Goal: Task Accomplishment & Management: Use online tool/utility

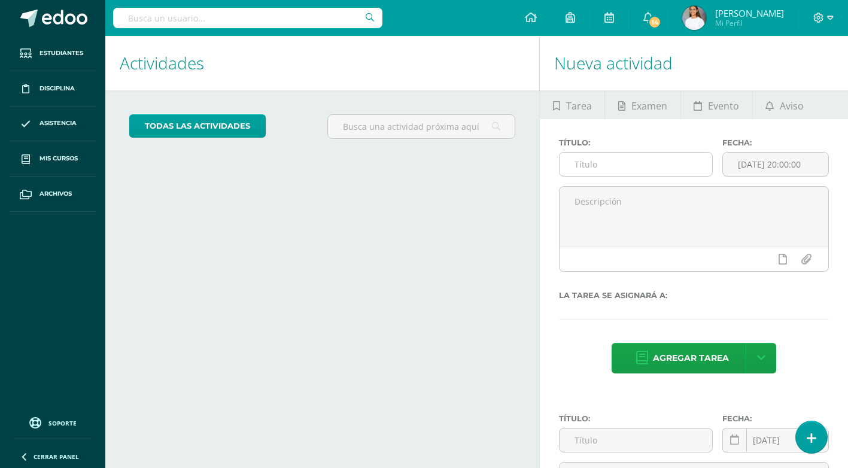
click at [652, 167] on input "text" at bounding box center [636, 164] width 152 height 23
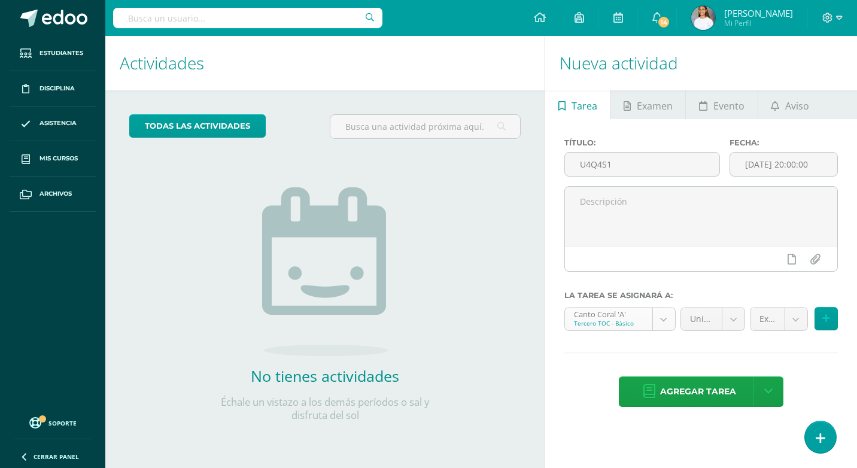
type input "U4Q4S1"
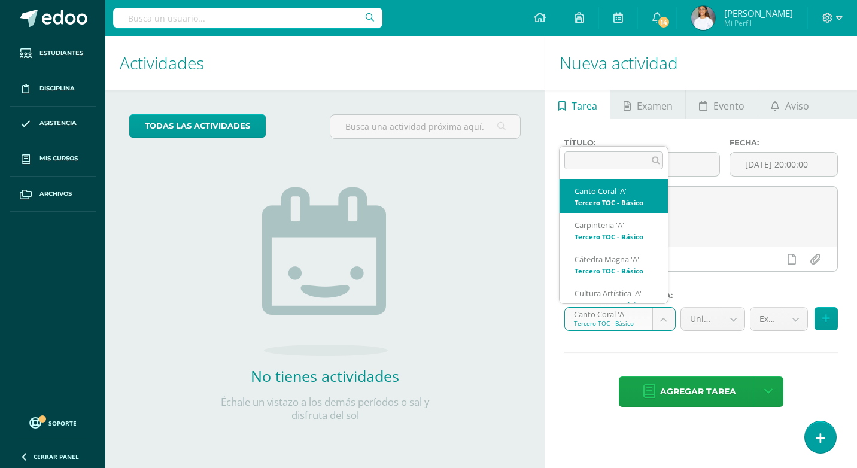
click at [665, 315] on body "Hola María Dominique, bienvenido a Edoo! Estudiantes Disciplina Asistencia Mis …" at bounding box center [428, 234] width 857 height 468
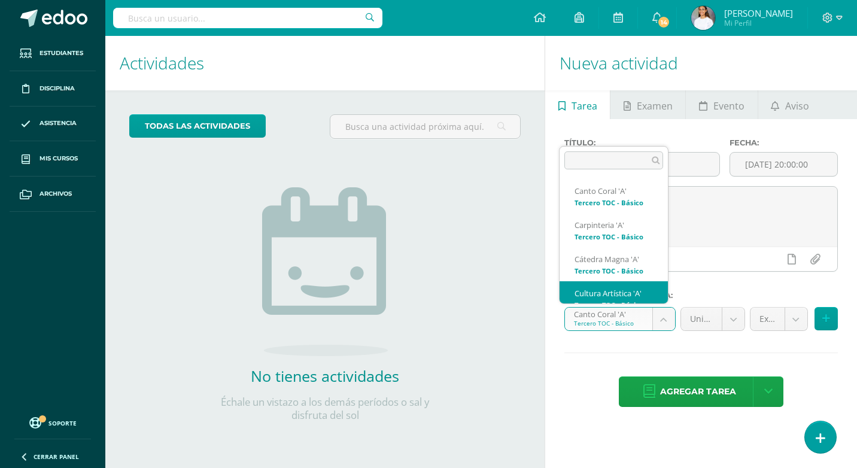
scroll to position [12, 0]
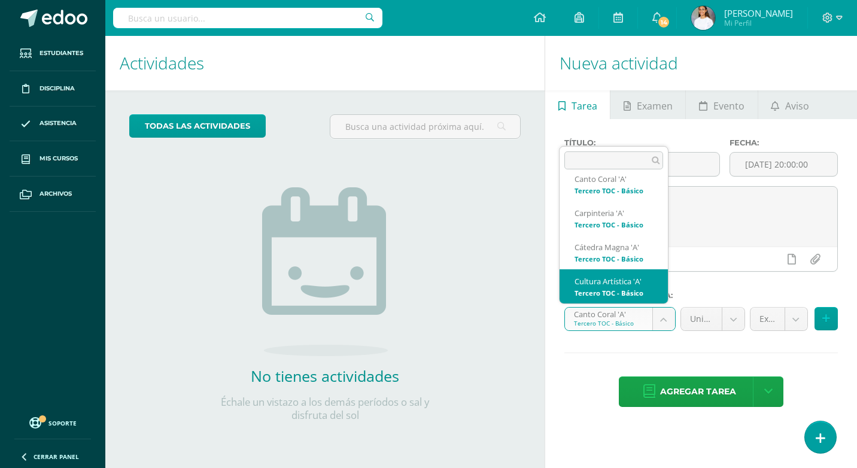
select select "145101"
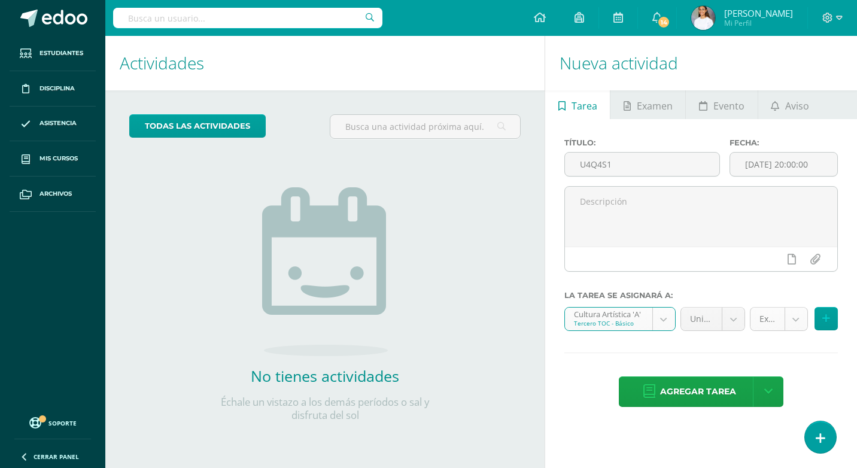
click at [799, 321] on body "Hola María Dominique, bienvenido a Edoo! Estudiantes Disciplina Asistencia Mis …" at bounding box center [428, 234] width 857 height 468
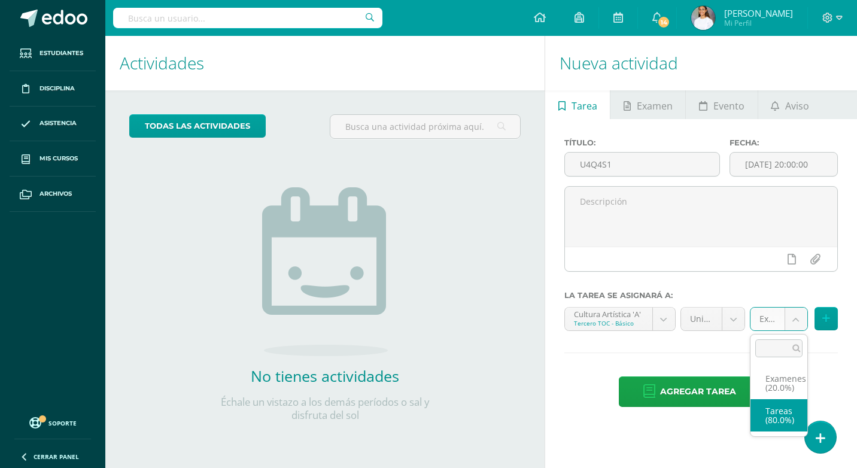
select select "145113"
click at [832, 320] on button at bounding box center [826, 318] width 23 height 23
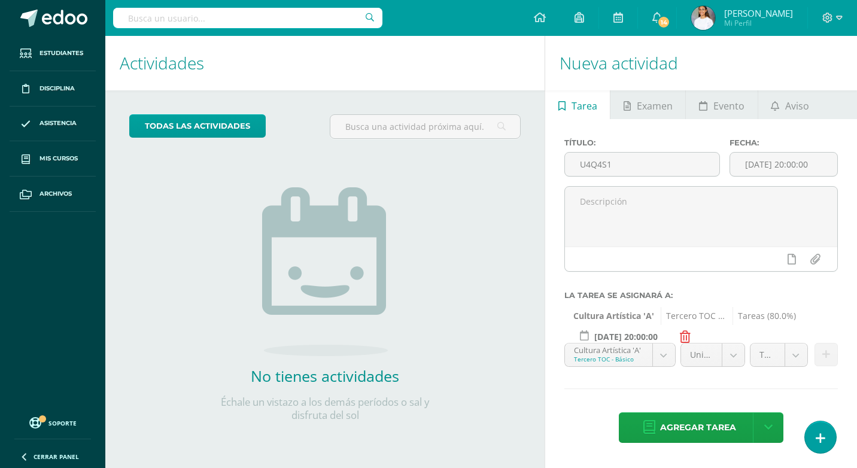
click at [604, 353] on body "Hola María Dominique, bienvenido a Edoo! Estudiantes Disciplina Asistencia Mis …" at bounding box center [428, 234] width 857 height 468
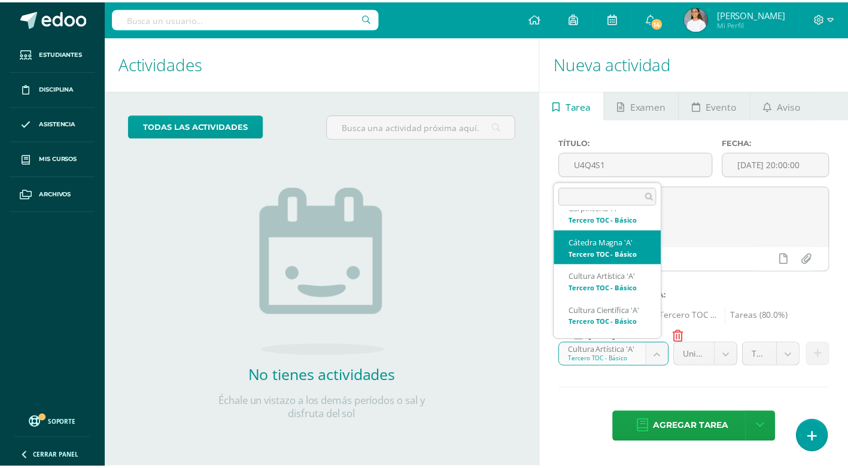
scroll to position [72, 0]
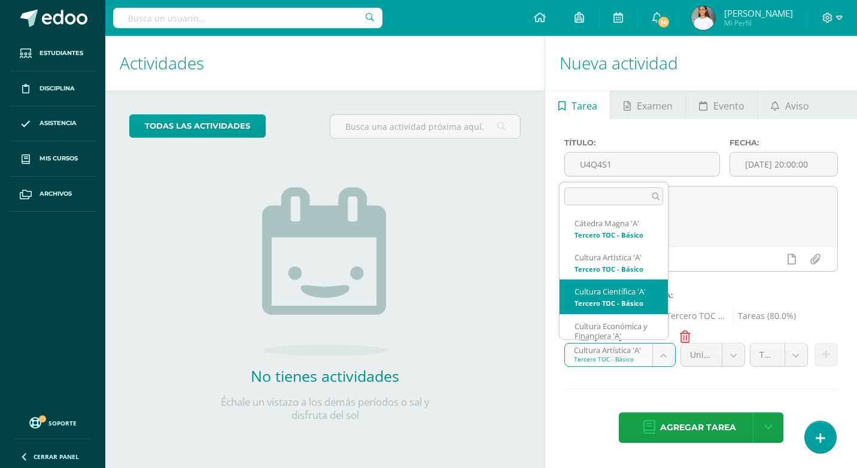
select select "145036"
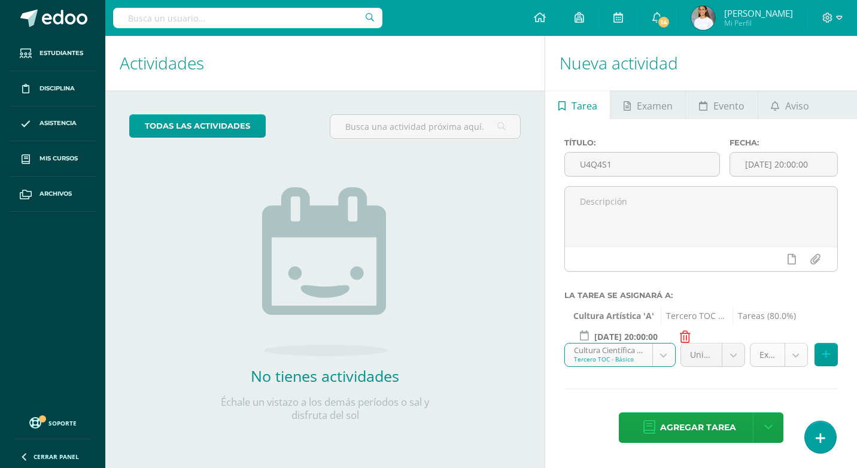
click at [795, 356] on body "Hola María Dominique, bienvenido a Edoo! Estudiantes Disciplina Asistencia Mis …" at bounding box center [428, 234] width 857 height 468
select select "145048"
click at [822, 359] on icon at bounding box center [826, 355] width 8 height 10
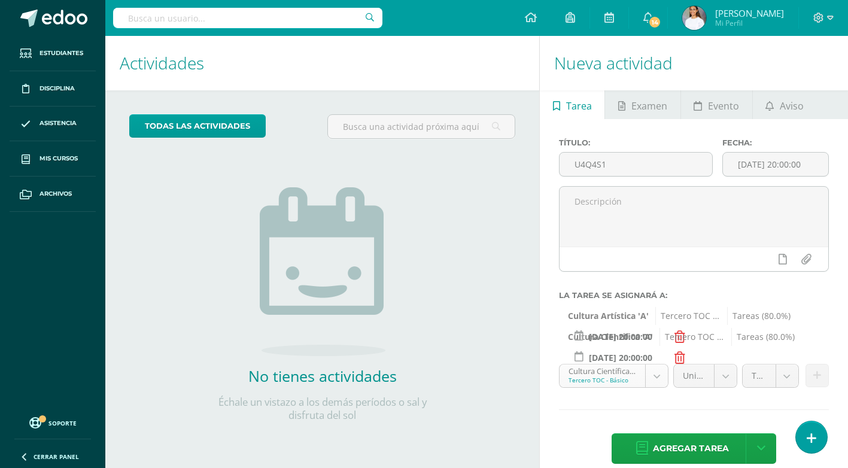
click at [593, 374] on body "Hola María Dominique, bienvenido a Edoo! Estudiantes Disciplina Asistencia Mis …" at bounding box center [424, 234] width 848 height 468
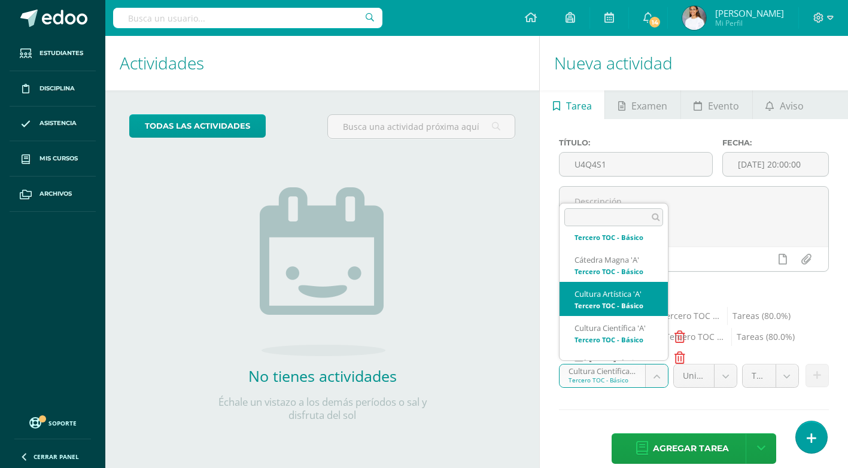
scroll to position [116, 0]
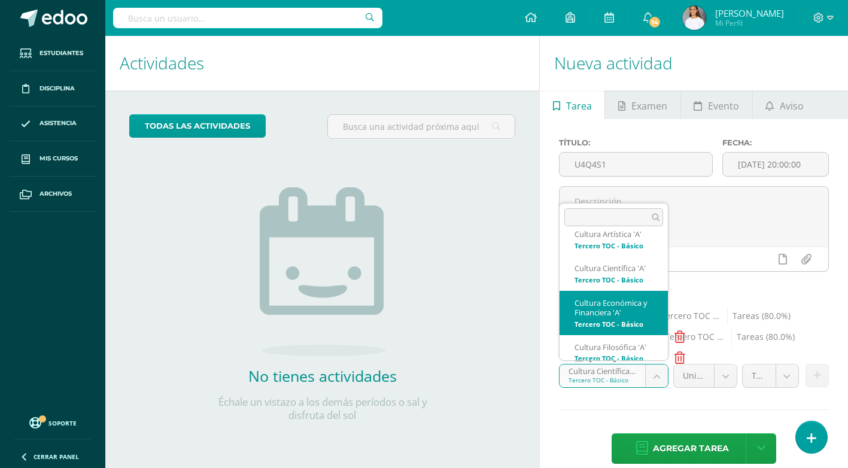
select select "145153"
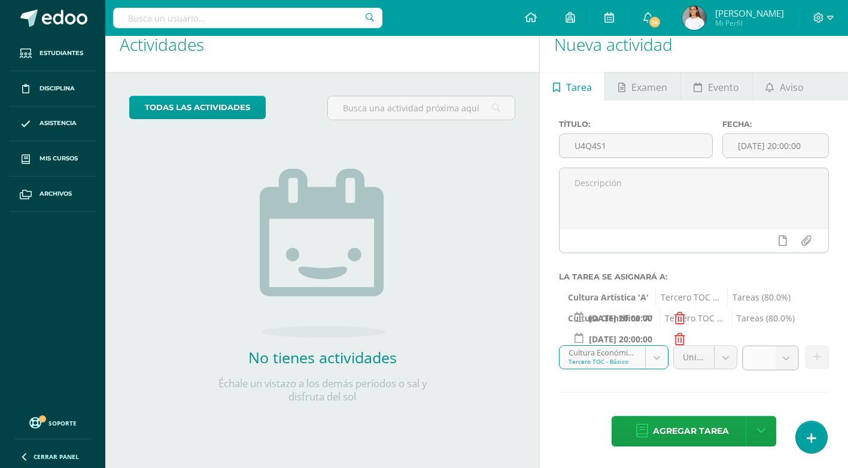
scroll to position [17, 0]
click at [786, 363] on body "Hola María Dominique, bienvenido a Edoo! Estudiantes Disciplina Asistencia Mis …" at bounding box center [424, 217] width 848 height 468
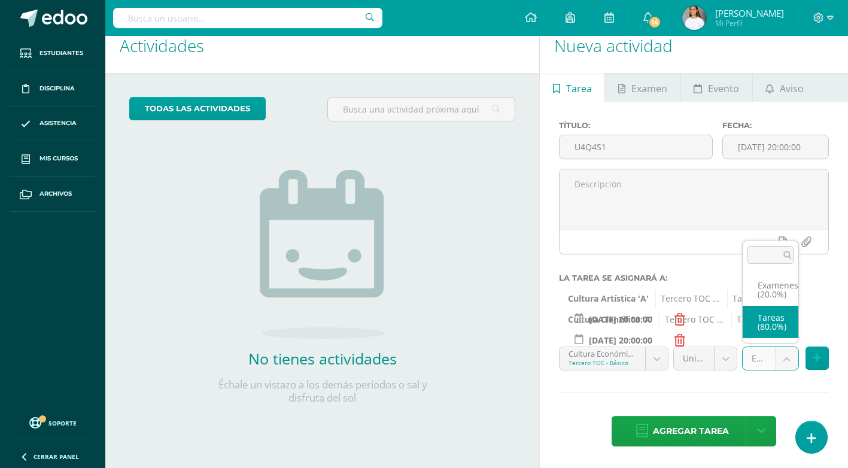
select select "145165"
click at [812, 361] on button at bounding box center [817, 358] width 23 height 23
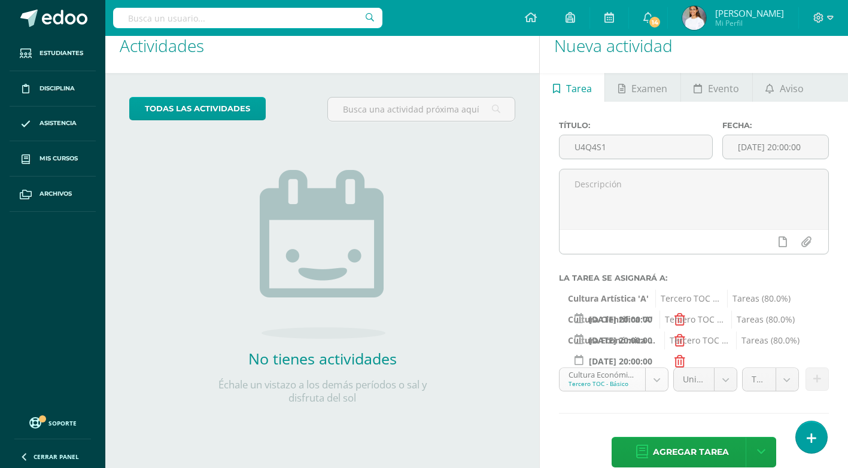
click at [608, 384] on body "Hola María Dominique, bienvenido a Edoo! Estudiantes Disciplina Asistencia Mis …" at bounding box center [424, 217] width 848 height 468
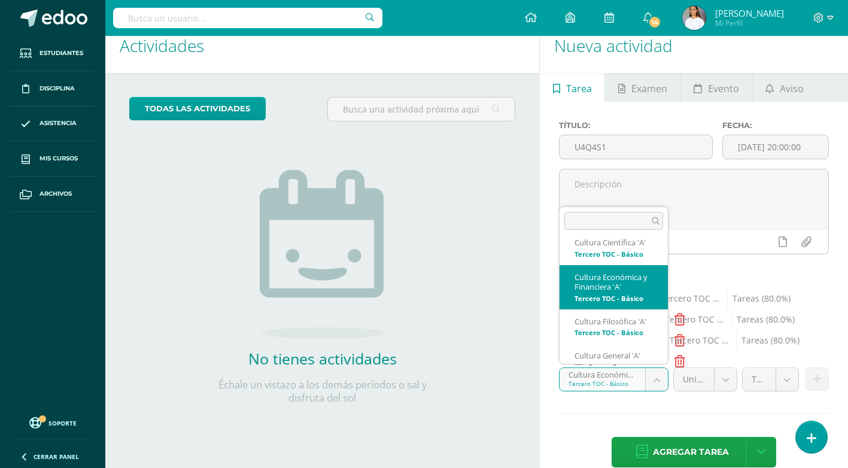
scroll to position [160, 0]
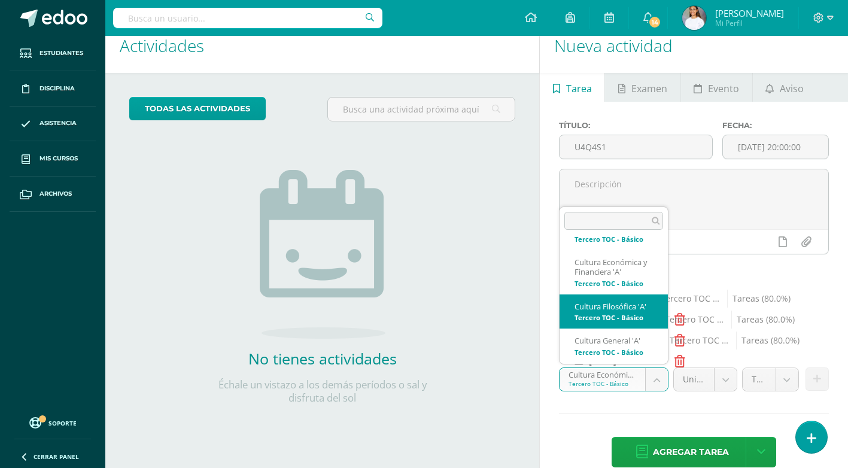
select select "145088"
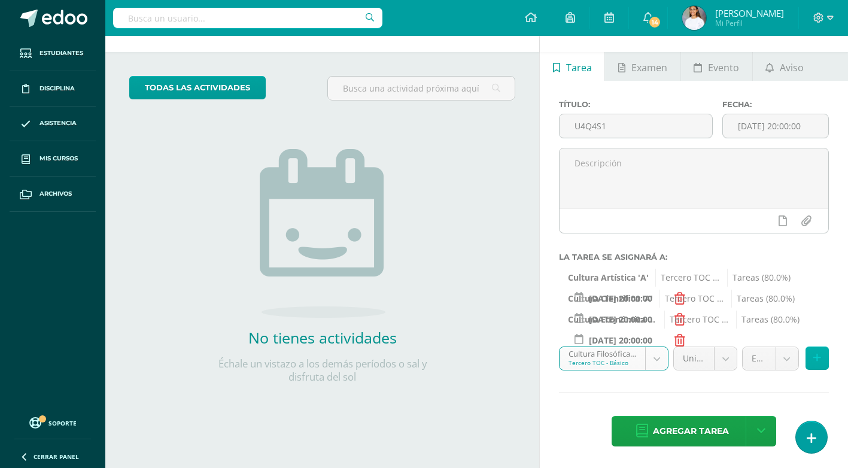
scroll to position [38, 0]
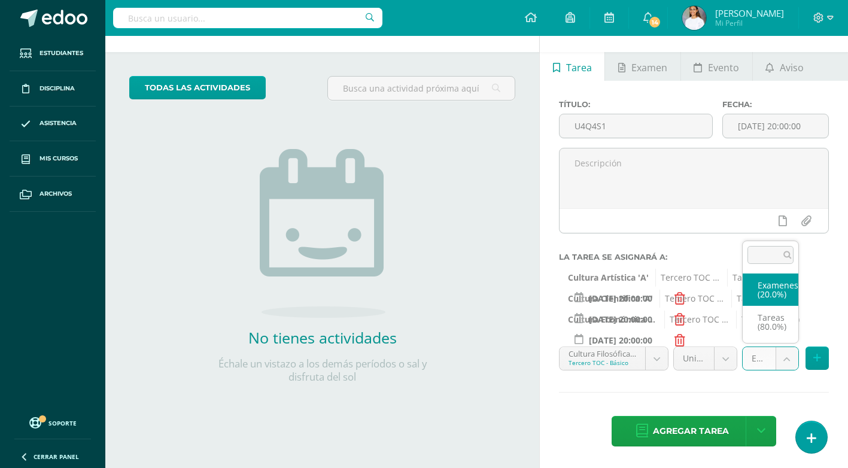
click at [788, 366] on body "Hola María Dominique, bienvenido a Edoo! Estudiantes Disciplina Asistencia Mis …" at bounding box center [424, 196] width 848 height 468
select select "145100"
click at [811, 354] on button at bounding box center [817, 358] width 23 height 23
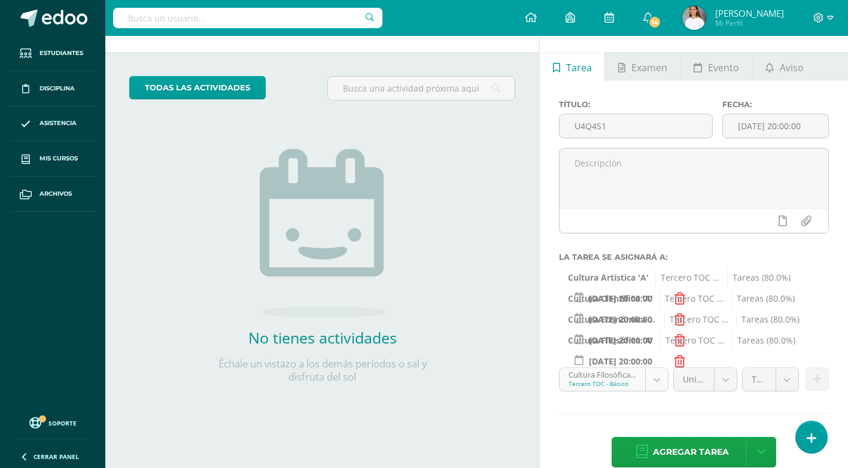
click at [633, 368] on div "Cultura Filosófica 'A' Tercero TOC - Básico" at bounding box center [614, 380] width 110 height 24
click at [636, 377] on body "Hola María Dominique, bienvenido a Edoo! Estudiantes Disciplina Asistencia Mis …" at bounding box center [424, 196] width 848 height 468
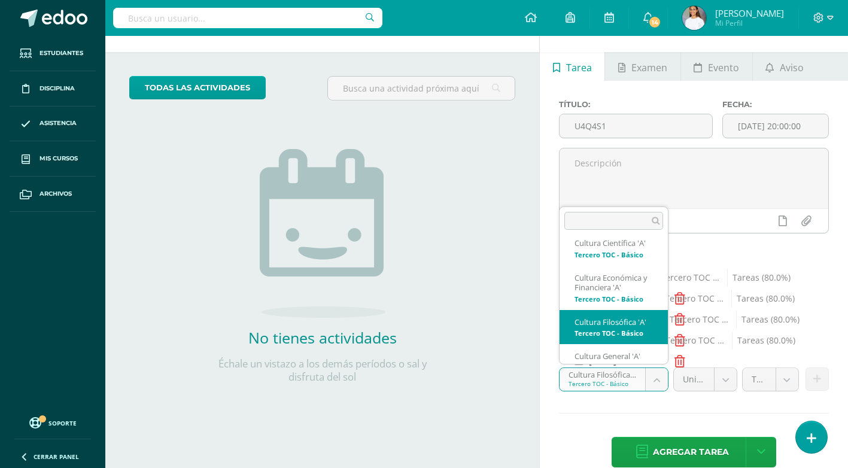
scroll to position [205, 0]
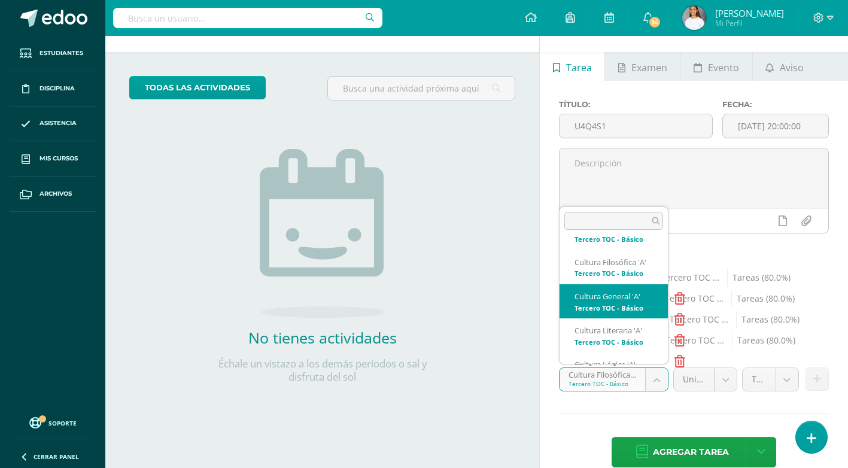
select select "144971"
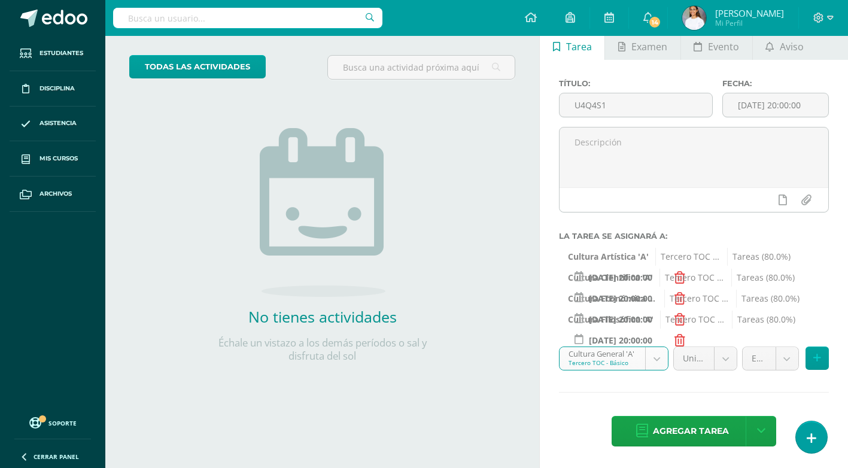
scroll to position [59, 0]
click at [782, 361] on body "Hola María Dominique, bienvenido a Edoo! Estudiantes Disciplina Asistencia Mis …" at bounding box center [424, 175] width 848 height 468
select select "144983"
click at [814, 358] on icon at bounding box center [818, 358] width 8 height 10
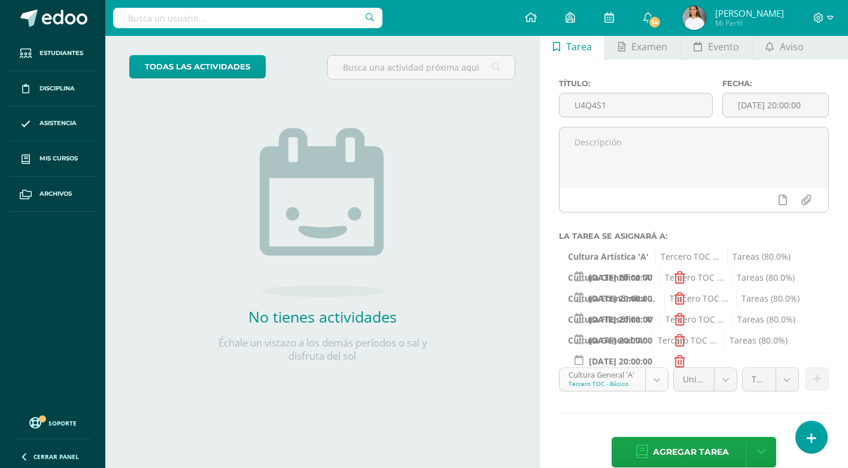
click at [629, 381] on body "Hola María Dominique, bienvenido a Edoo! Estudiantes Disciplina Asistencia Mis …" at bounding box center [424, 175] width 848 height 468
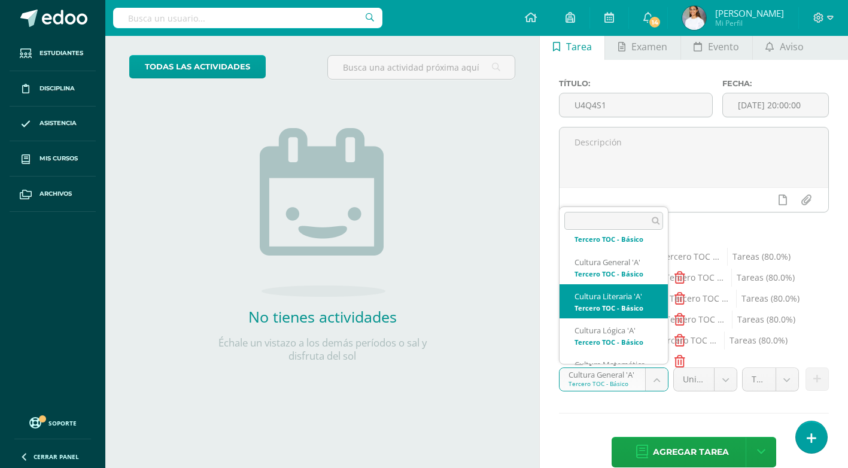
scroll to position [248, 0]
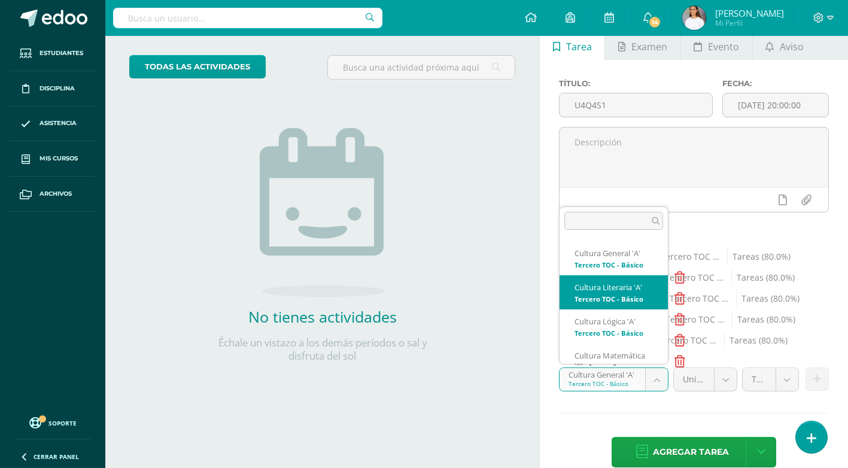
select select "144984"
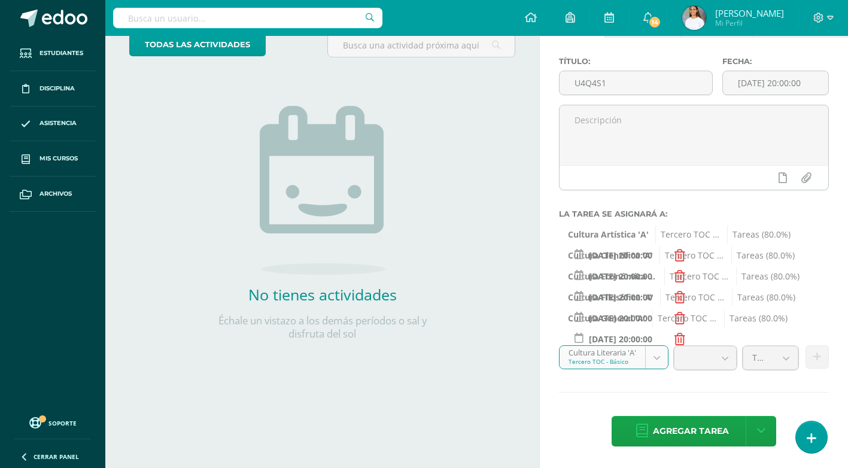
scroll to position [80, 0]
click at [792, 357] on body "Hola María Dominique, bienvenido a Edoo! Estudiantes Disciplina Asistencia Mis …" at bounding box center [424, 154] width 848 height 468
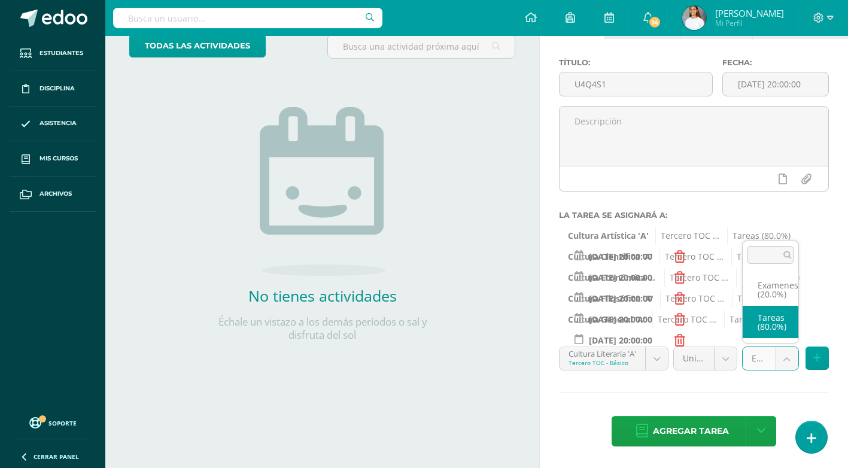
select select "144996"
click at [819, 355] on icon at bounding box center [818, 358] width 8 height 10
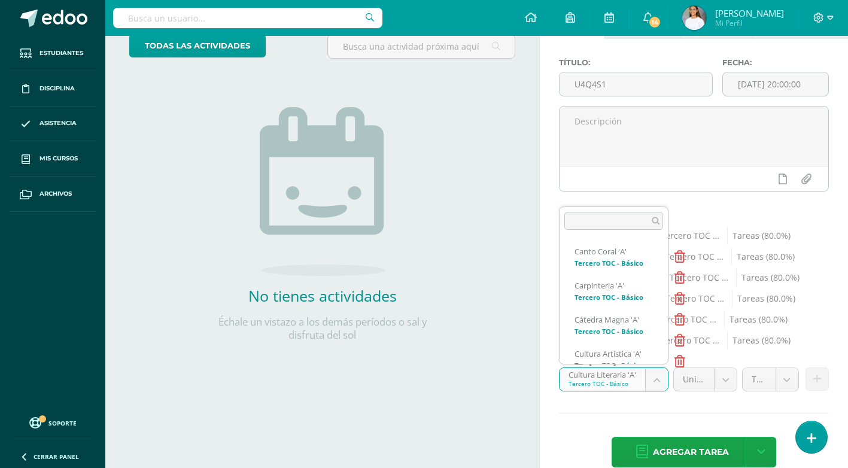
click at [606, 381] on body "Hola María Dominique, bienvenido a Edoo! Estudiantes Disciplina Asistencia Mis …" at bounding box center [424, 154] width 848 height 468
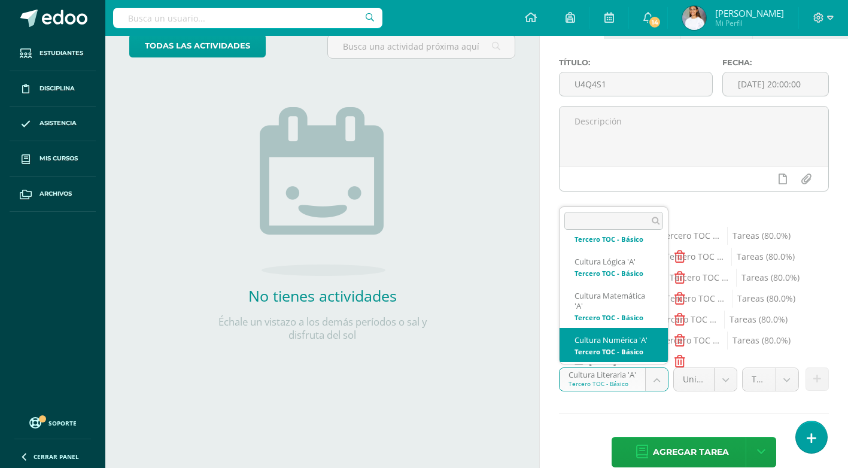
scroll to position [336, 0]
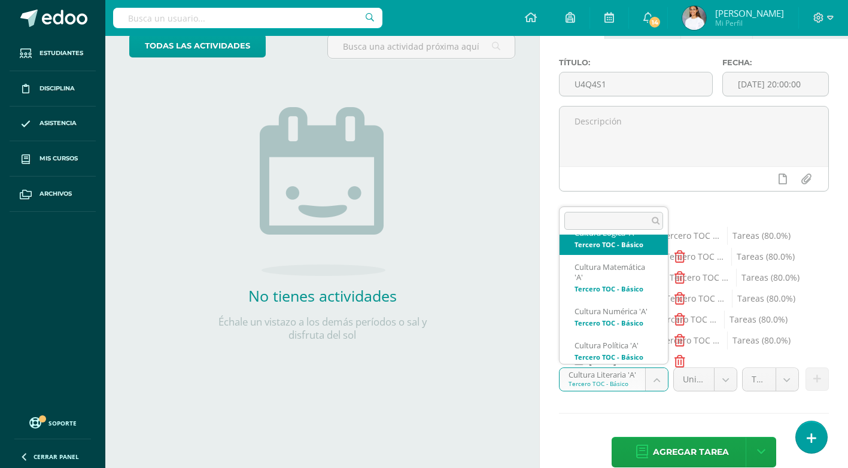
select select "144932"
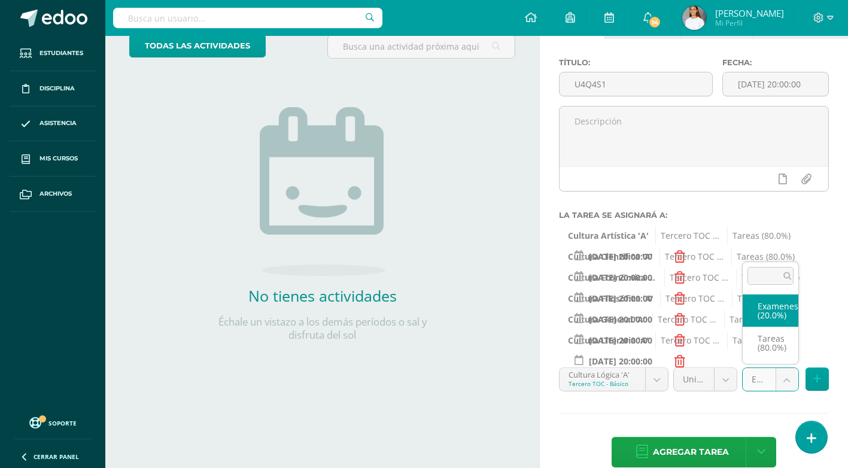
click at [786, 381] on body "Hola María Dominique, bienvenido a Edoo! Estudiantes Disciplina Asistencia Mis …" at bounding box center [424, 154] width 848 height 468
select select "144944"
click at [818, 376] on icon at bounding box center [818, 379] width 8 height 10
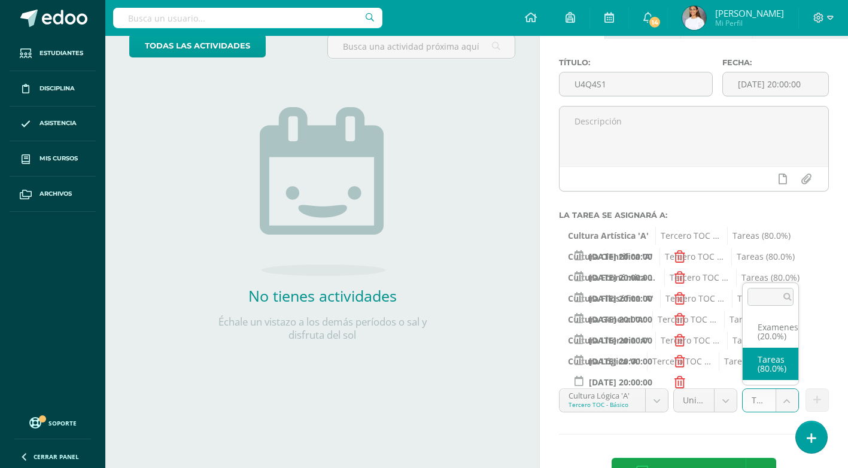
click at [787, 388] on body "Hola María Dominique, bienvenido a Edoo! Estudiantes Disciplina Asistencia Mis …" at bounding box center [424, 154] width 848 height 468
click at [790, 388] on body "Hola María Dominique, bienvenido a Edoo! Estudiantes Disciplina Asistencia Mis …" at bounding box center [424, 154] width 848 height 468
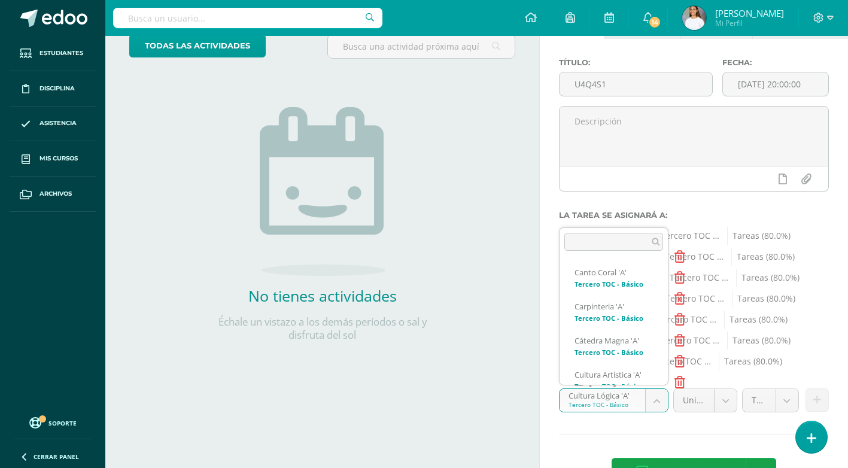
click at [612, 388] on body "Hola María Dominique, bienvenido a Edoo! Estudiantes Disciplina Asistencia Mis …" at bounding box center [424, 154] width 848 height 468
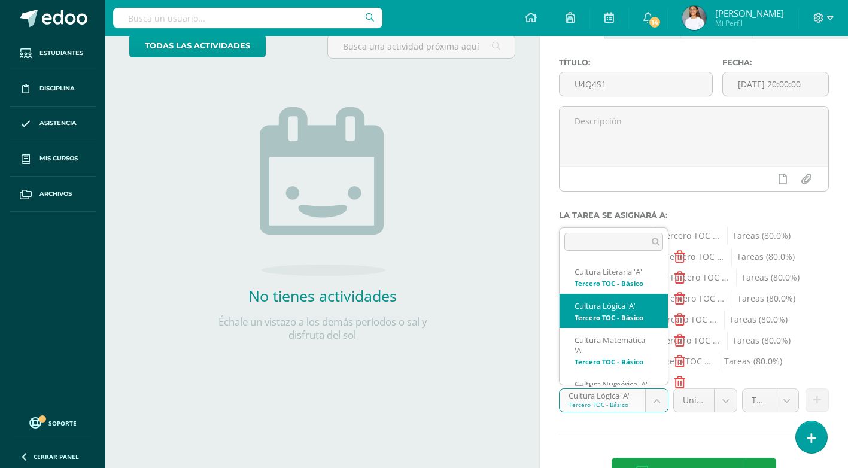
scroll to position [308, 0]
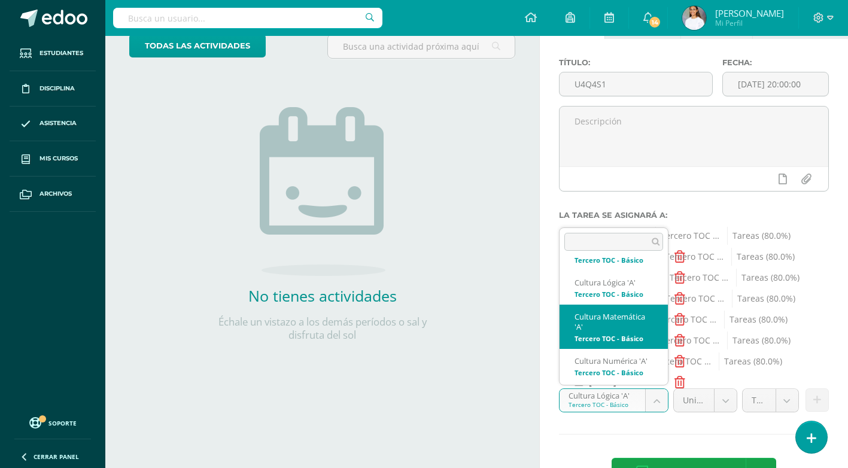
select select "145140"
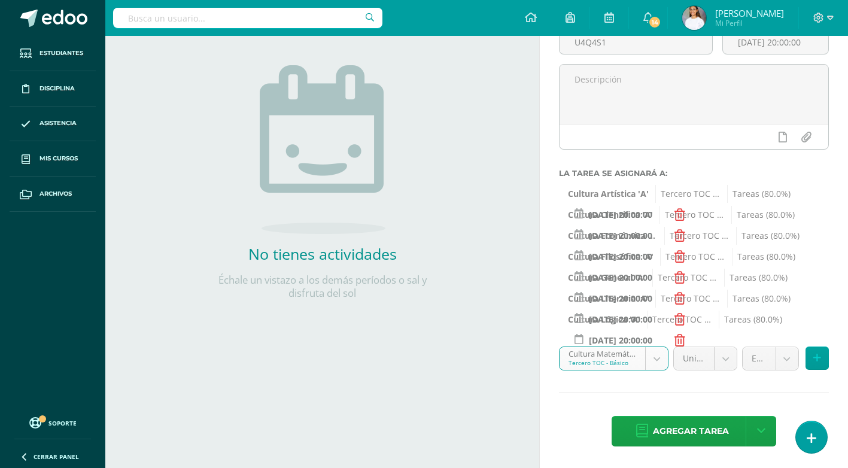
scroll to position [122, 0]
click at [787, 346] on body "Hola María Dominique, bienvenido a Edoo! Estudiantes Disciplina Asistencia Mis …" at bounding box center [424, 112] width 848 height 468
select select "145152"
click at [809, 353] on button at bounding box center [817, 358] width 23 height 23
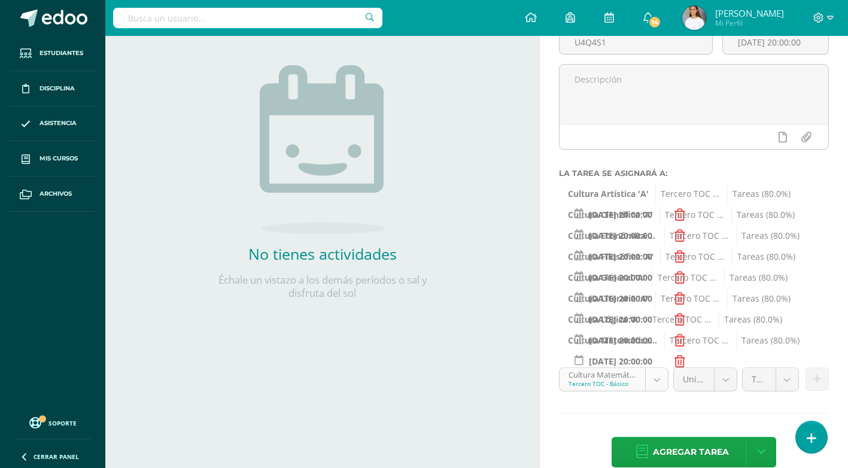
click at [591, 346] on body "Hola María Dominique, bienvenido a Edoo! Estudiantes Disciplina Asistencia Mis …" at bounding box center [424, 112] width 848 height 468
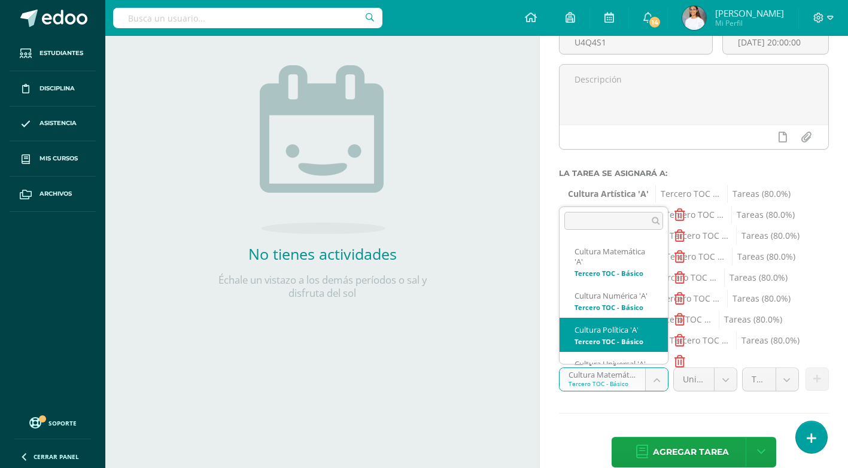
scroll to position [371, 0]
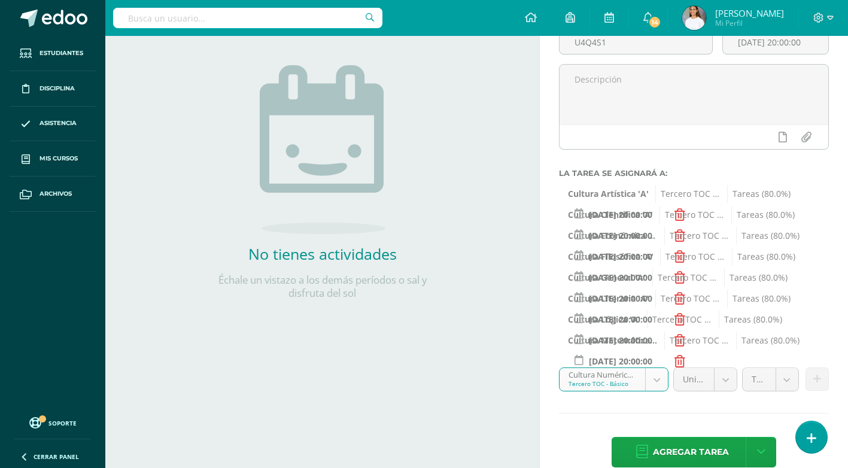
select select "145127"
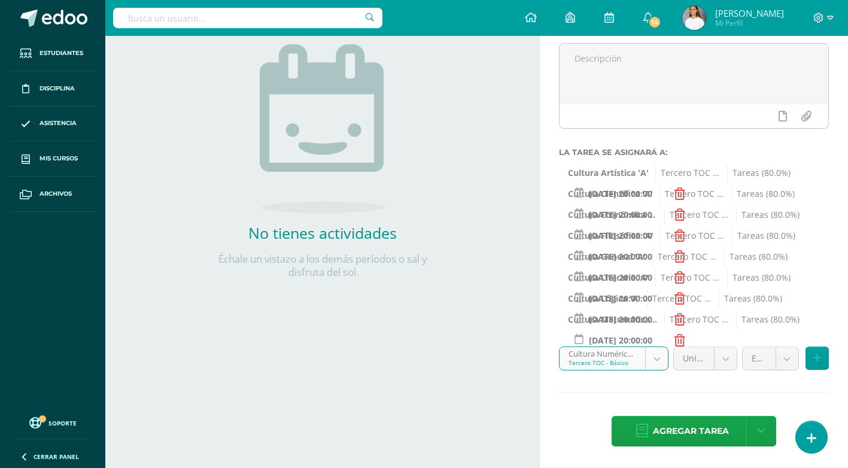
scroll to position [143, 0]
click at [790, 325] on body "Hola María Dominique, bienvenido a Edoo! Estudiantes Disciplina Asistencia Mis …" at bounding box center [424, 91] width 848 height 468
select select "145139"
click at [822, 356] on button at bounding box center [817, 358] width 23 height 23
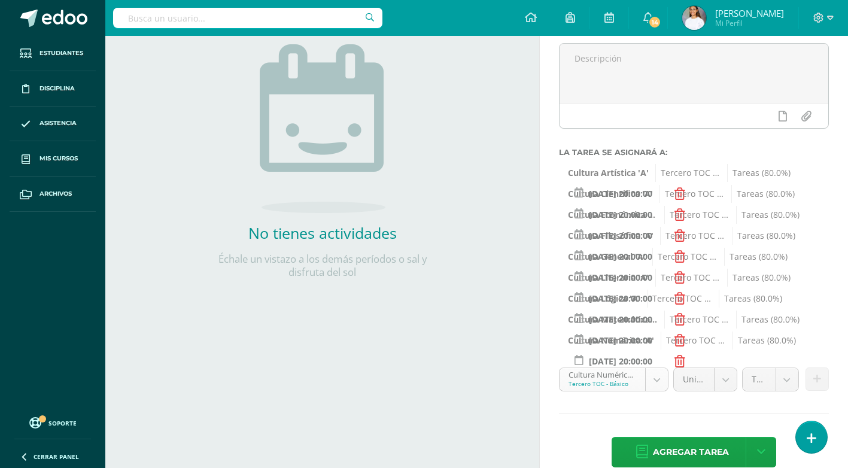
click at [622, 325] on body "Hola María Dominique, bienvenido a Edoo! Estudiantes Disciplina Asistencia Mis …" at bounding box center [424, 91] width 848 height 468
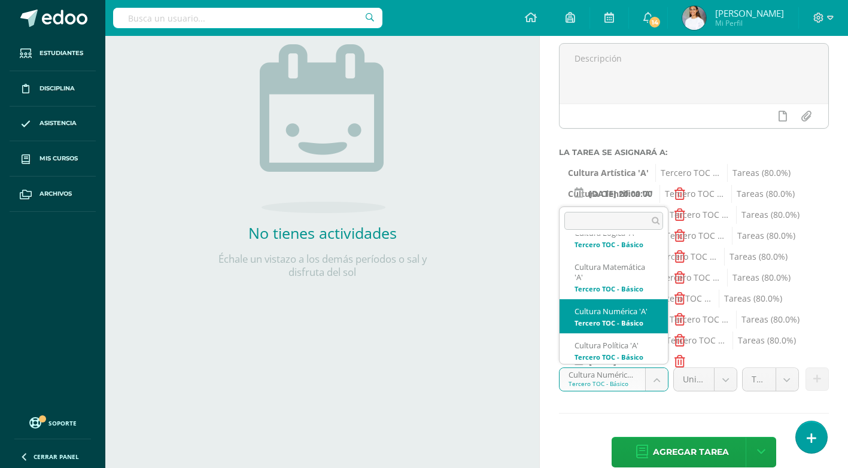
scroll to position [396, 0]
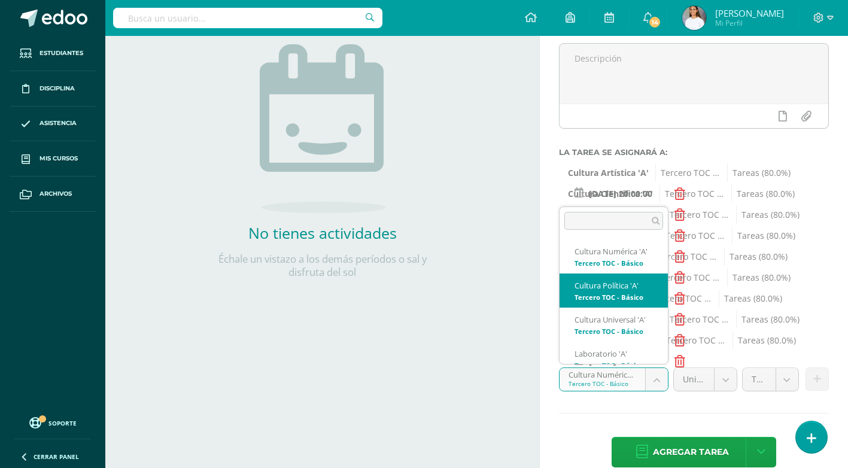
select select "145062"
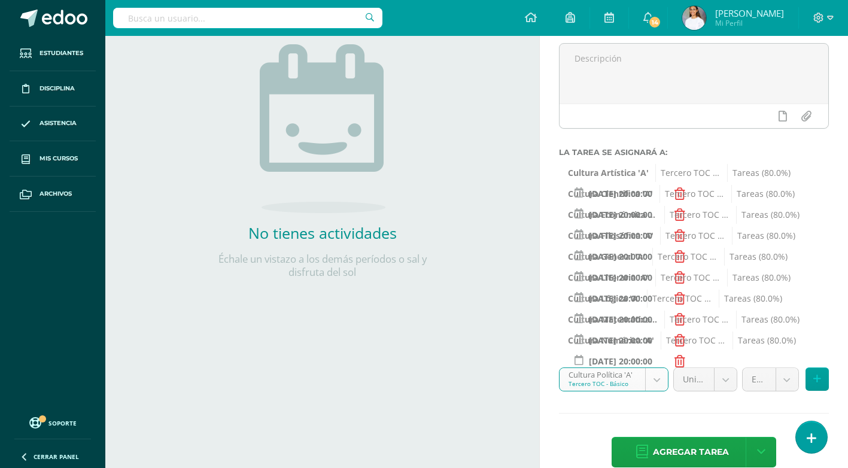
click at [781, 325] on body "Hola María Dominique, bienvenido a Edoo! Estudiantes Disciplina Asistencia Mis …" at bounding box center [424, 91] width 848 height 468
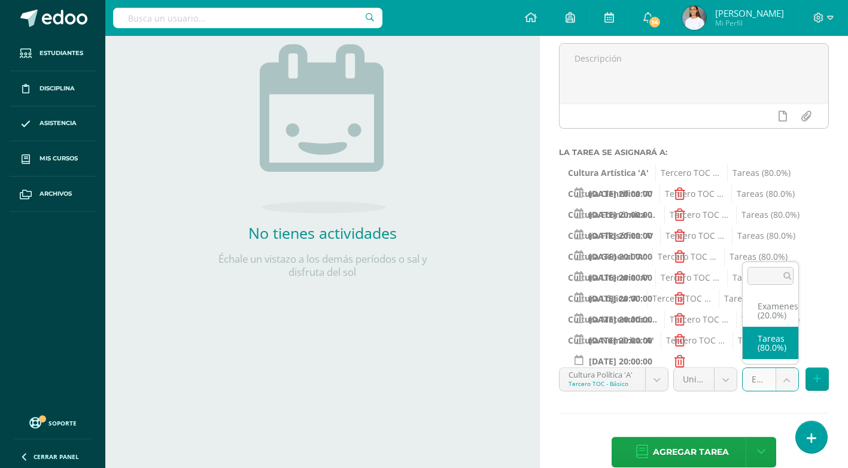
select select "145074"
click at [824, 384] on button at bounding box center [817, 379] width 23 height 23
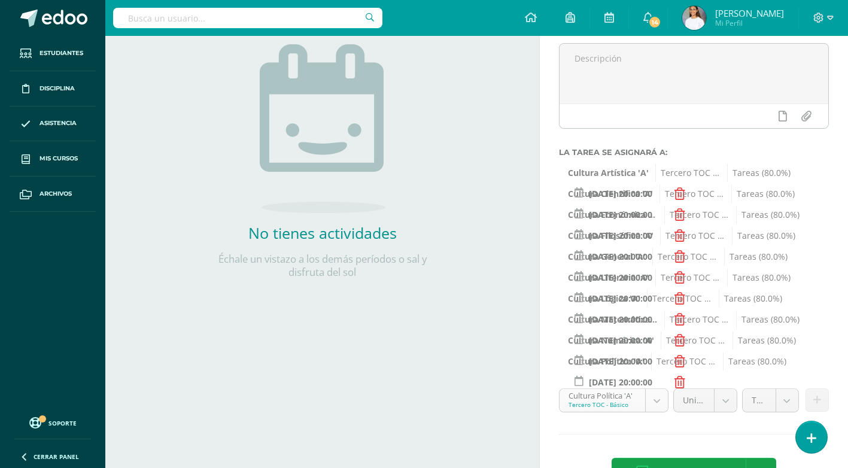
click at [626, 325] on body "Hola María Dominique, bienvenido a Edoo! Estudiantes Disciplina Asistencia Mis …" at bounding box center [424, 91] width 848 height 468
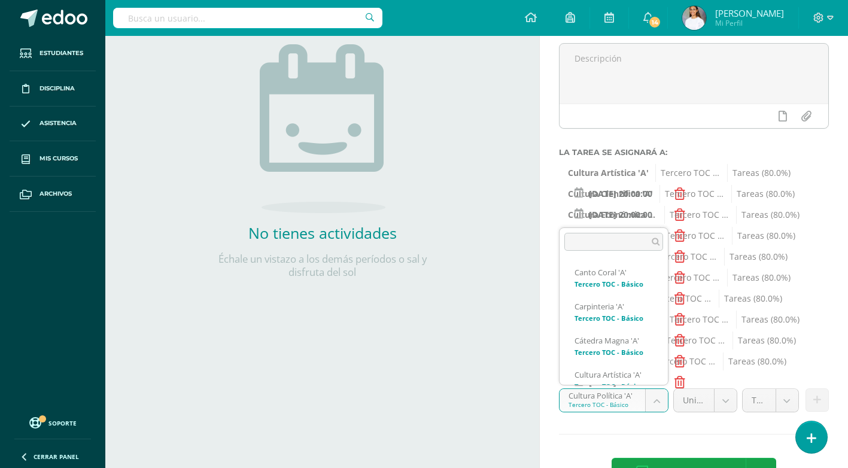
scroll to position [415, 0]
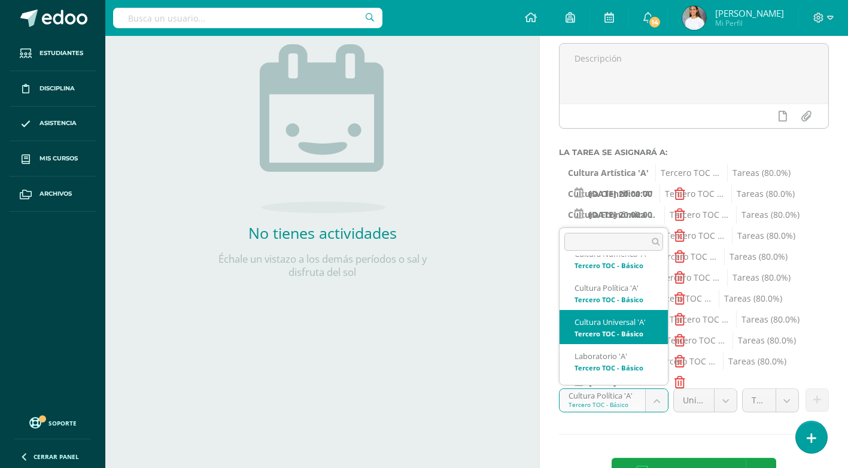
select select "144945"
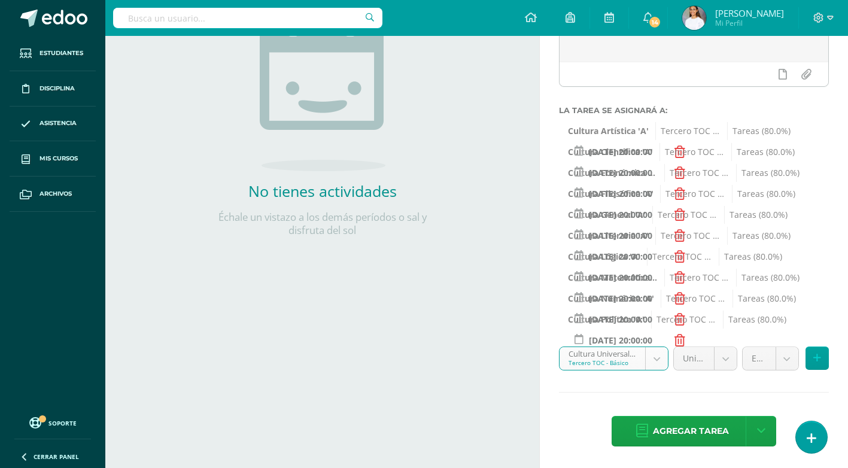
scroll to position [185, 0]
click at [793, 283] on body "Hola María Dominique, bienvenido a Edoo! Estudiantes Disciplina Asistencia Mis …" at bounding box center [424, 49] width 848 height 468
select select "144957"
click at [823, 357] on button at bounding box center [817, 358] width 23 height 23
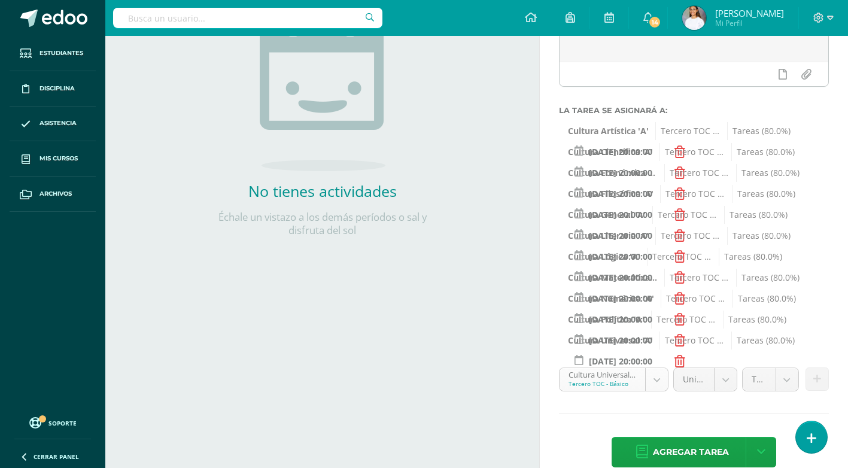
click at [624, 283] on body "Hola María Dominique, bienvenido a Edoo! Estudiantes Disciplina Asistencia Mis …" at bounding box center [424, 49] width 848 height 468
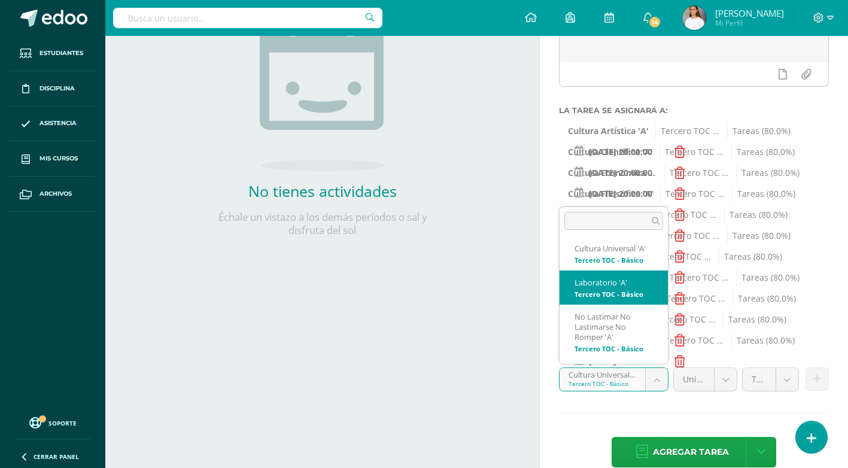
scroll to position [503, 0]
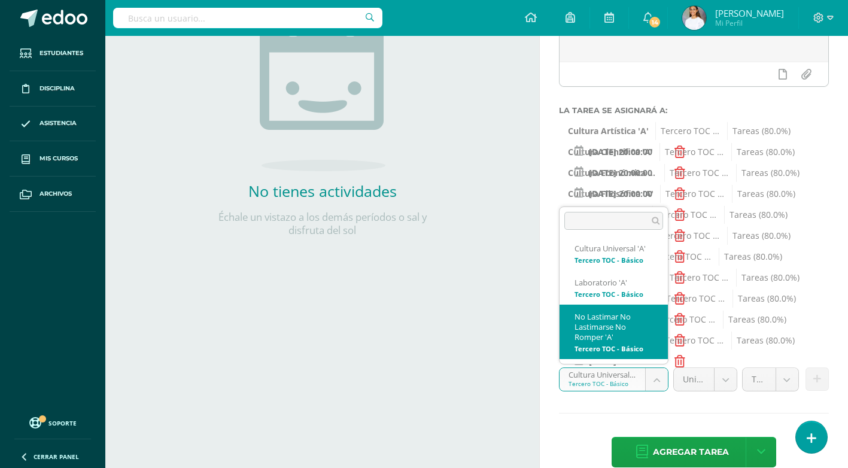
select select "145075"
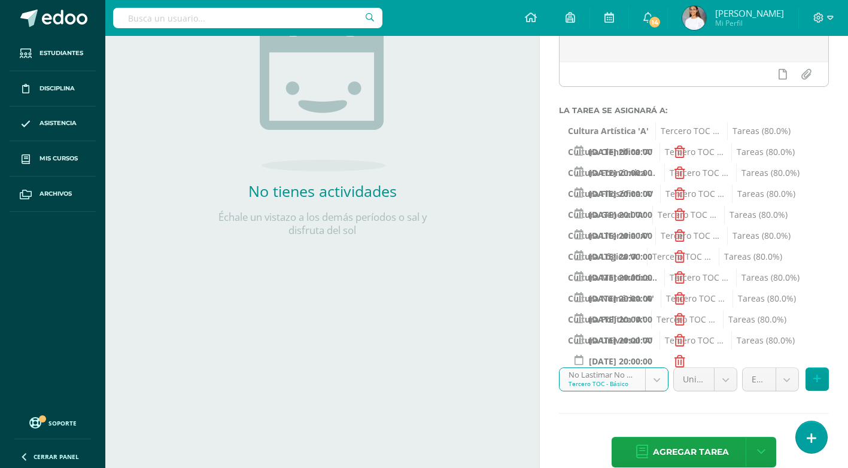
click at [790, 283] on body "Hola María Dominique, bienvenido a Edoo! Estudiantes Disciplina Asistencia Mis …" at bounding box center [424, 49] width 848 height 468
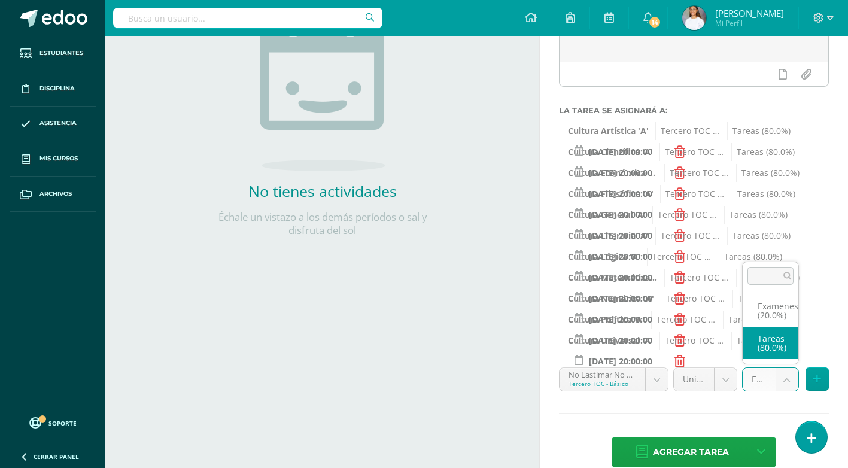
select select "145087"
click at [816, 374] on icon at bounding box center [818, 379] width 8 height 10
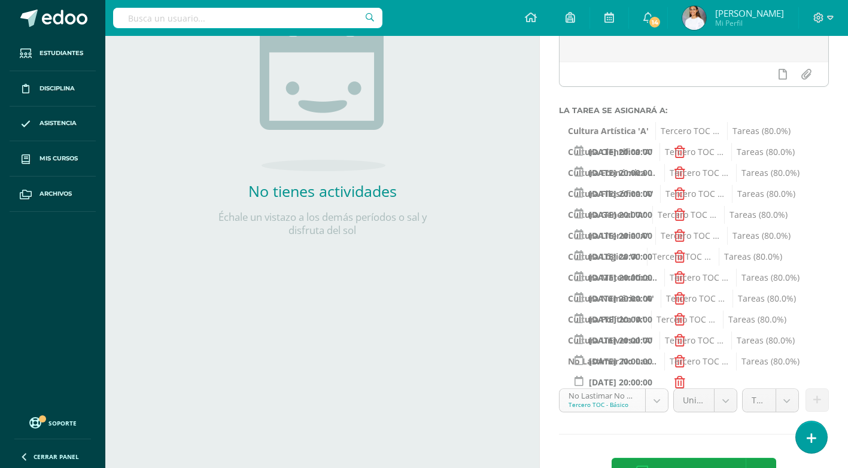
click at [598, 283] on body "Hola María Dominique, bienvenido a Edoo! Estudiantes Disciplina Asistencia Mis …" at bounding box center [424, 49] width 848 height 468
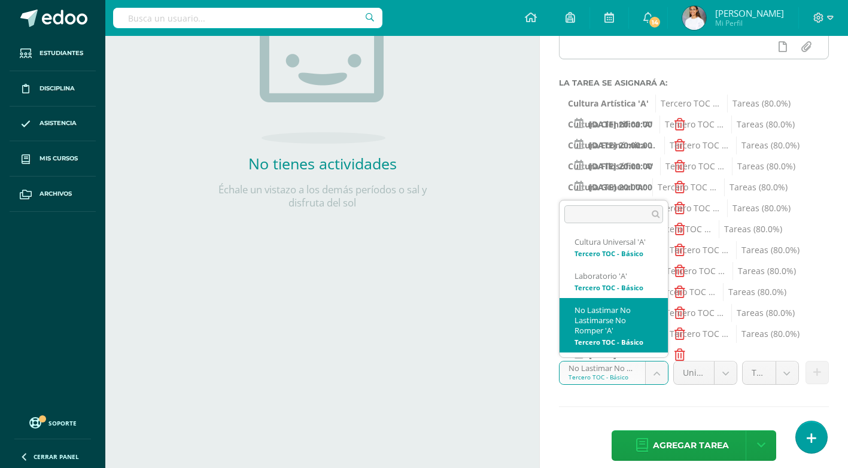
scroll to position [227, 0]
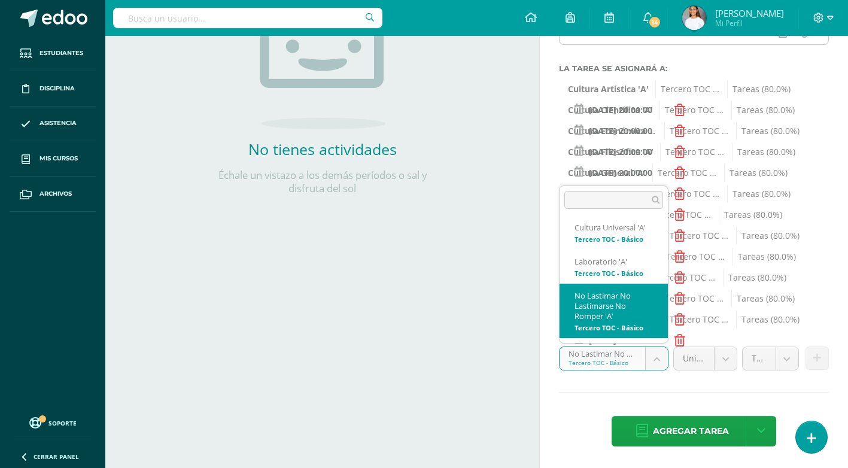
click at [612, 241] on body "Hola María Dominique, bienvenido a Edoo! Estudiantes Disciplina Asistencia Mis …" at bounding box center [424, 7] width 848 height 468
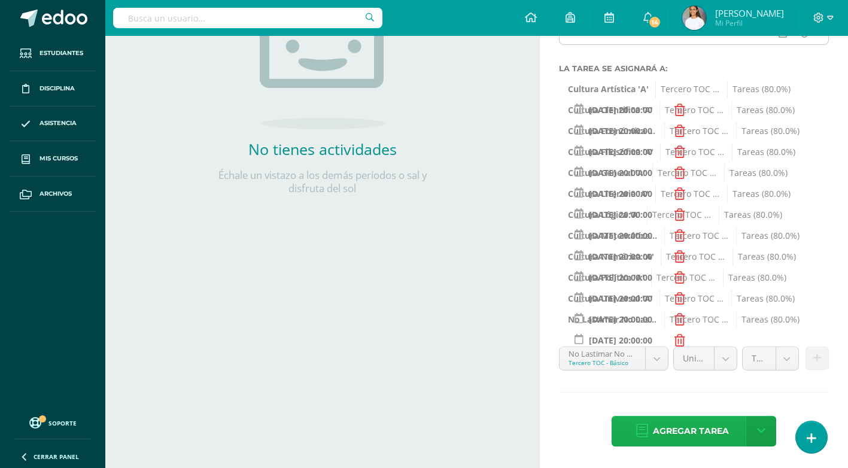
click at [681, 441] on span "Agregar tarea" at bounding box center [691, 431] width 76 height 29
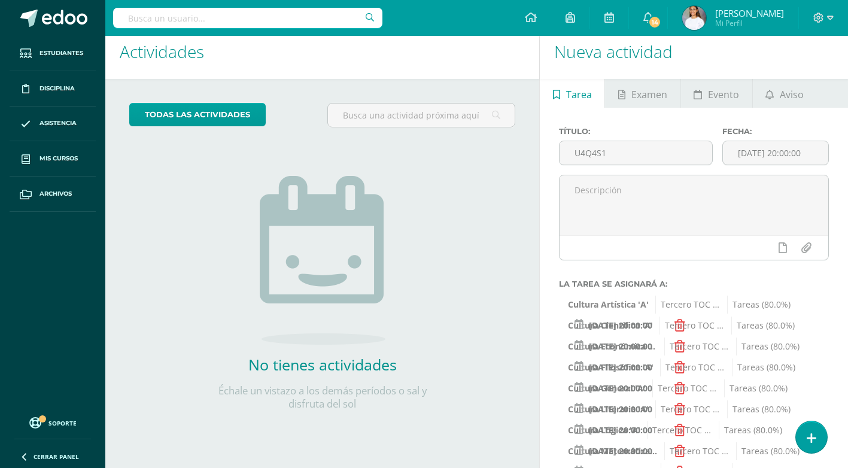
scroll to position [0, 0]
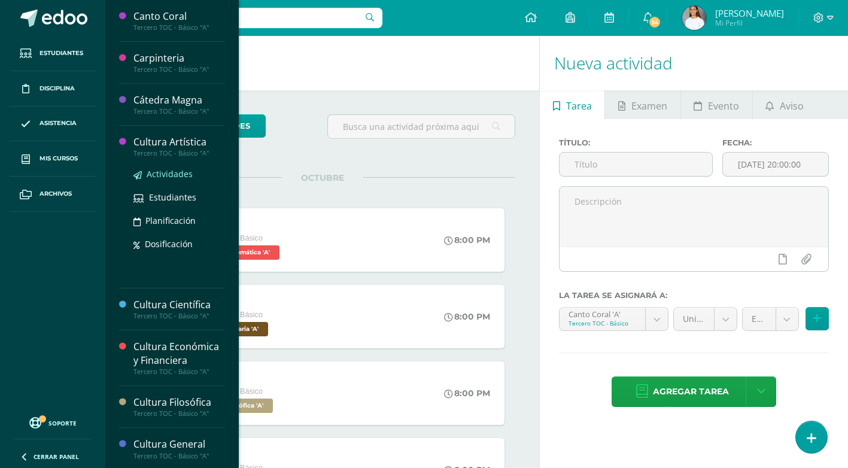
click at [179, 169] on span "Actividades" at bounding box center [170, 173] width 46 height 11
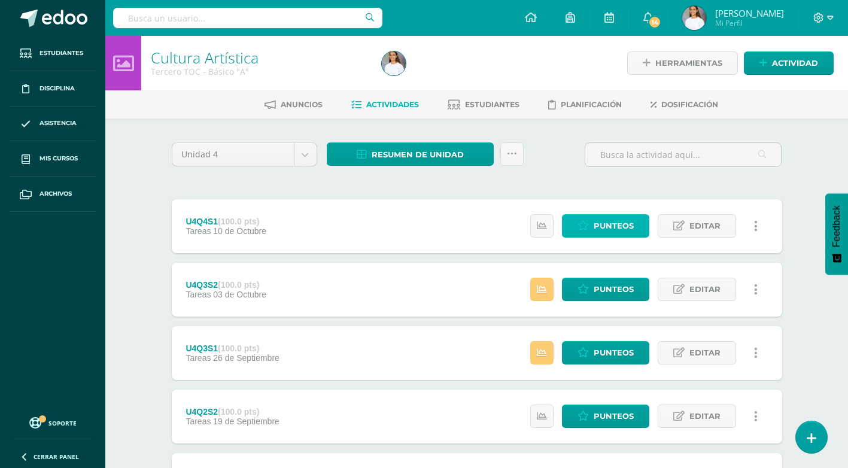
click at [585, 223] on icon at bounding box center [583, 226] width 11 height 10
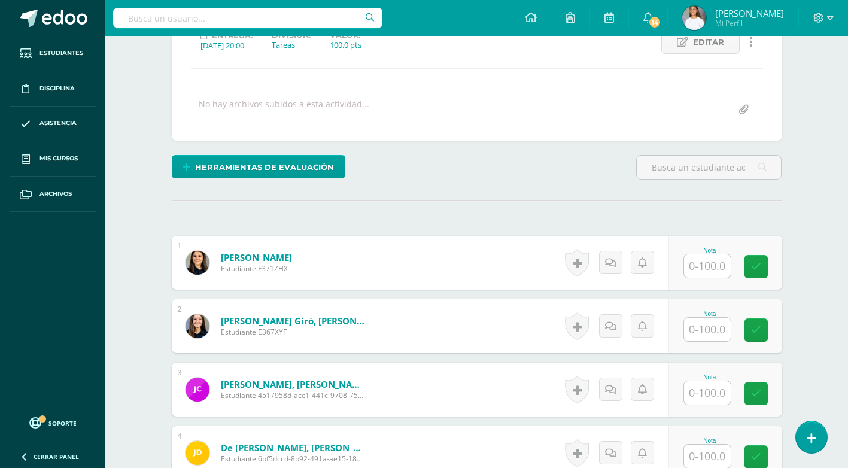
click at [702, 266] on input "text" at bounding box center [707, 265] width 47 height 23
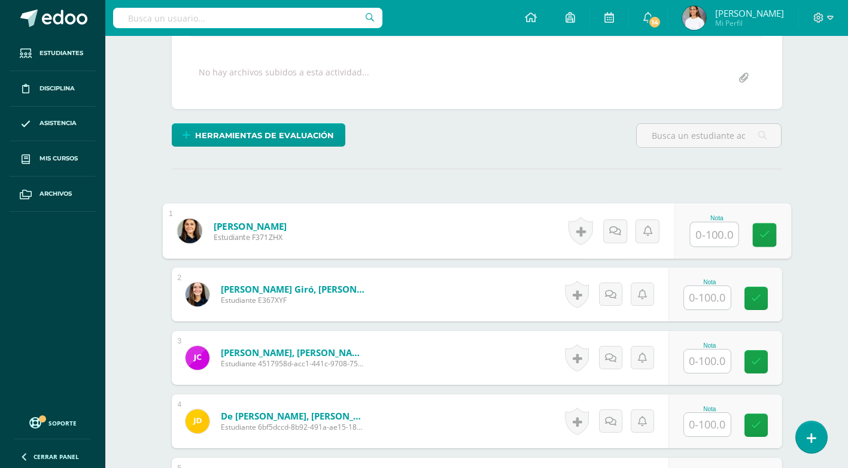
scroll to position [239, 0]
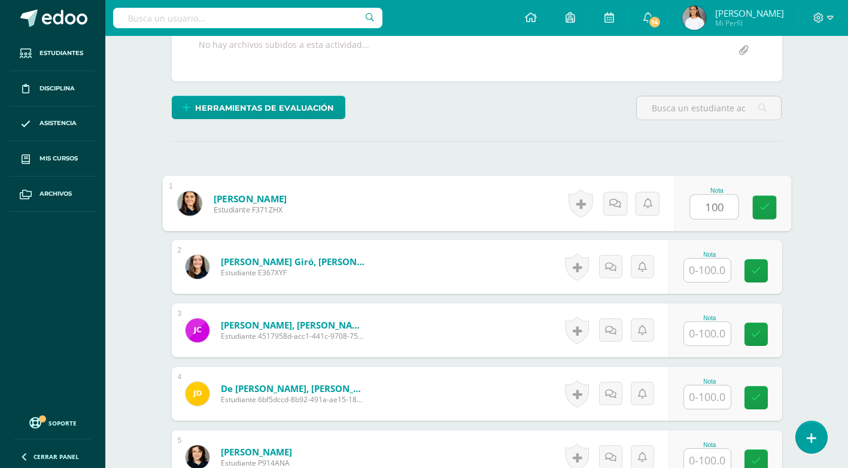
type input "100"
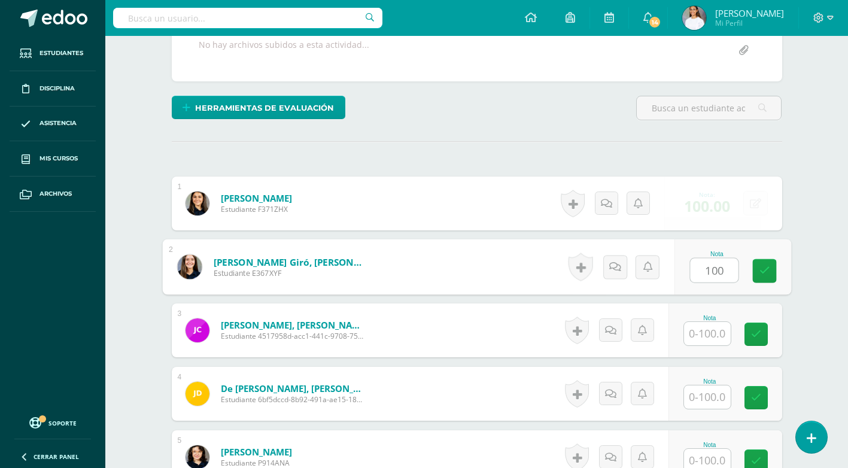
type input "100"
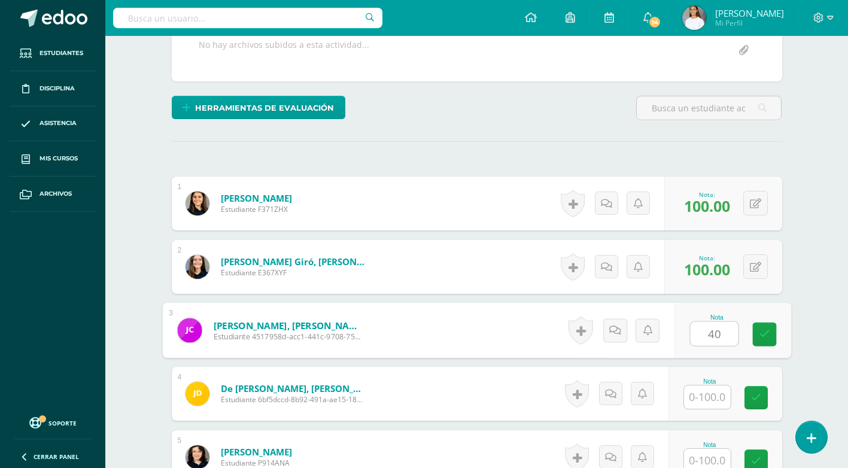
type input "40"
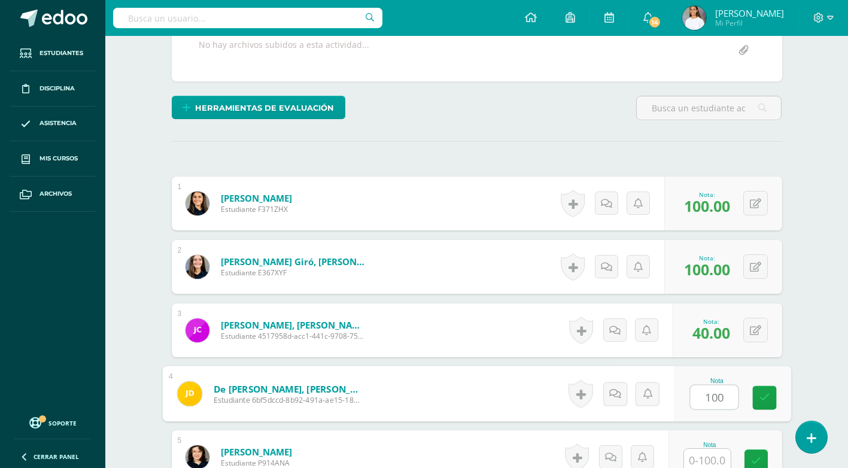
type input "100"
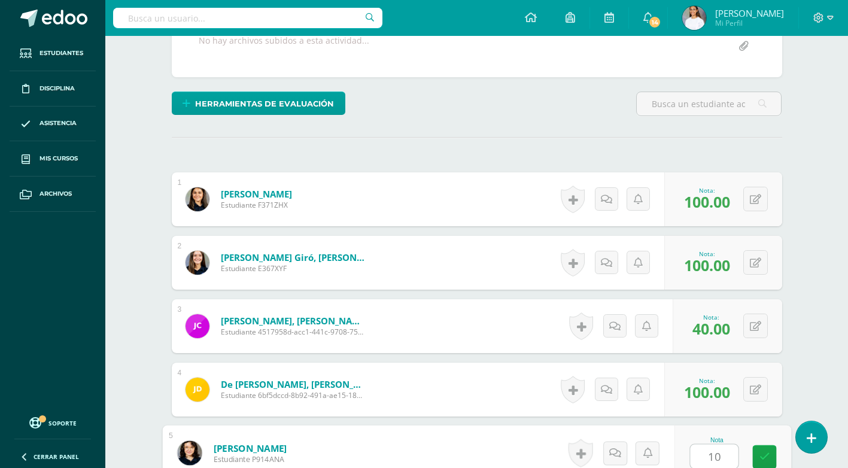
type input "10"
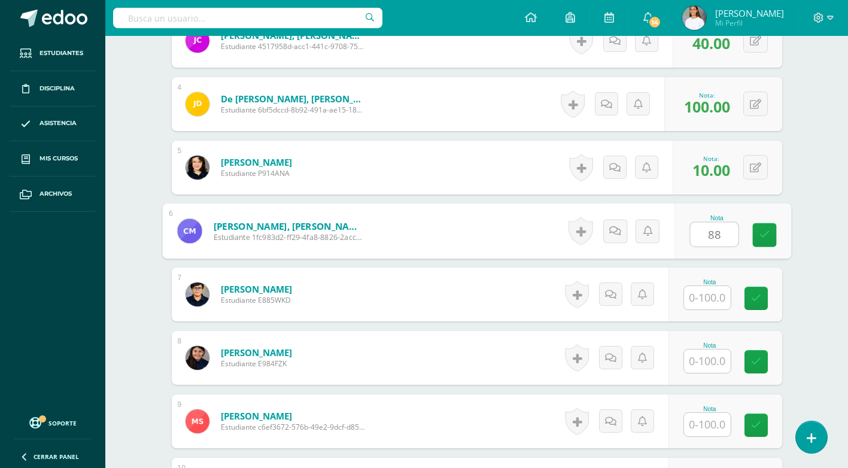
type input "88"
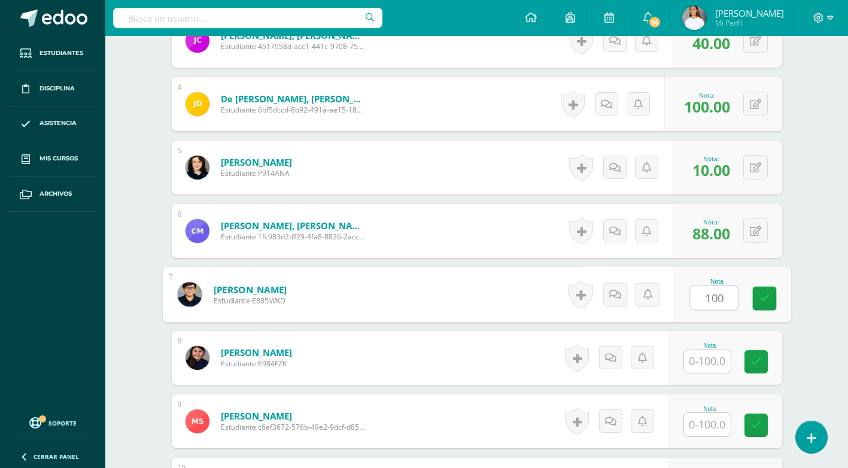
type input "100"
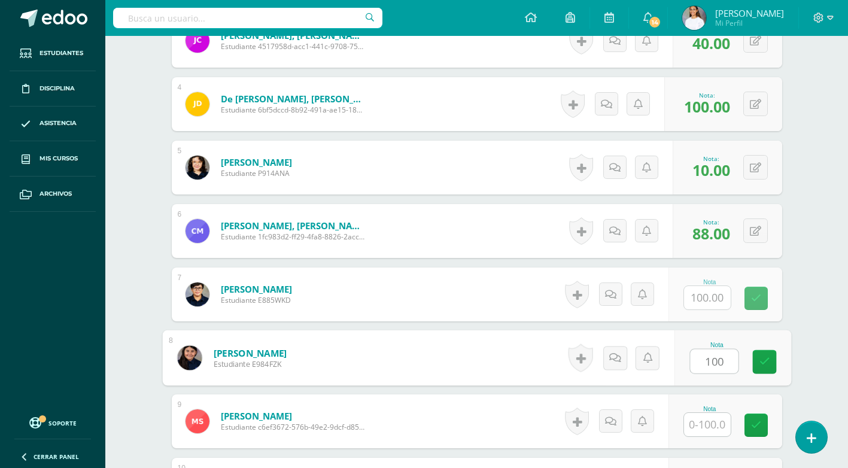
type input "100"
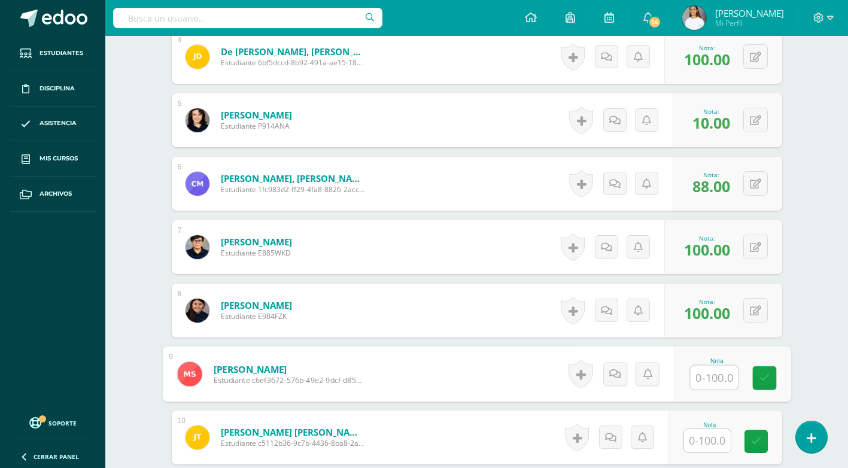
scroll to position [649, 0]
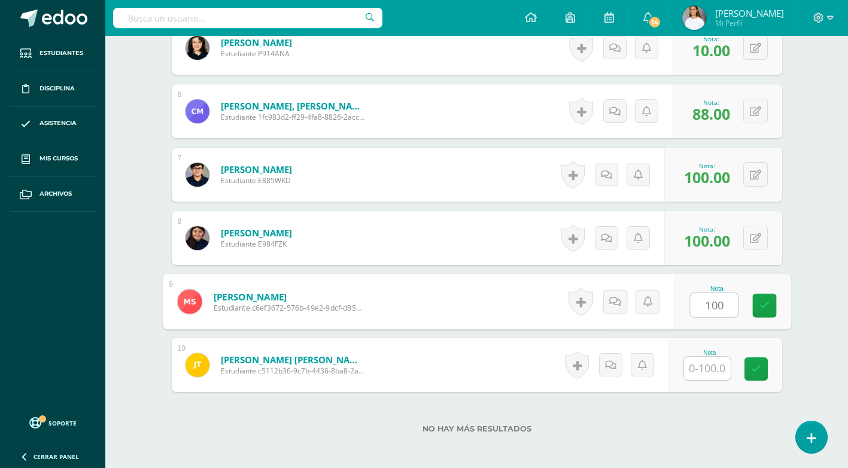
type input "100"
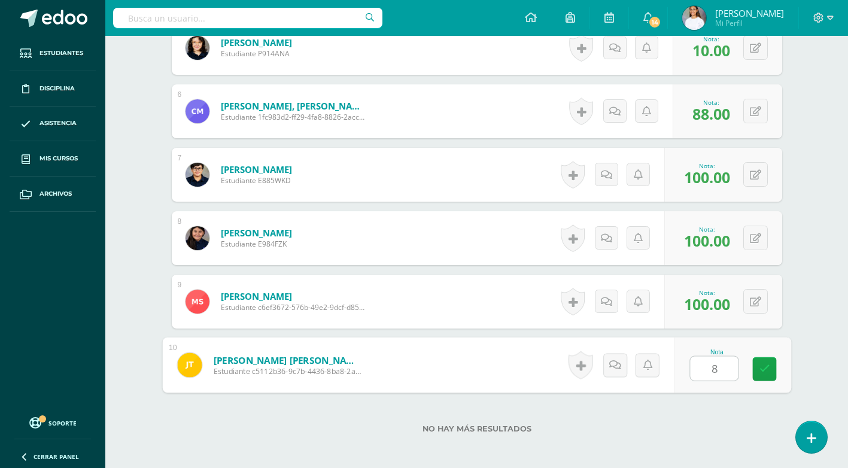
type input "80"
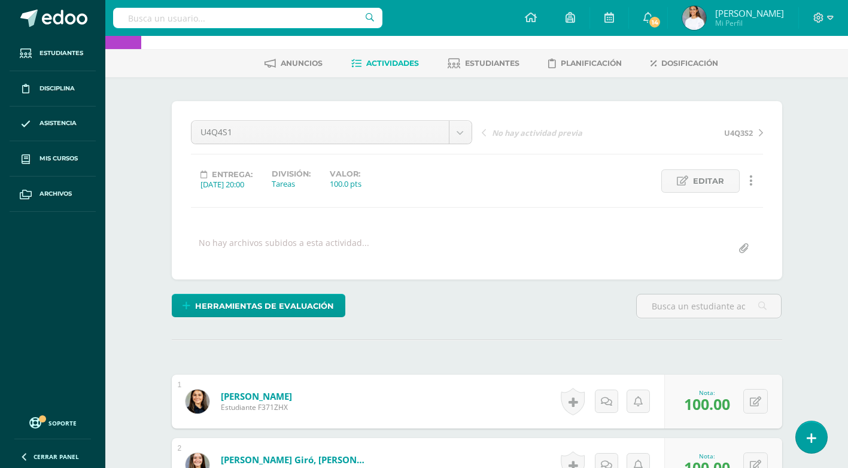
scroll to position [0, 0]
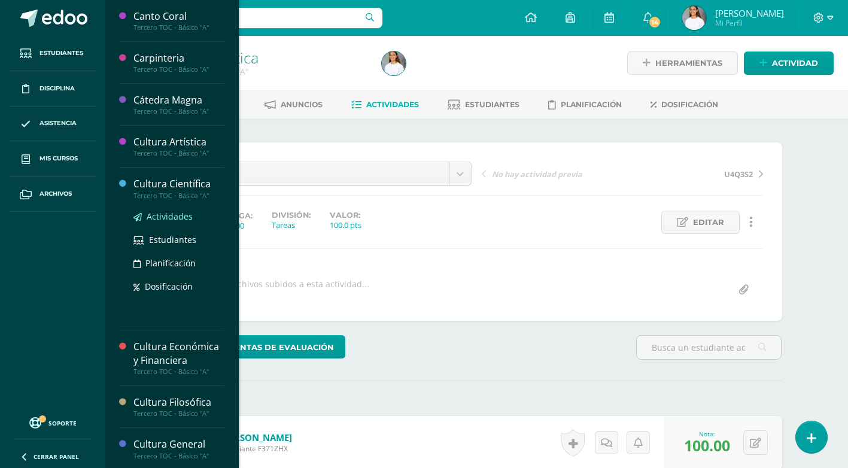
click at [146, 213] on link "Actividades" at bounding box center [178, 217] width 91 height 14
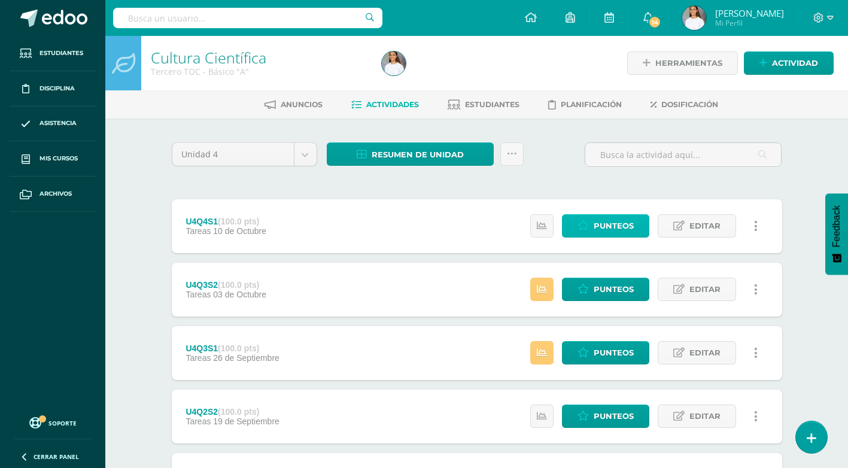
click at [575, 221] on link "Punteos" at bounding box center [605, 225] width 87 height 23
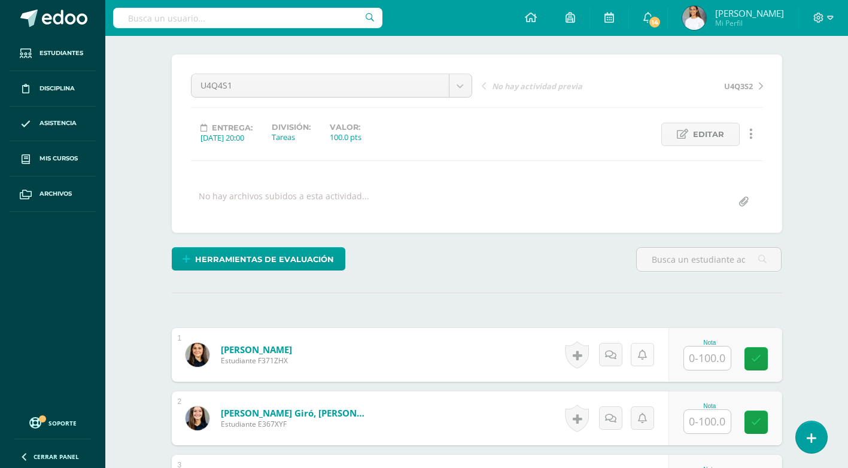
scroll to position [181, 0]
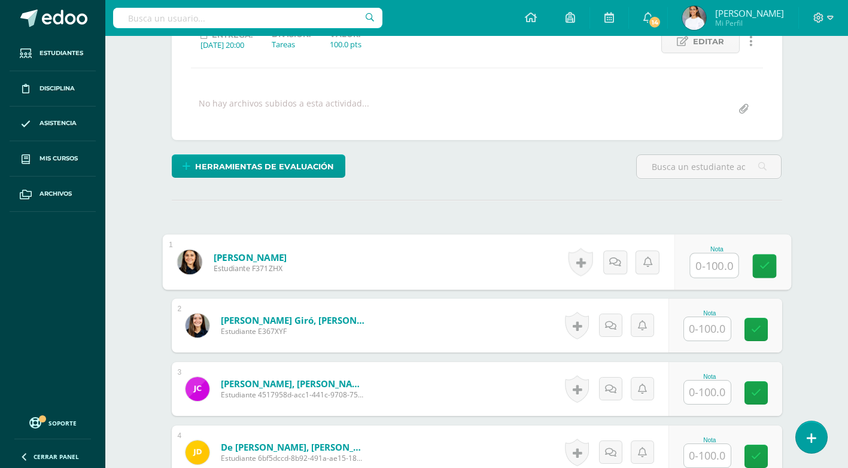
click at [691, 268] on input "text" at bounding box center [714, 266] width 48 height 24
type input "100"
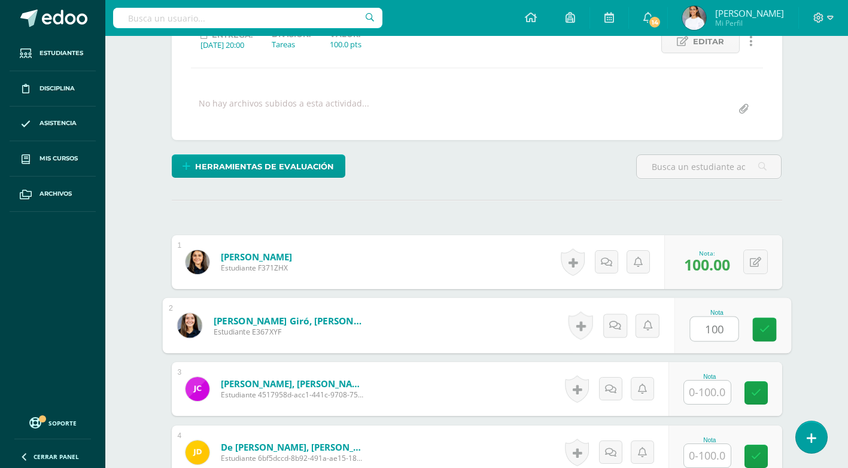
type input "100"
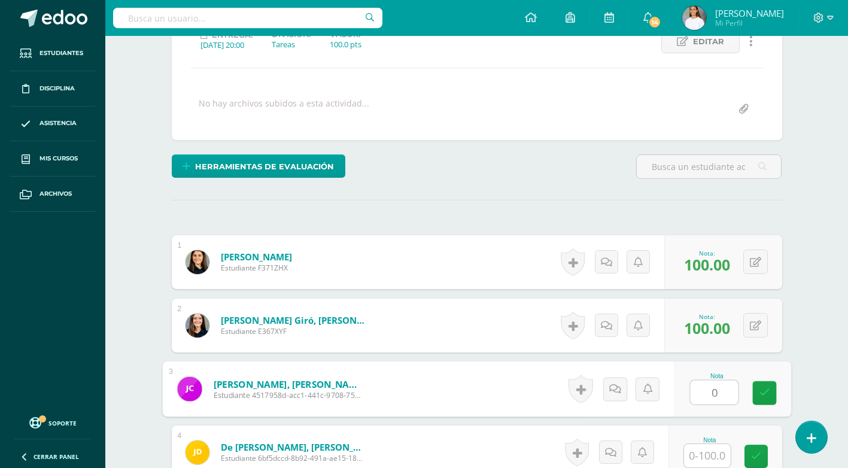
type input "0"
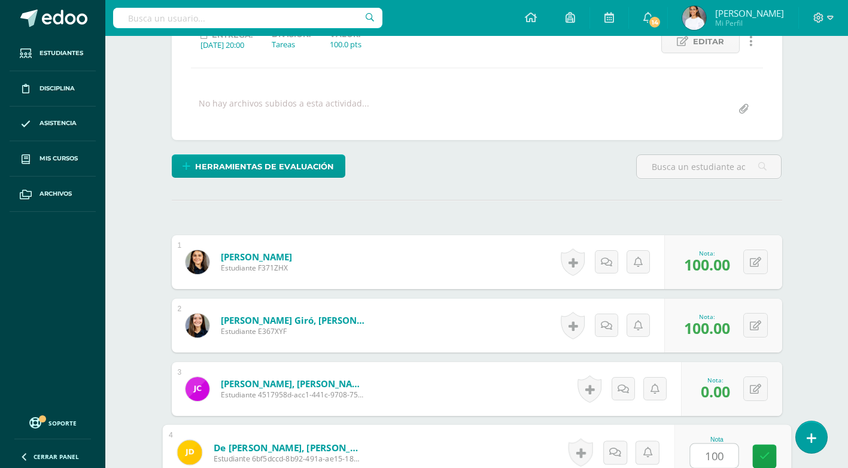
type input "100"
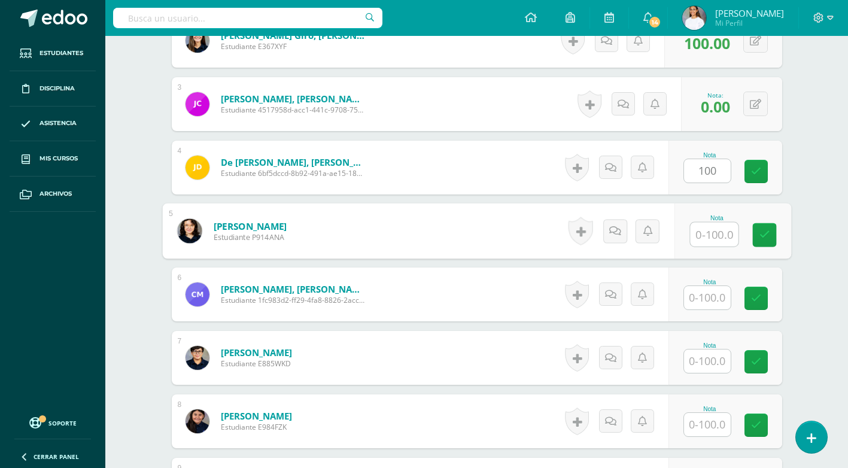
type input "1"
type input "90"
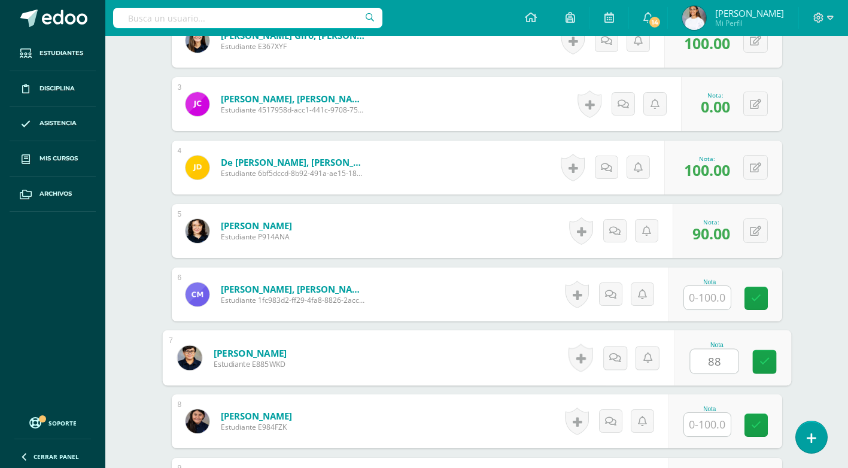
type input "88"
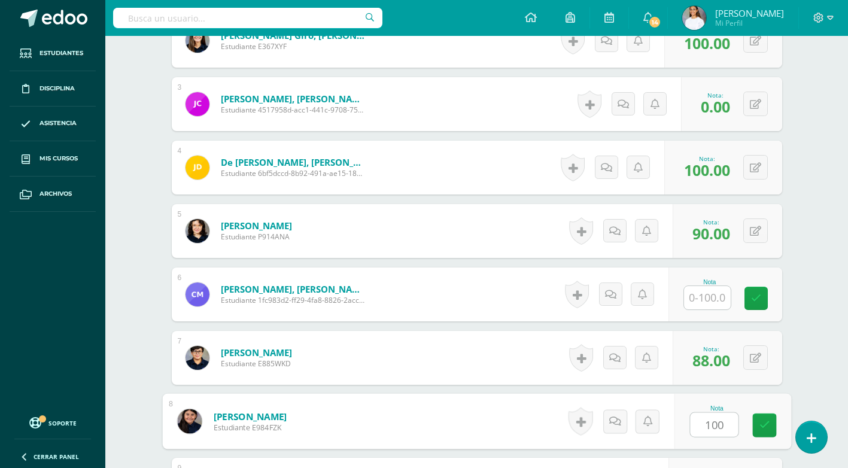
type input "100"
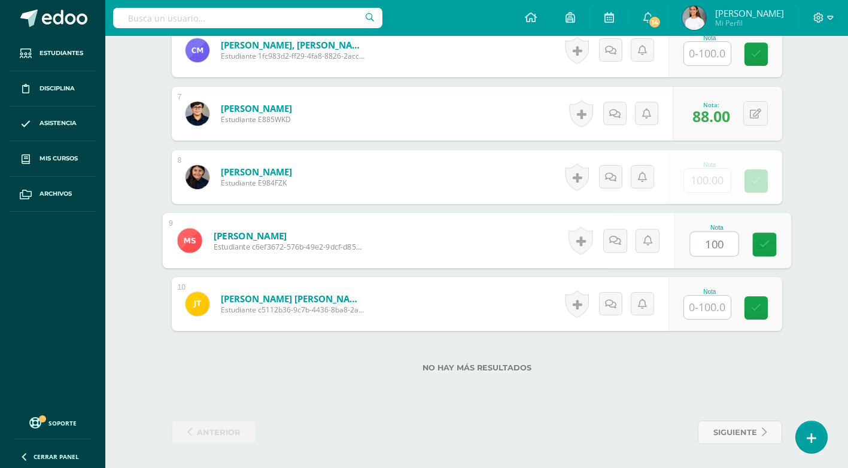
type input "100"
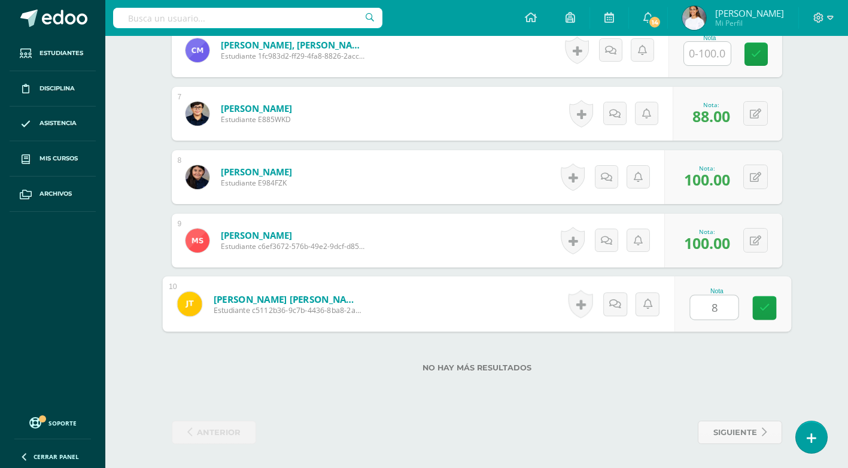
type input "80"
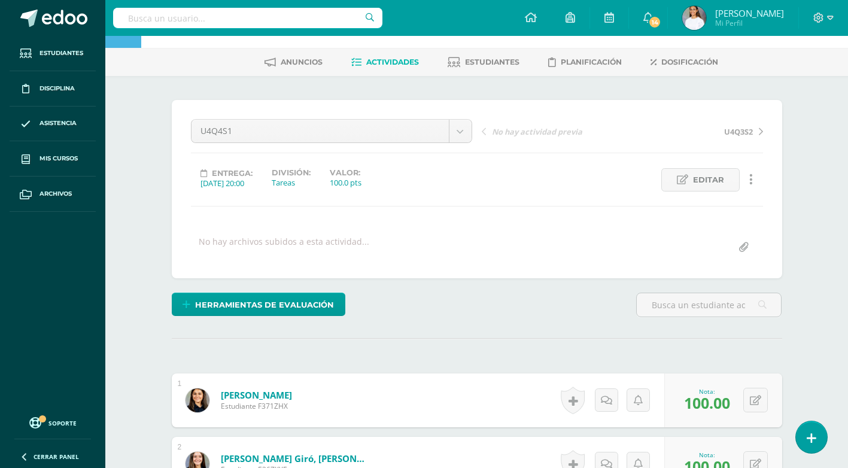
scroll to position [0, 0]
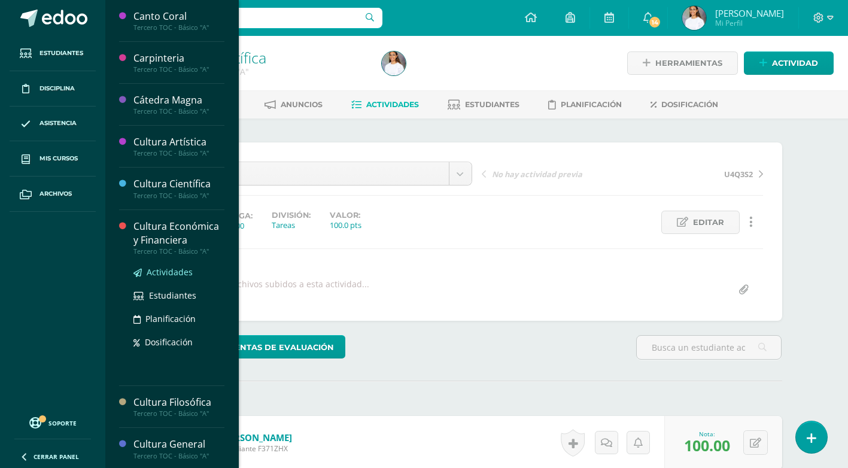
click at [156, 272] on span "Actividades" at bounding box center [170, 271] width 46 height 11
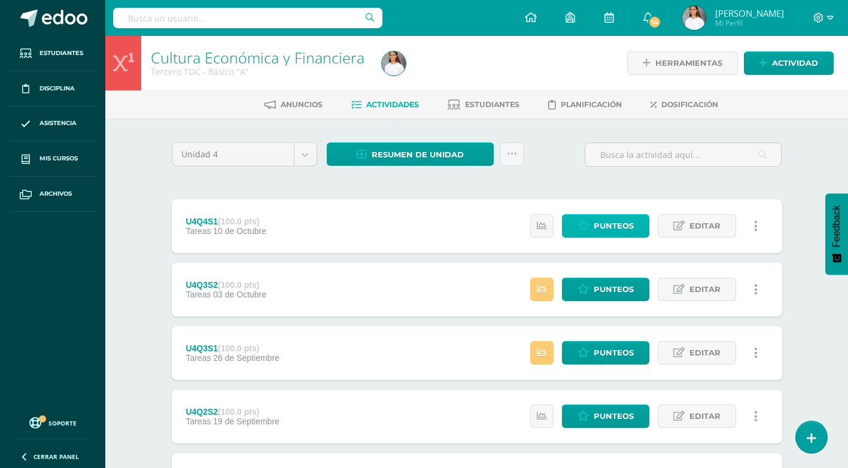
click at [593, 233] on link "Punteos" at bounding box center [605, 225] width 87 height 23
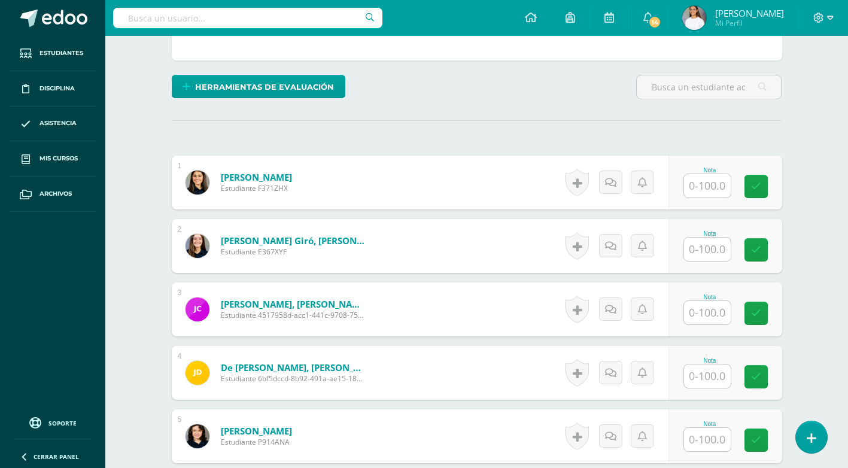
scroll to position [275, 0]
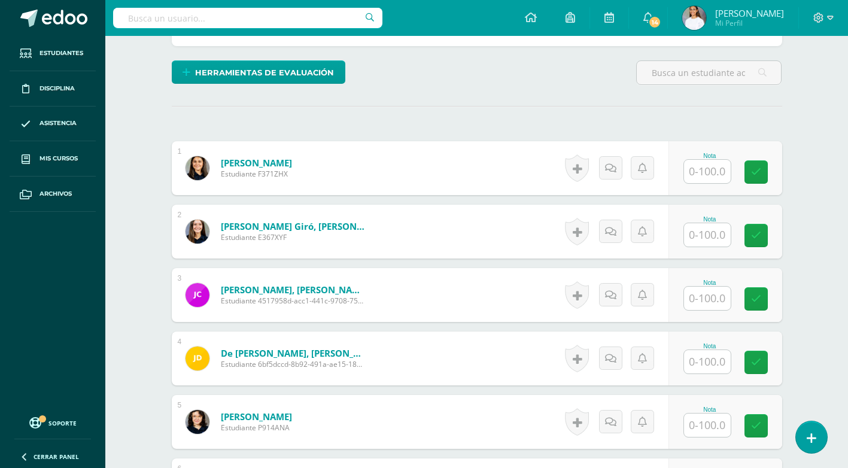
click at [702, 165] on input "text" at bounding box center [707, 171] width 47 height 23
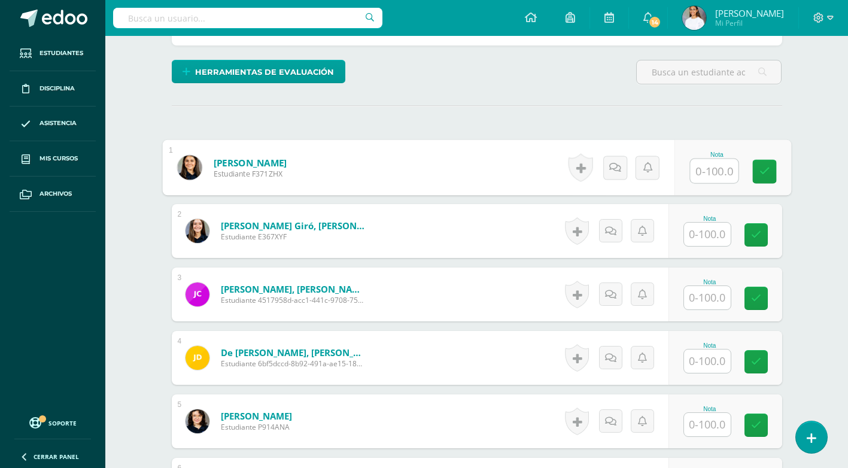
scroll to position [276, 0]
type input "60"
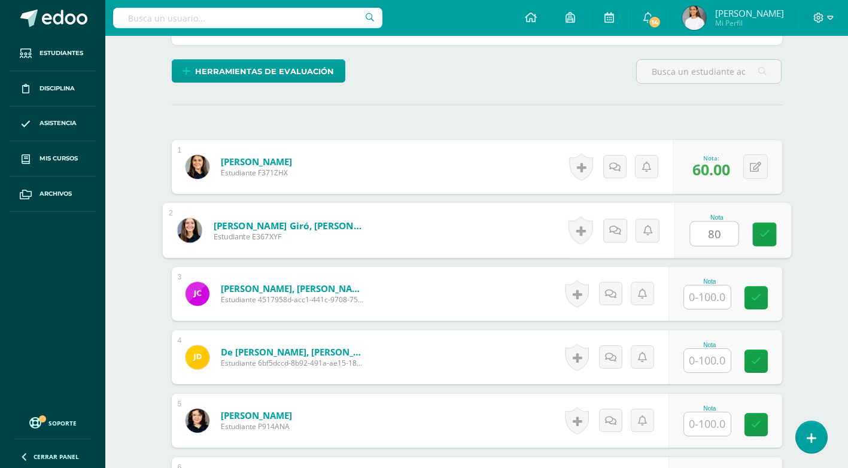
type input "80"
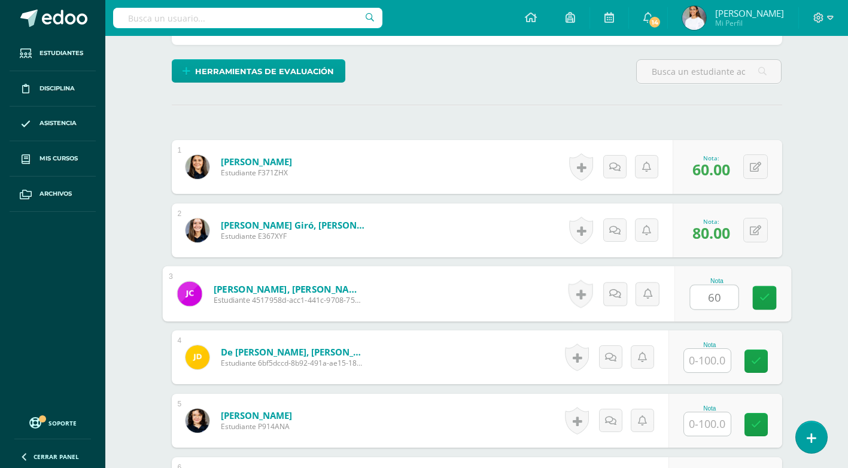
type input "60"
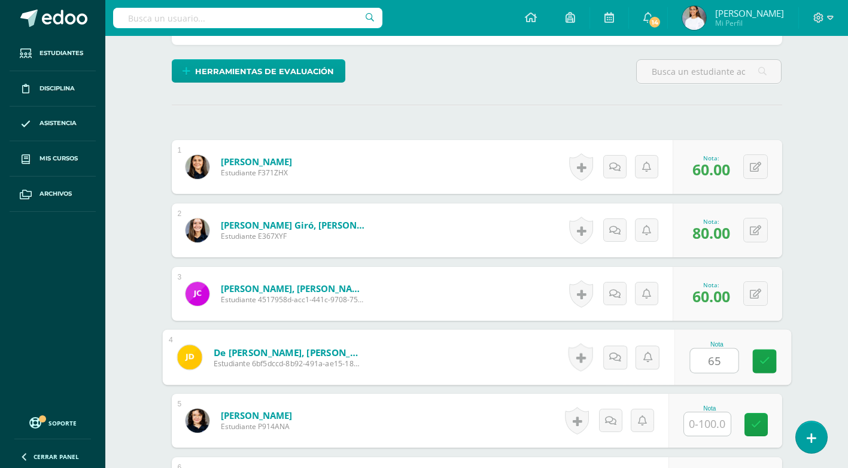
type input "65"
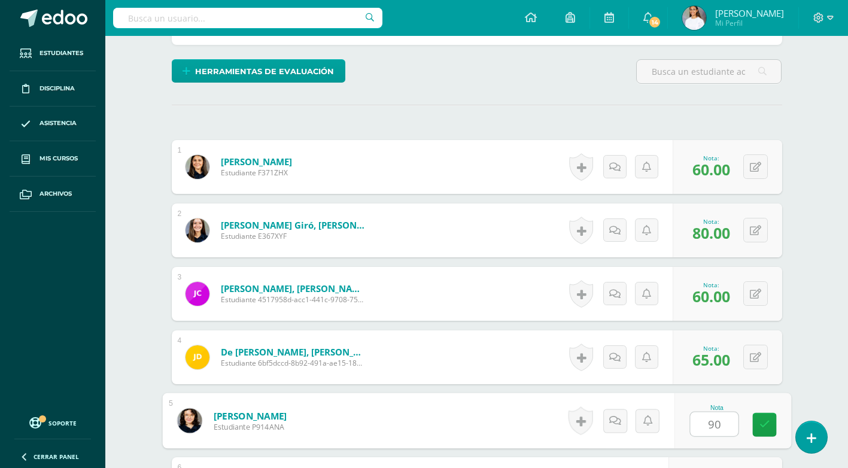
type input "90"
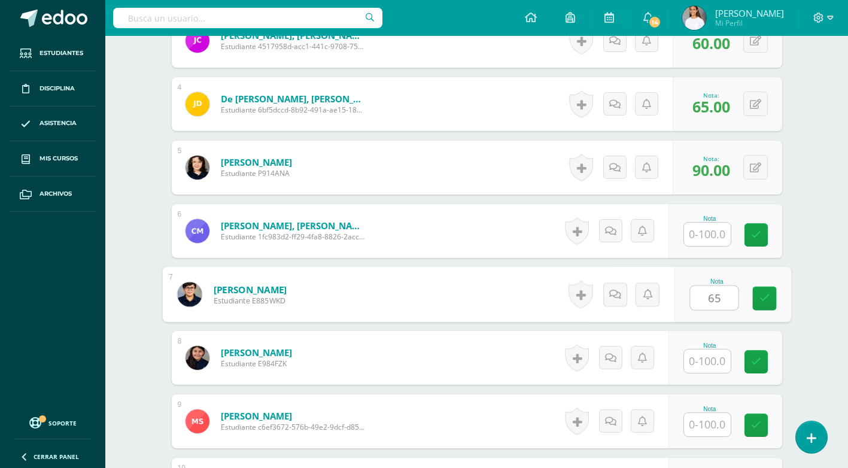
type input "65"
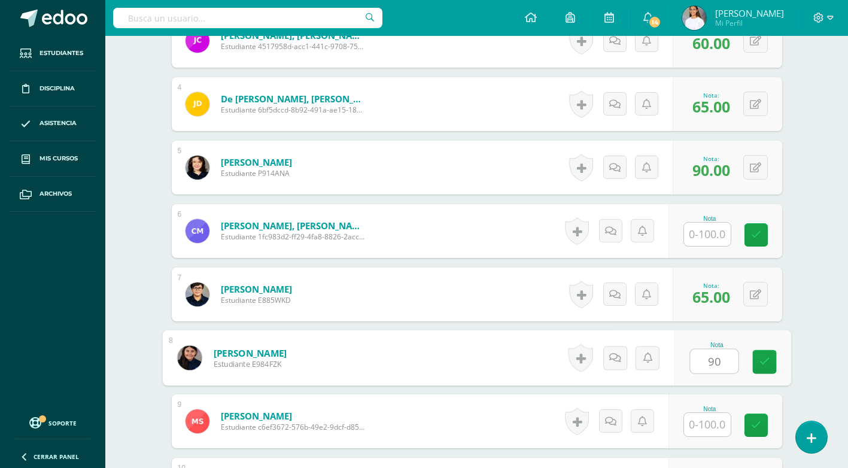
type input "90"
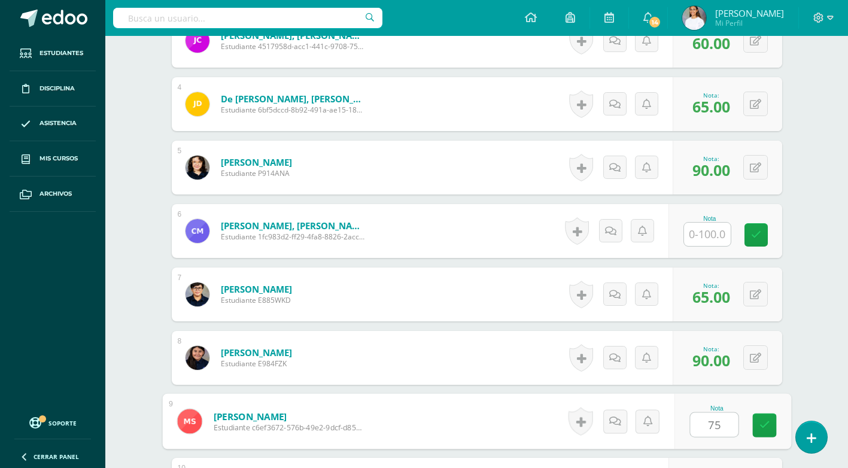
scroll to position [710, 0]
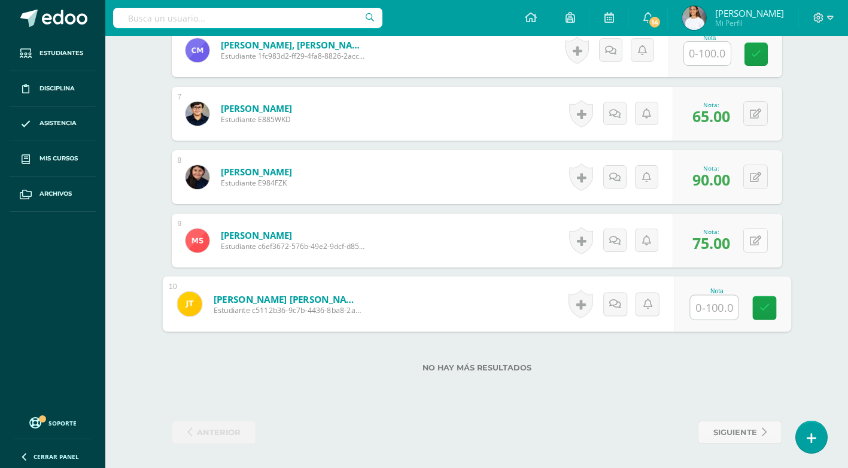
click at [763, 247] on button at bounding box center [755, 240] width 25 height 25
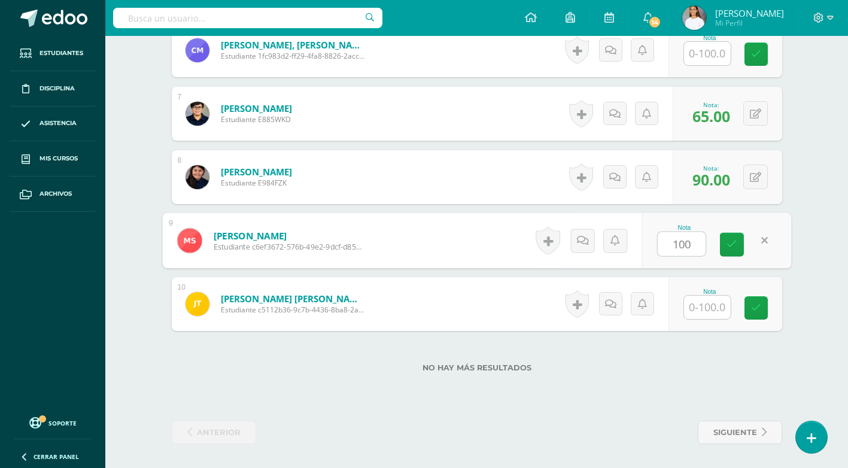
type input "100"
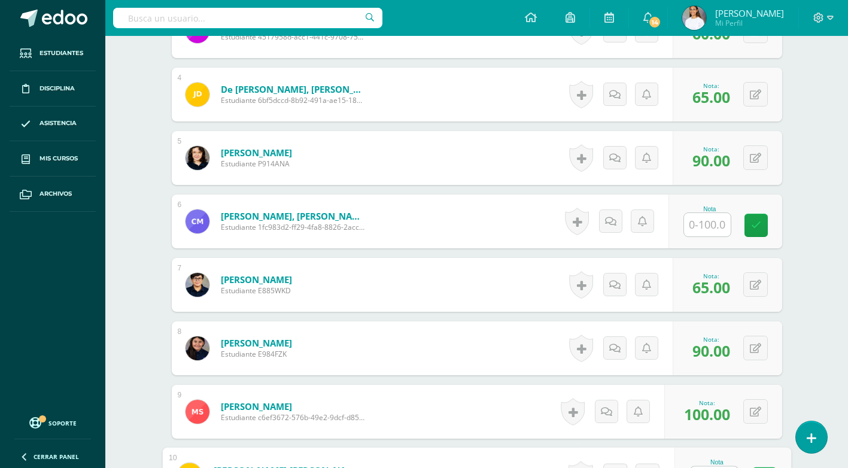
scroll to position [658, 0]
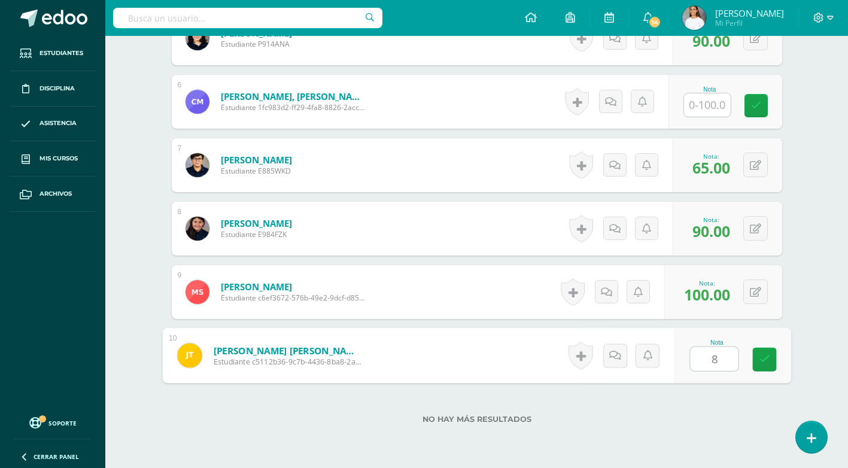
type input "80"
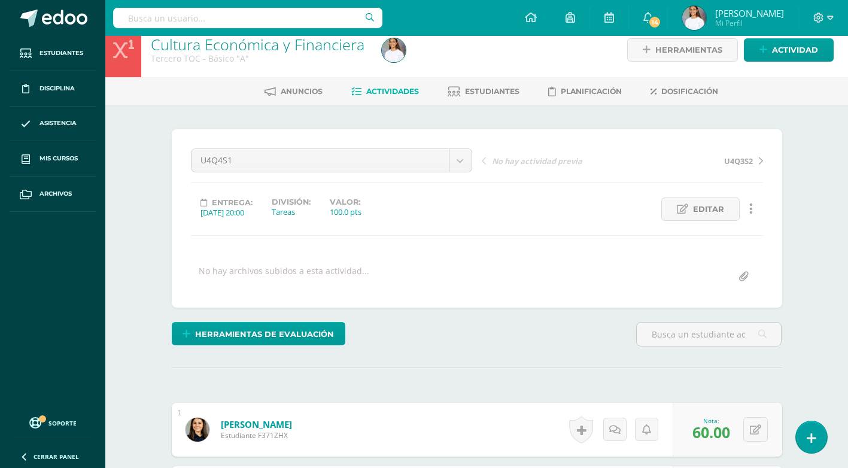
scroll to position [0, 0]
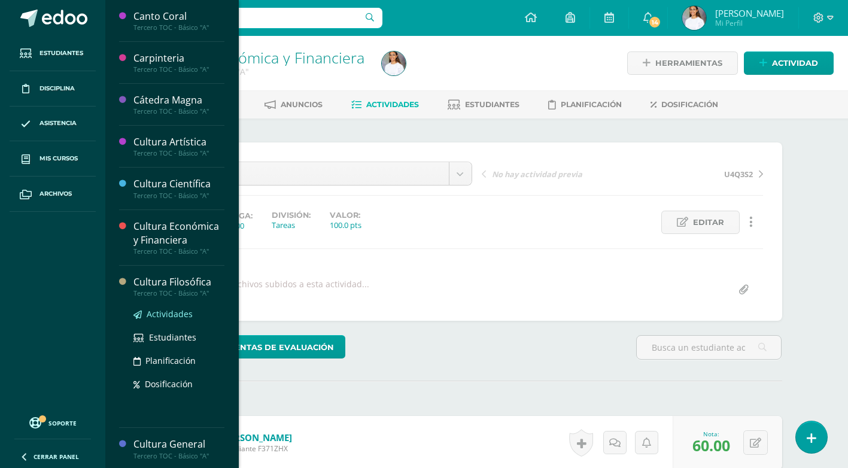
click at [178, 313] on span "Actividades" at bounding box center [170, 313] width 46 height 11
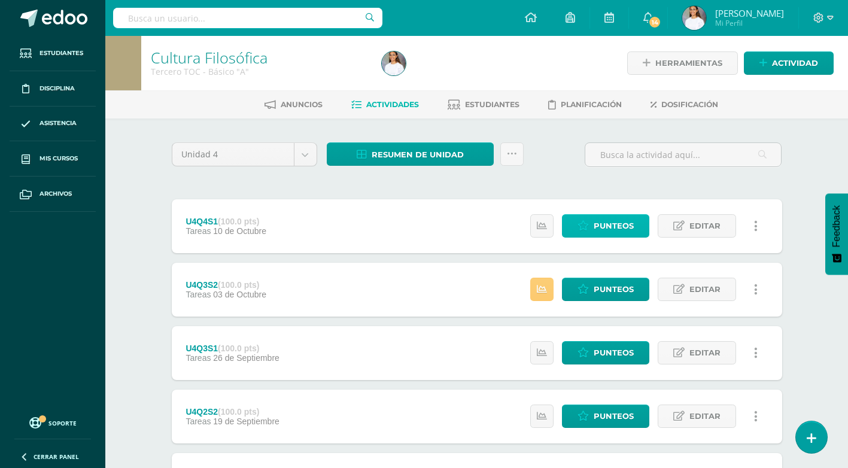
click at [621, 224] on span "Punteos" at bounding box center [614, 226] width 40 height 22
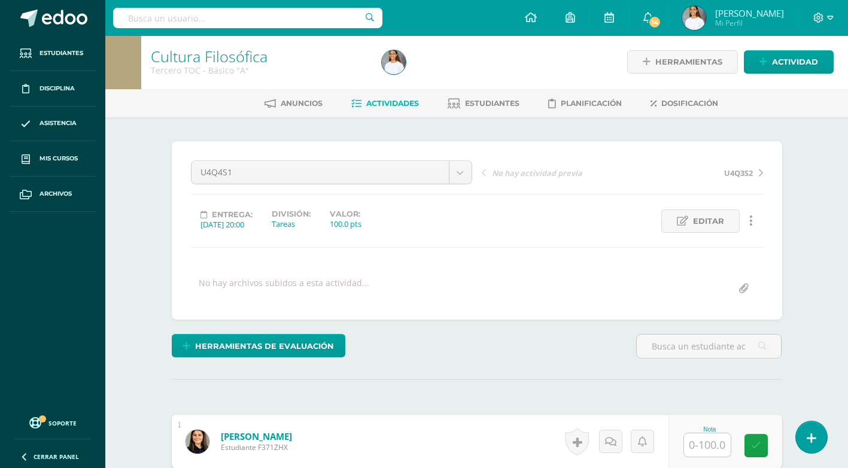
scroll to position [121, 0]
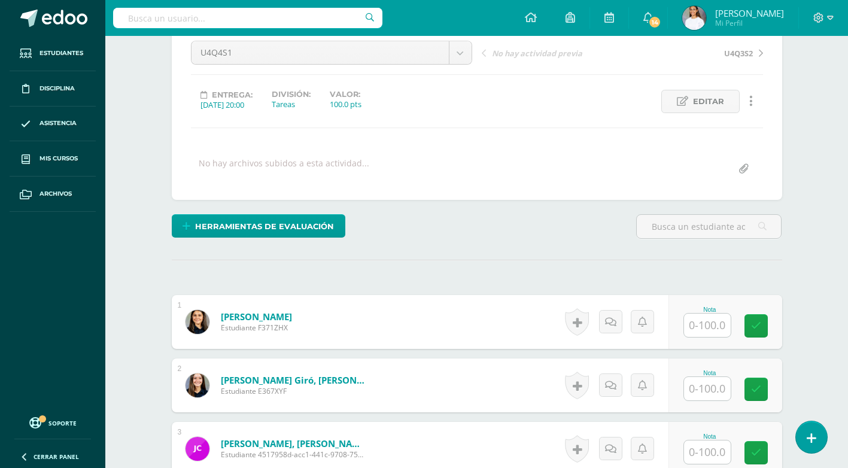
click at [692, 323] on input "text" at bounding box center [707, 325] width 47 height 23
type input "100"
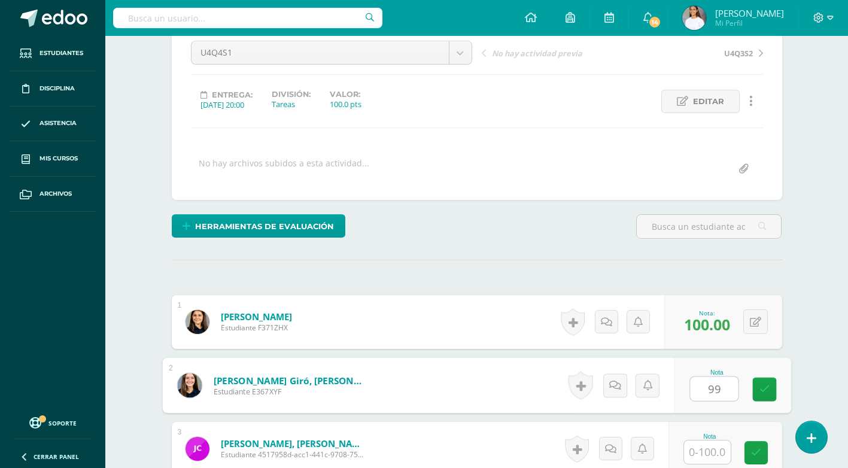
type input "99"
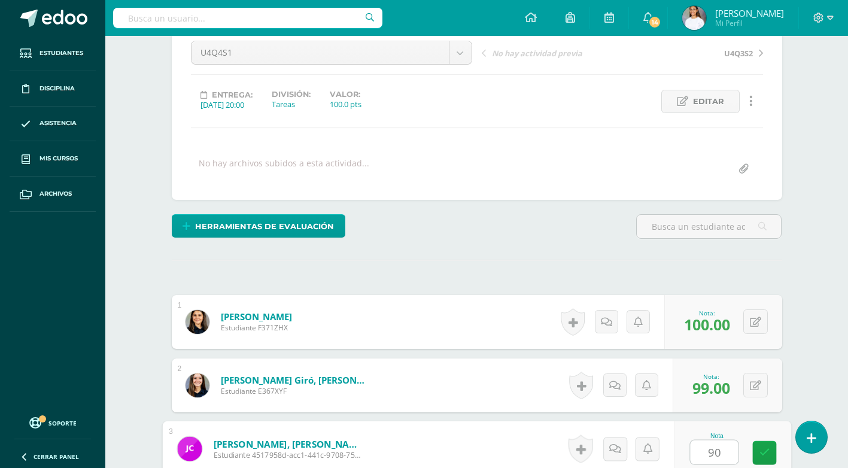
type input "90"
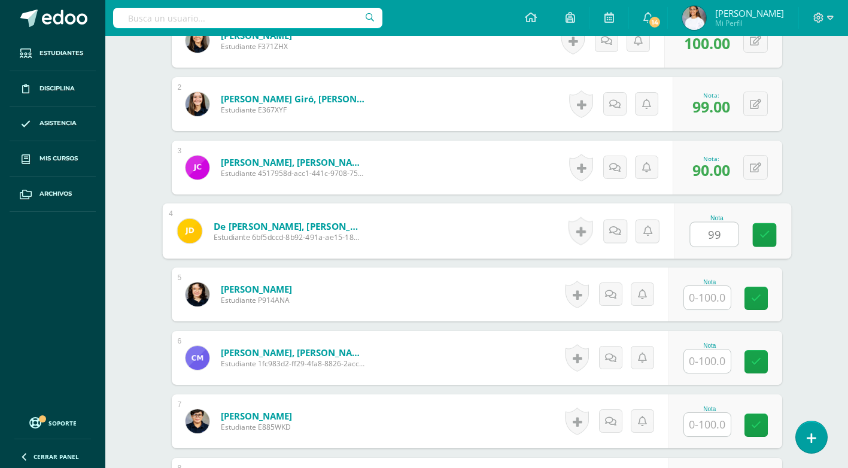
type input "99"
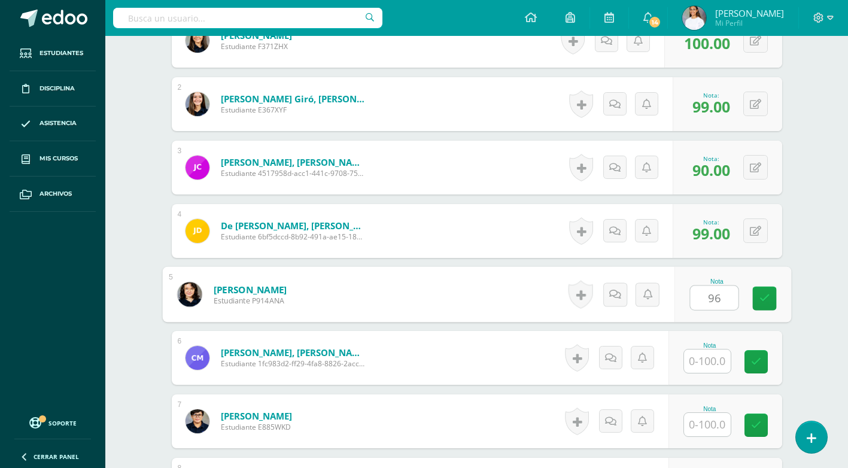
type input "96"
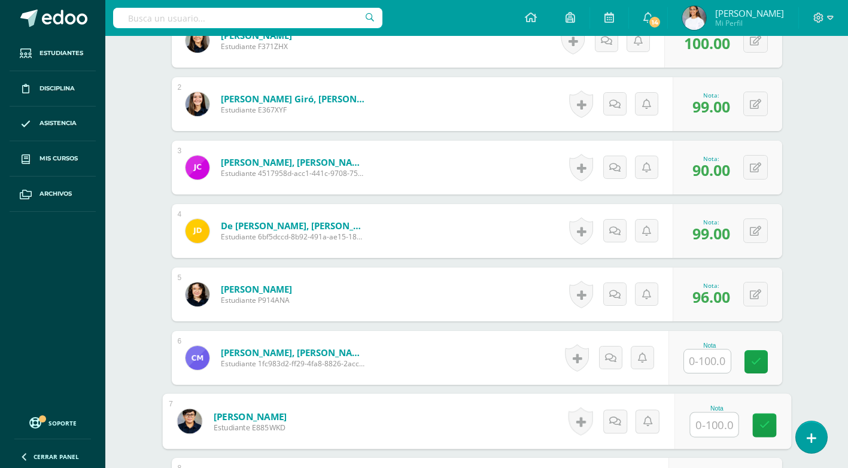
scroll to position [656, 0]
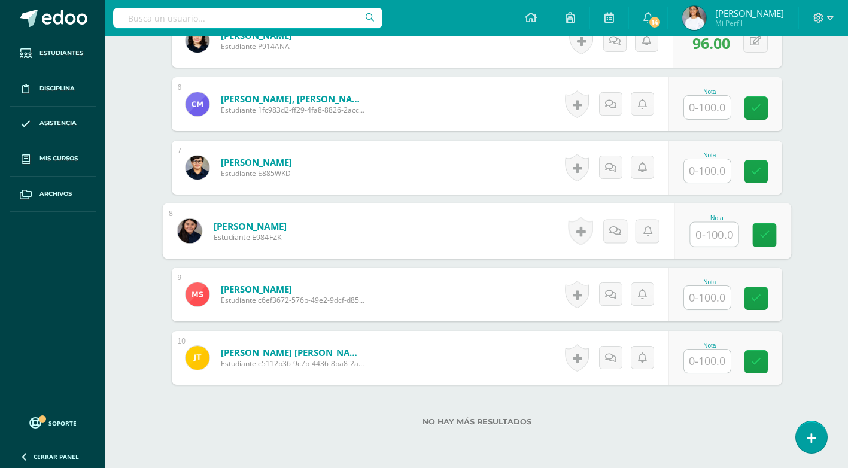
click at [705, 172] on input "text" at bounding box center [707, 170] width 47 height 23
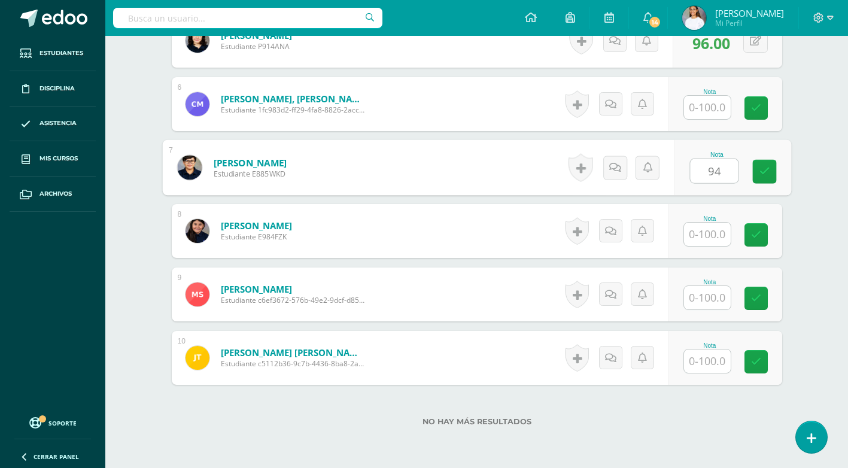
type input "94"
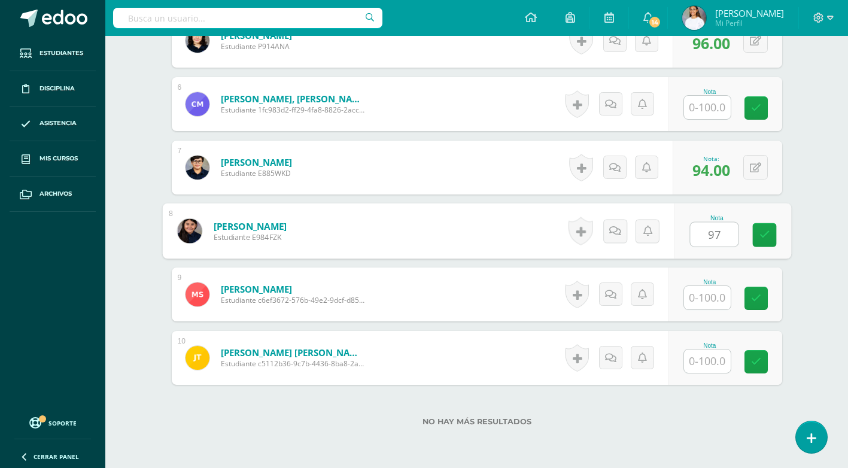
type input "97"
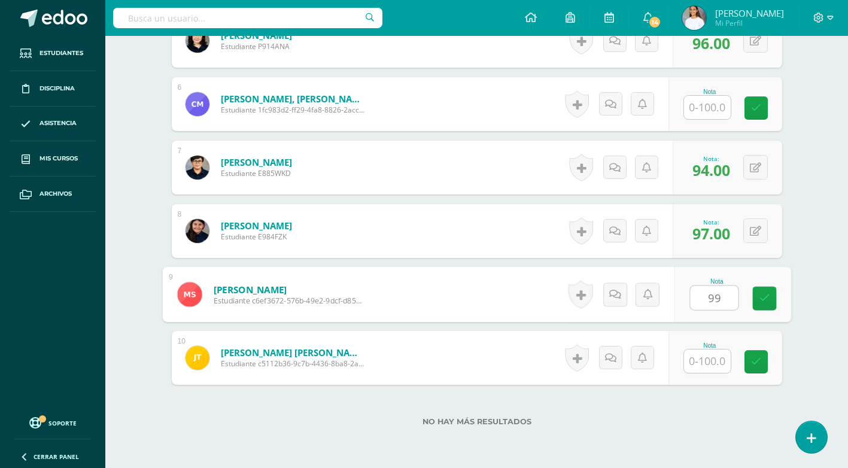
type input "99"
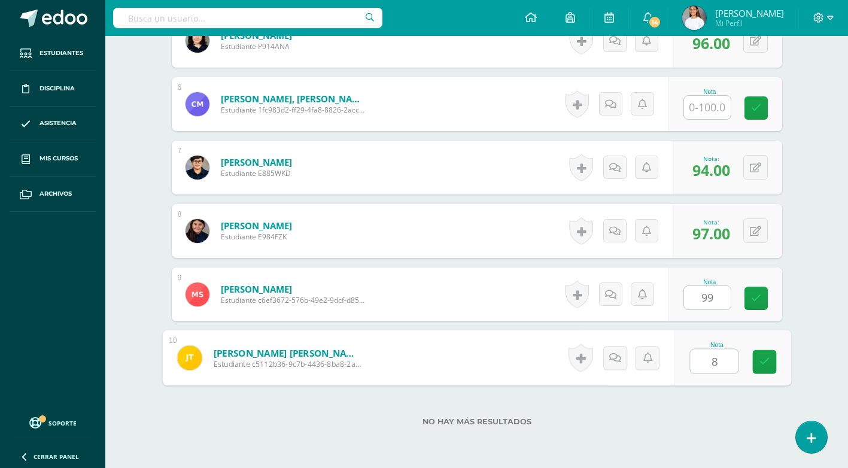
type input "82"
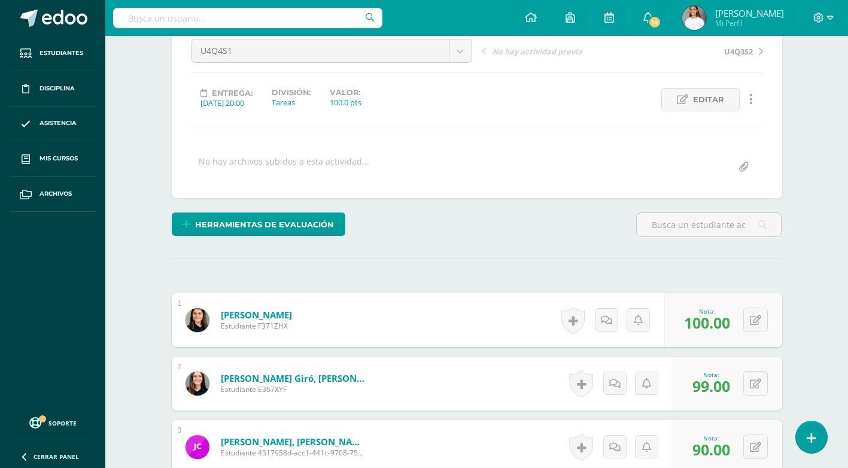
scroll to position [0, 0]
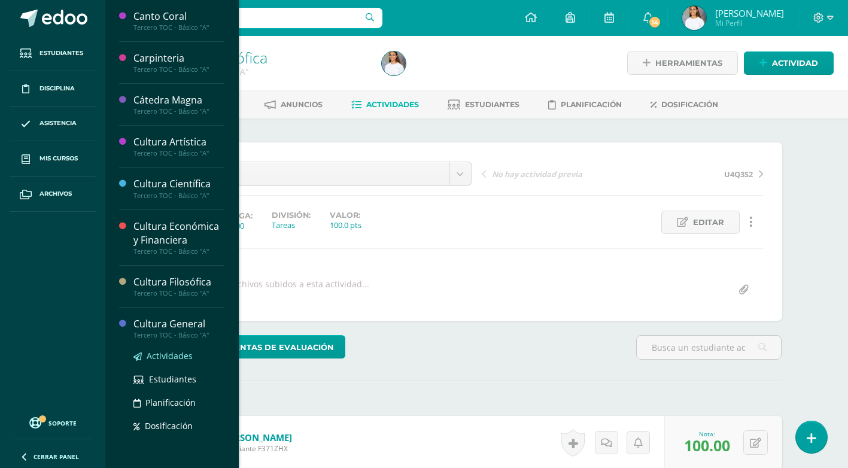
click at [164, 354] on span "Actividades" at bounding box center [170, 355] width 46 height 11
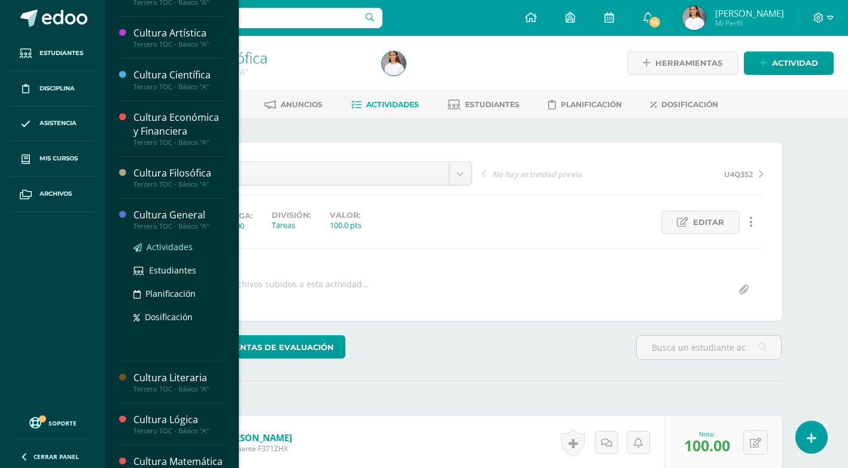
scroll to position [120, 0]
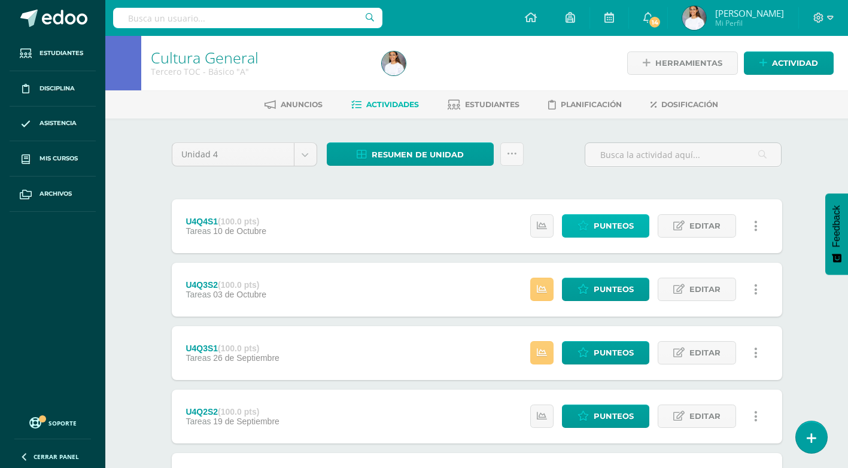
click at [583, 231] on icon at bounding box center [583, 226] width 11 height 10
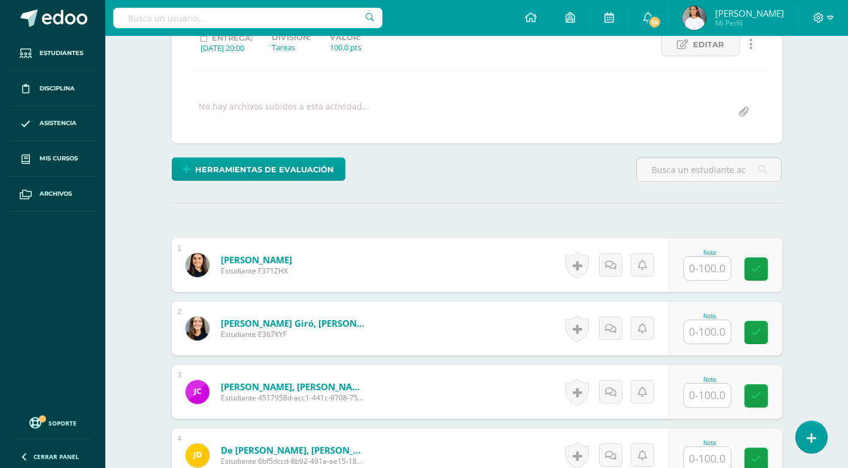
scroll to position [181, 0]
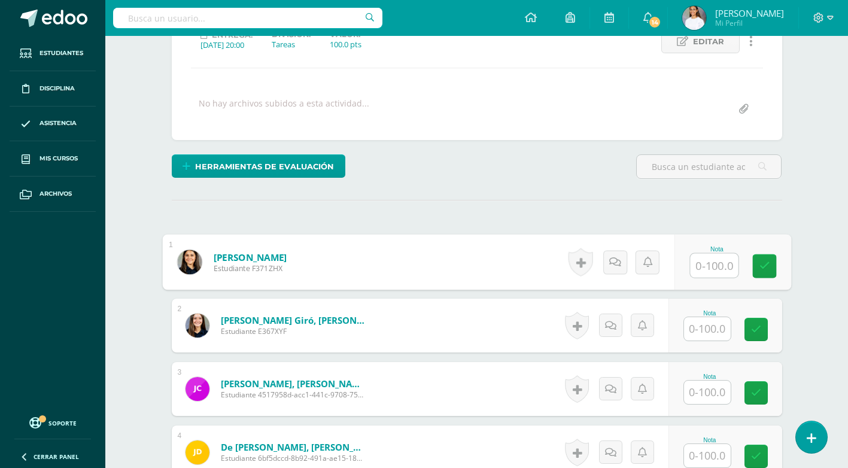
click at [715, 275] on input "text" at bounding box center [714, 266] width 48 height 24
type input "100"
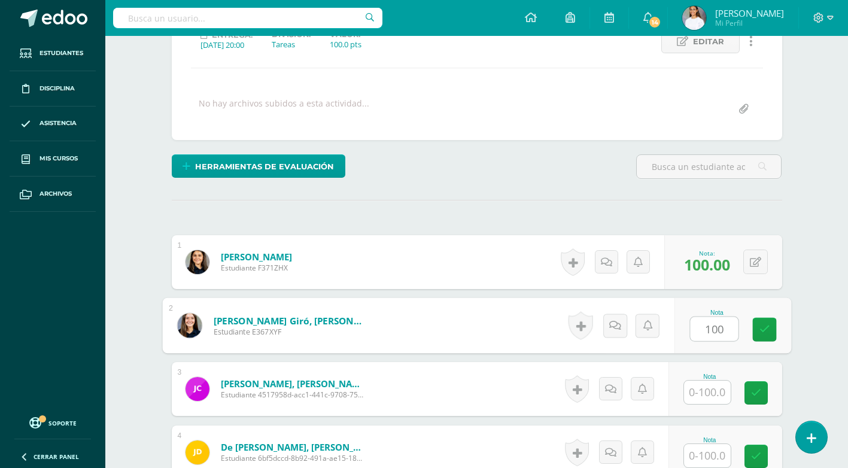
type input "100"
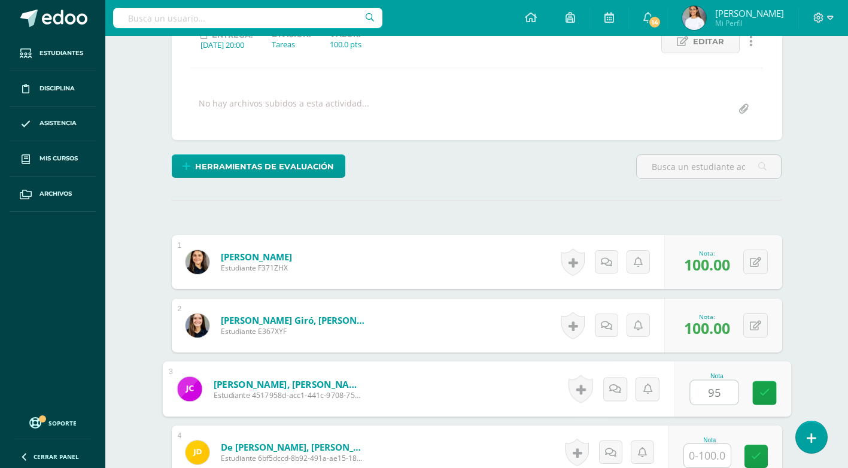
type input "95"
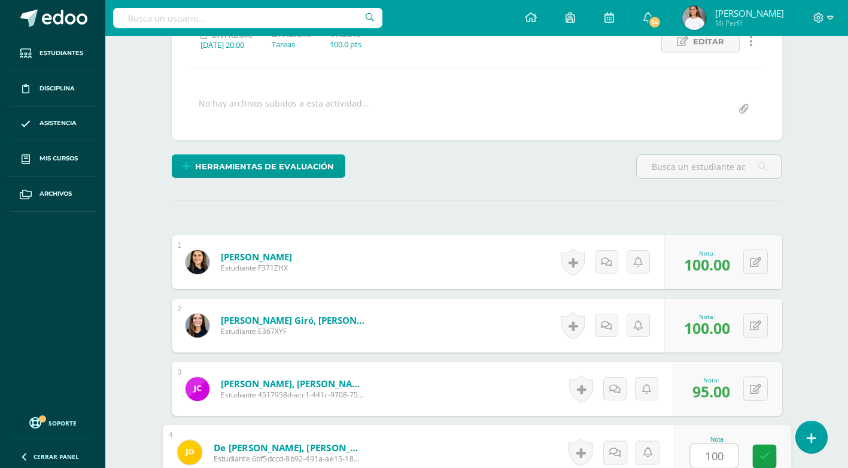
type input "100"
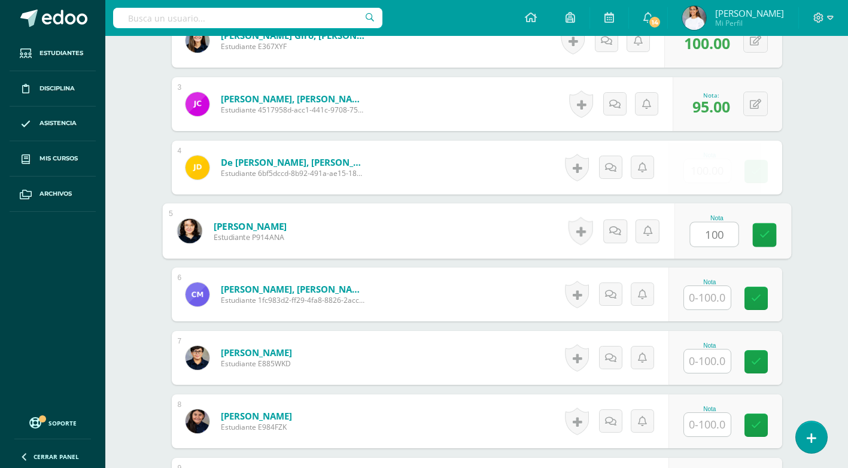
type input "100"
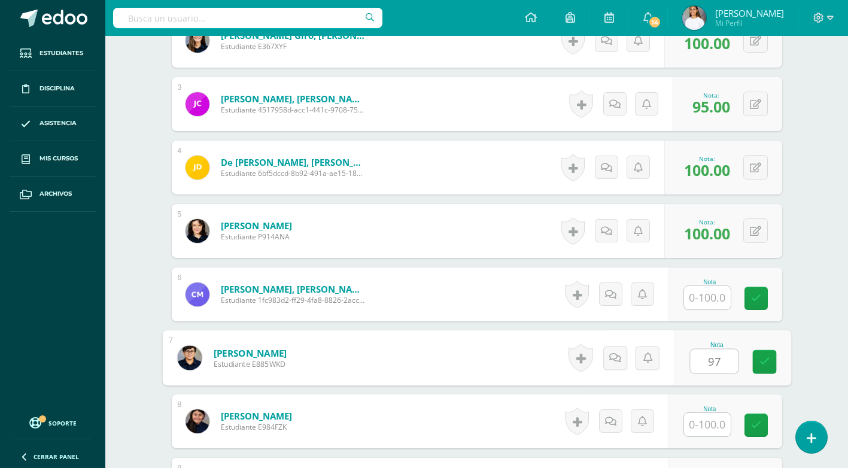
type input "97"
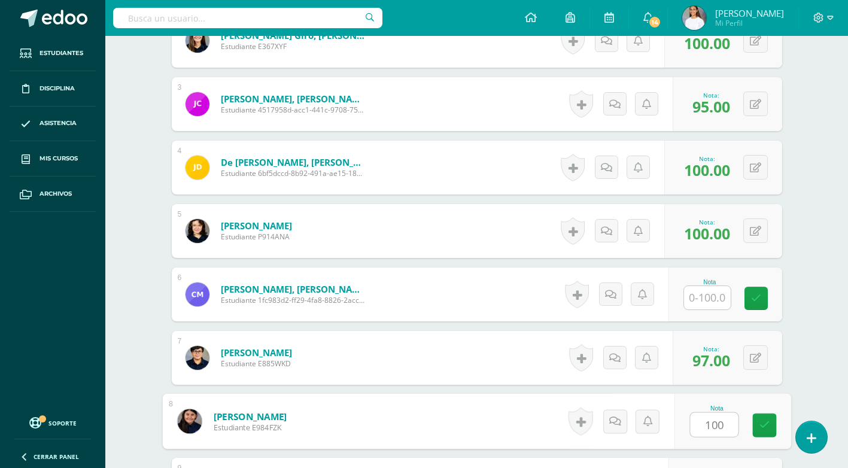
type input "100"
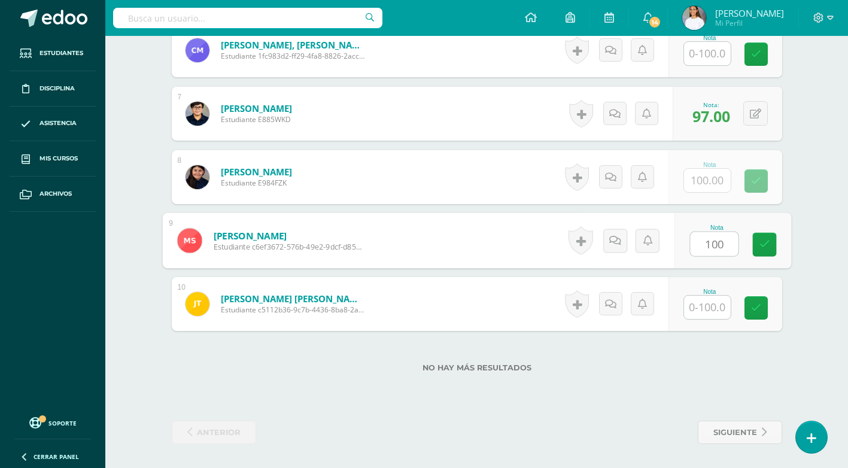
type input "100"
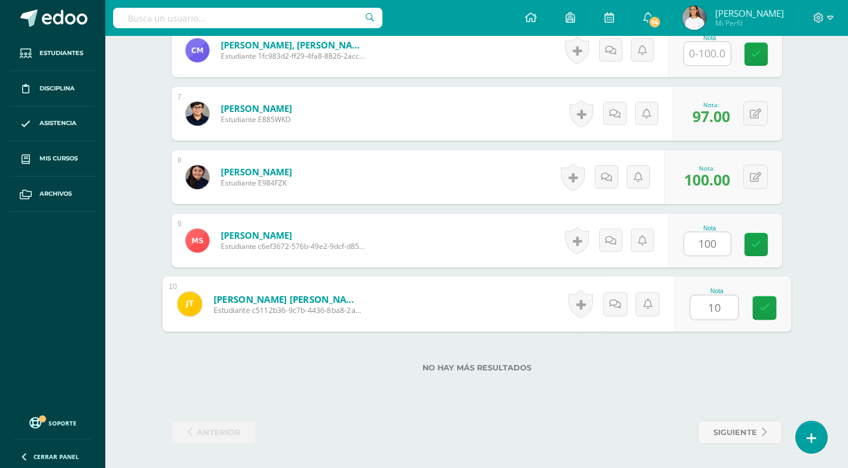
type input "100"
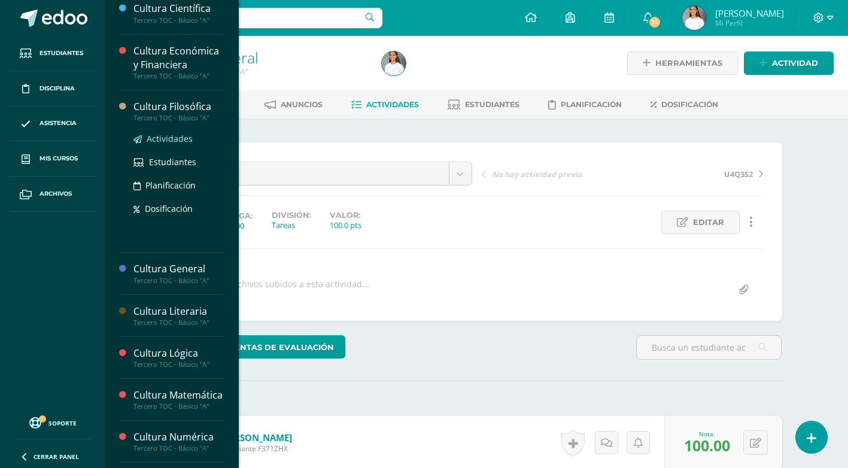
scroll to position [180, 0]
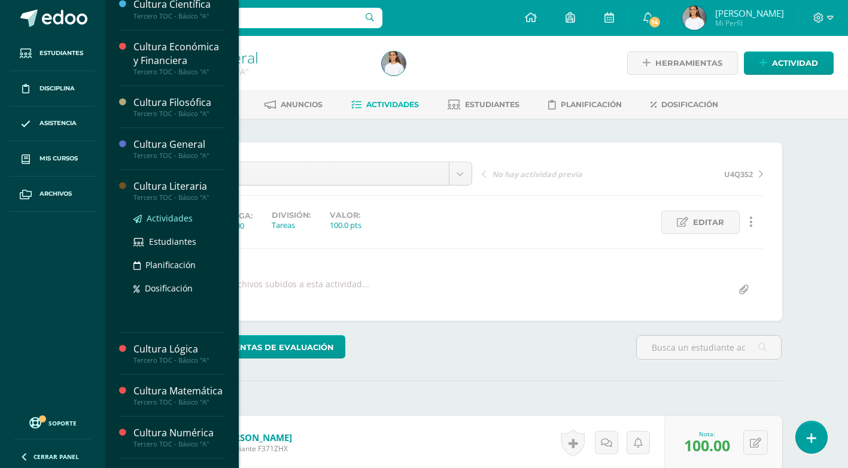
click at [174, 221] on span "Actividades" at bounding box center [170, 218] width 46 height 11
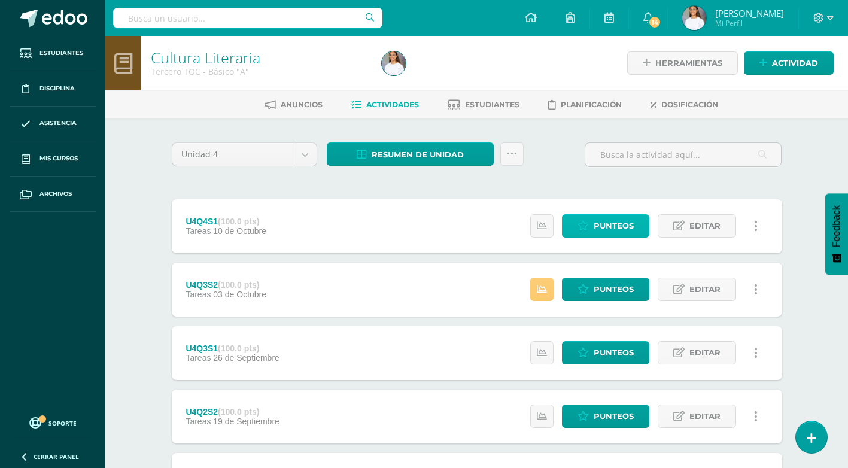
click at [598, 226] on span "Punteos" at bounding box center [614, 226] width 40 height 22
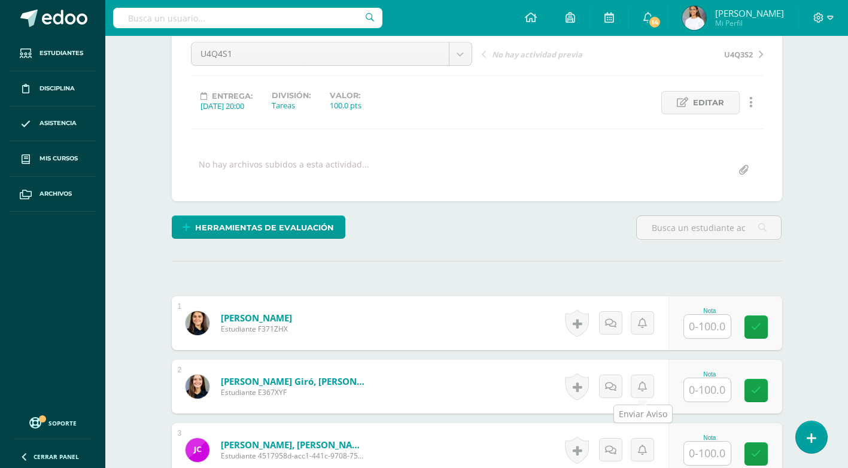
scroll to position [120, 0]
click at [695, 327] on input "text" at bounding box center [707, 325] width 47 height 23
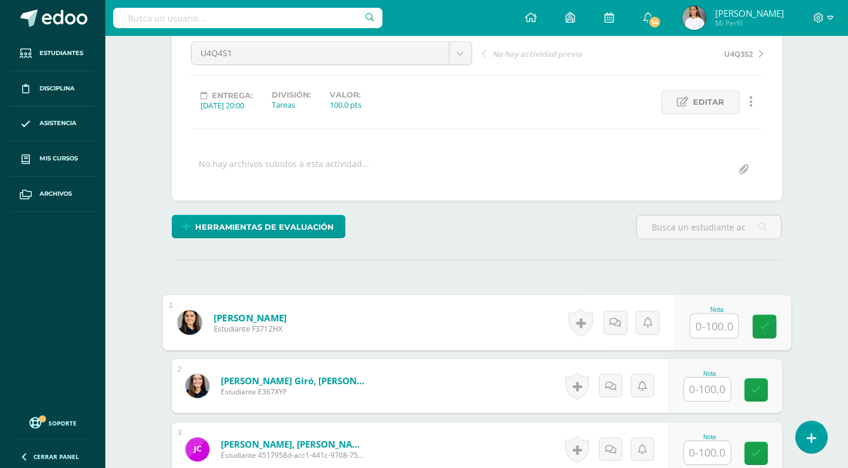
scroll to position [121, 0]
type input "90"
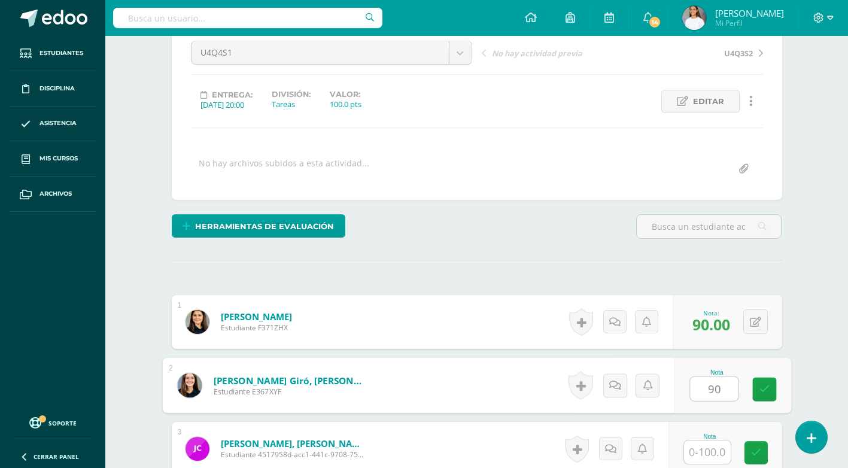
type input "90"
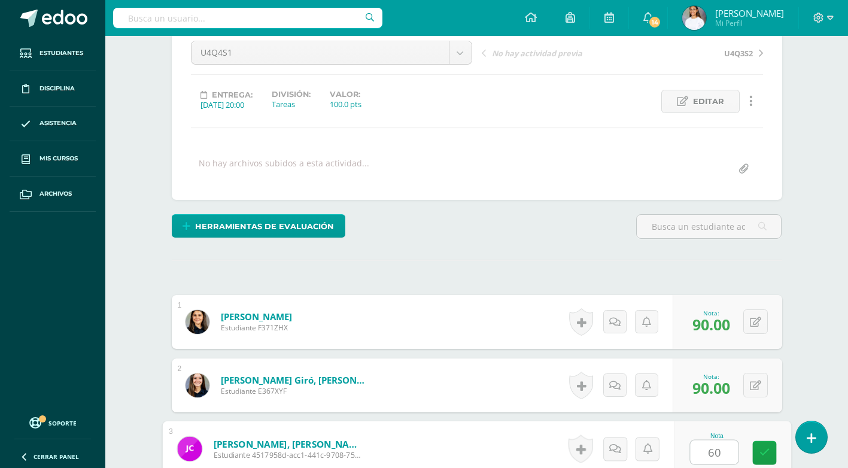
type input "60"
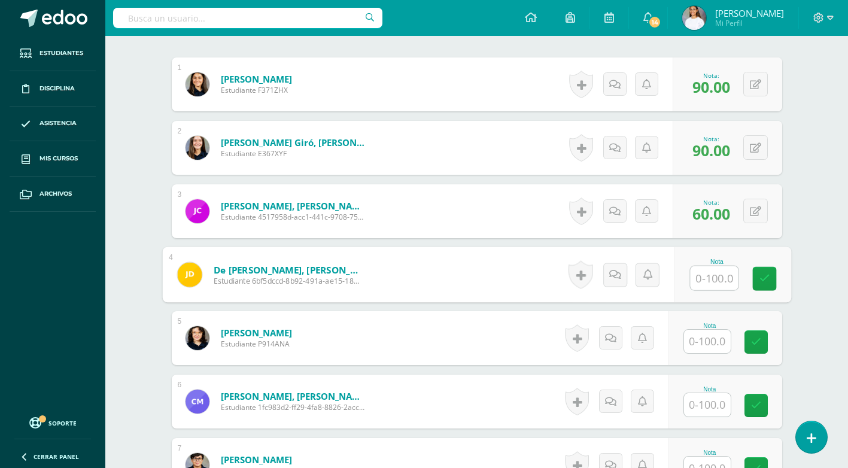
scroll to position [359, 0]
type input "80"
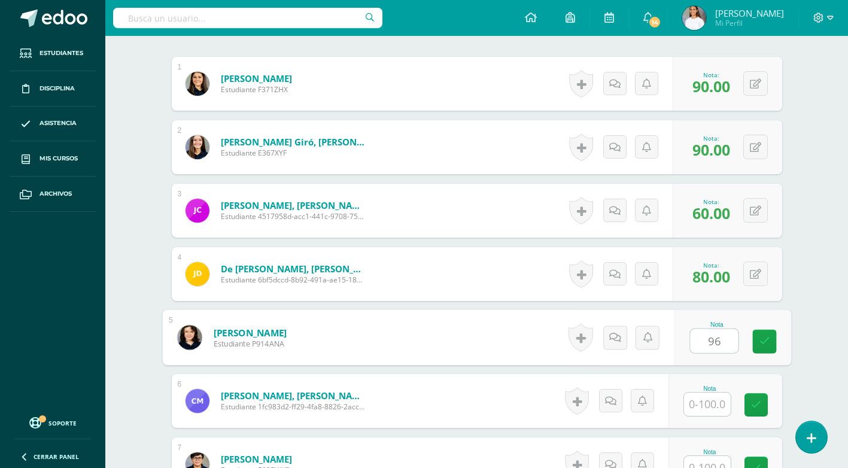
type input "96"
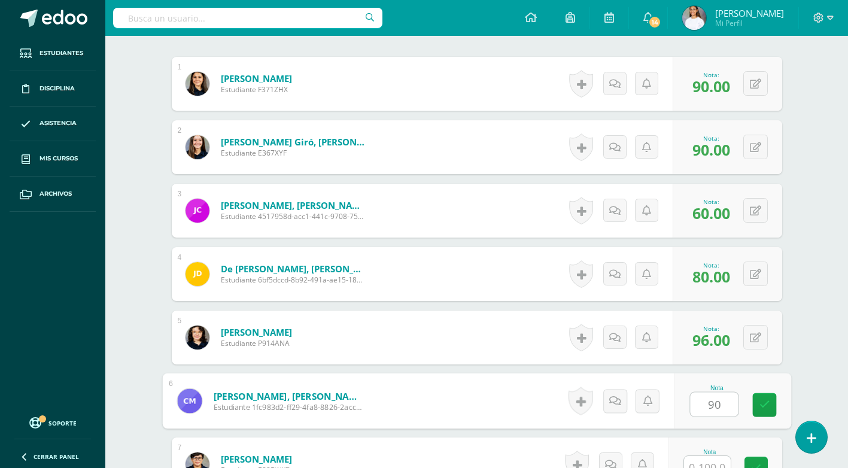
type input "90"
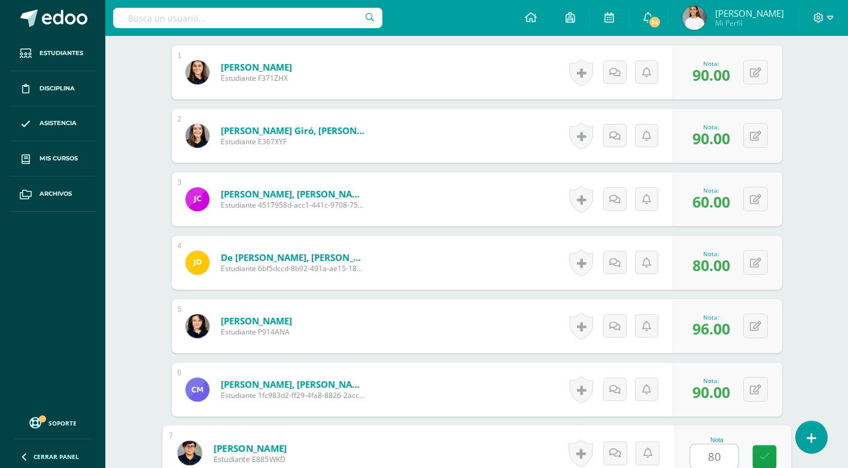
type input "80"
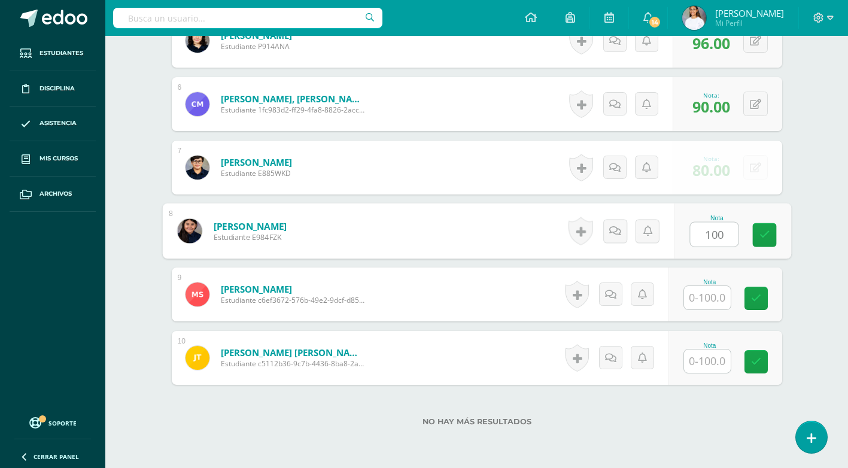
type input "100"
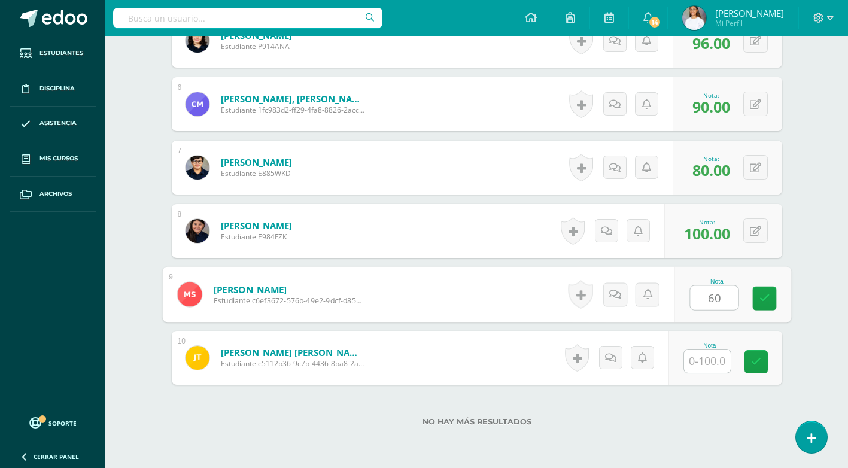
type input "60"
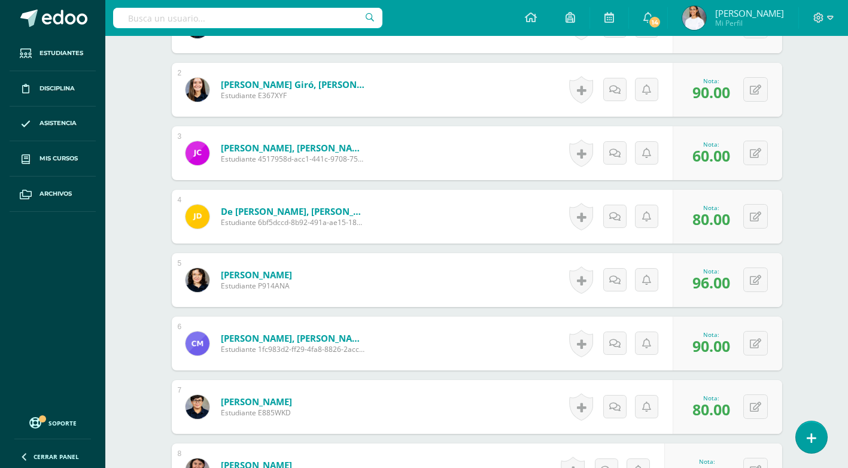
scroll to position [476, 0]
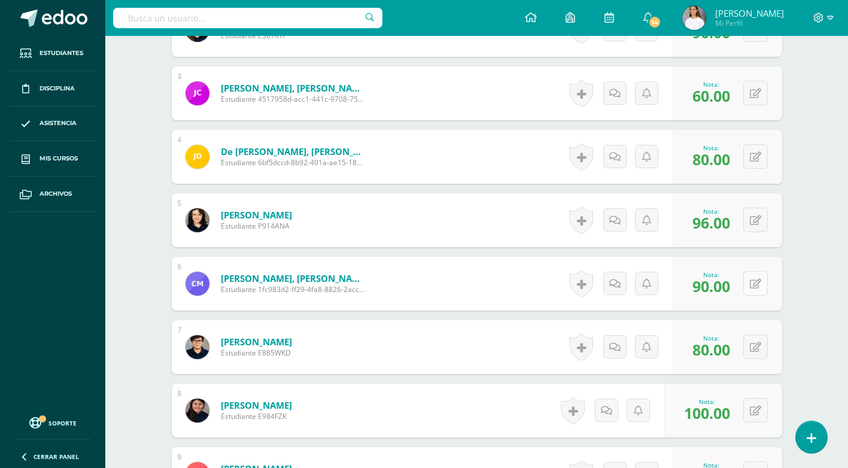
click at [754, 284] on icon at bounding box center [755, 284] width 11 height 10
click at [757, 356] on button at bounding box center [755, 347] width 25 height 25
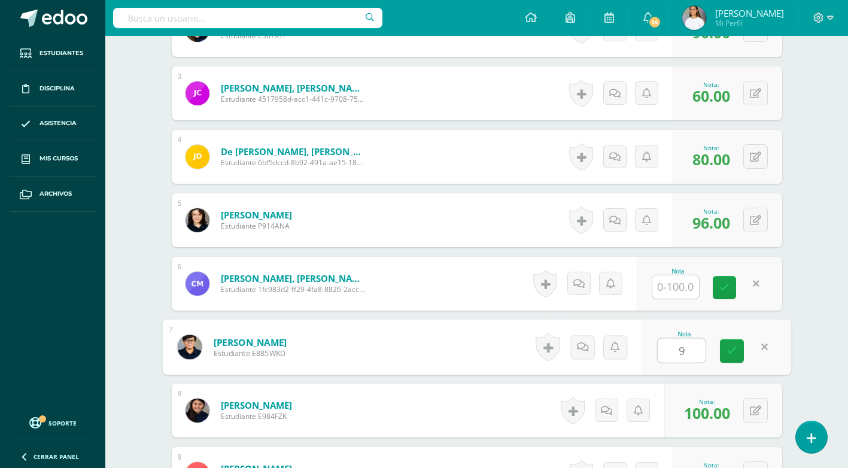
type input "90"
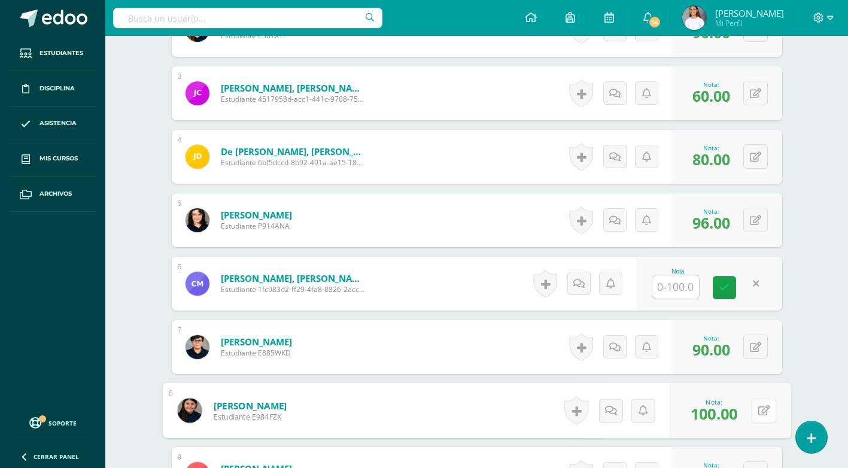
click at [759, 416] on button at bounding box center [763, 410] width 25 height 25
type input "80"
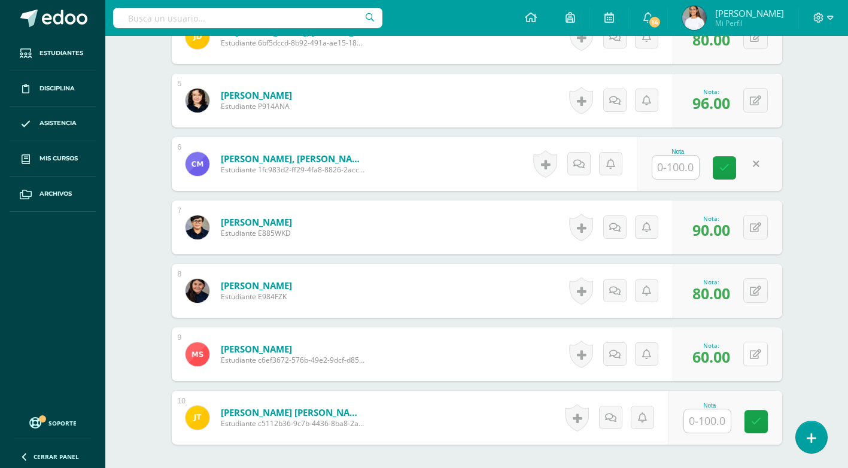
click at [753, 351] on button at bounding box center [755, 354] width 25 height 25
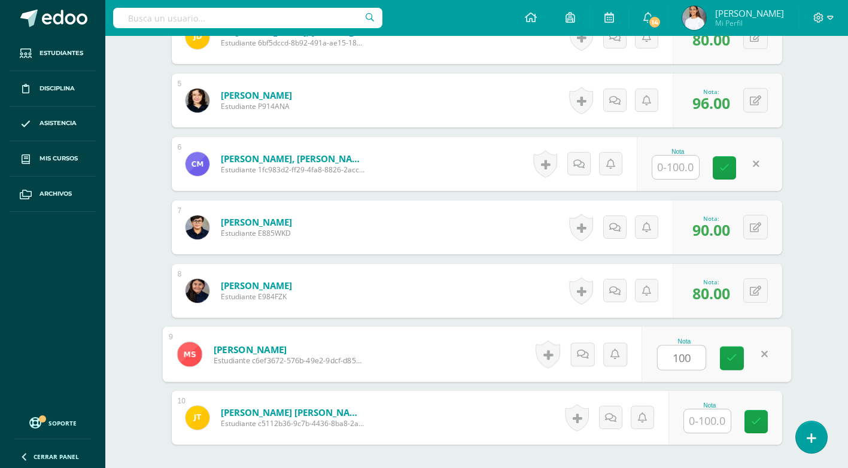
type input "100"
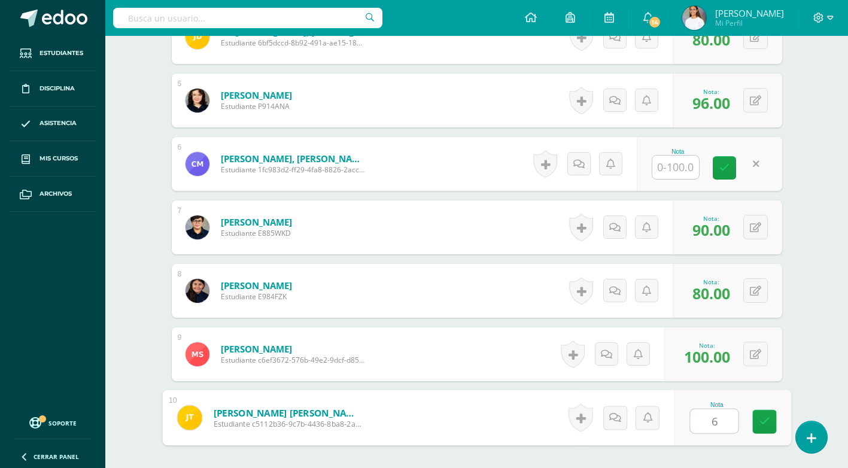
type input "60"
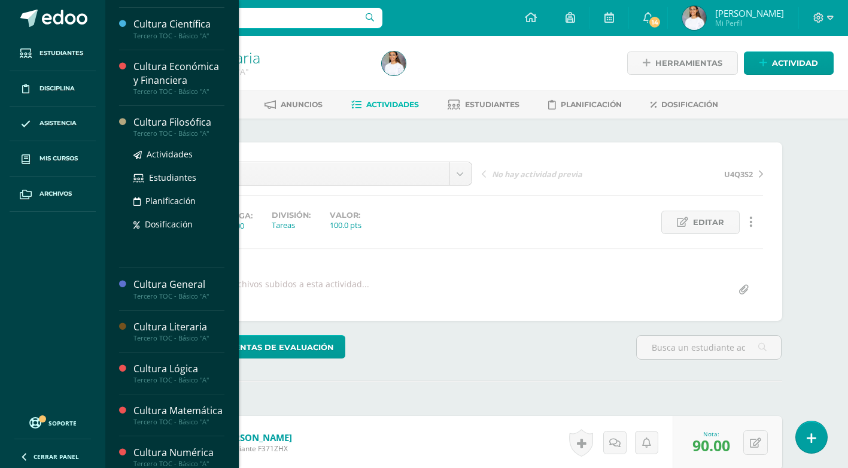
scroll to position [180, 0]
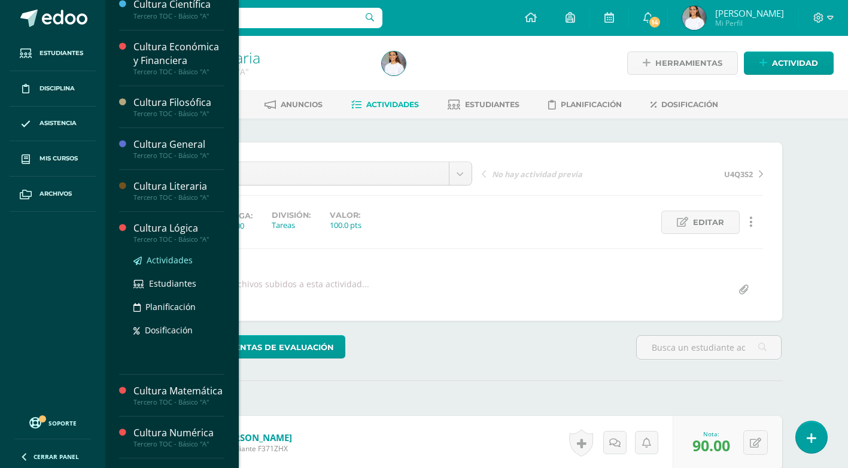
click at [164, 259] on span "Actividades" at bounding box center [170, 259] width 46 height 11
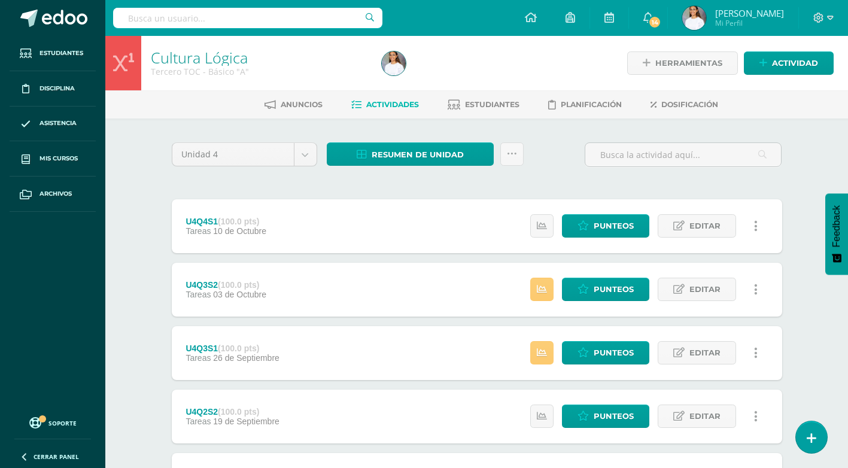
click at [619, 212] on div "Estatus de Actividad: 10 Estudiantes sin calificar 0 Estudiantes con cero Media…" at bounding box center [647, 226] width 270 height 54
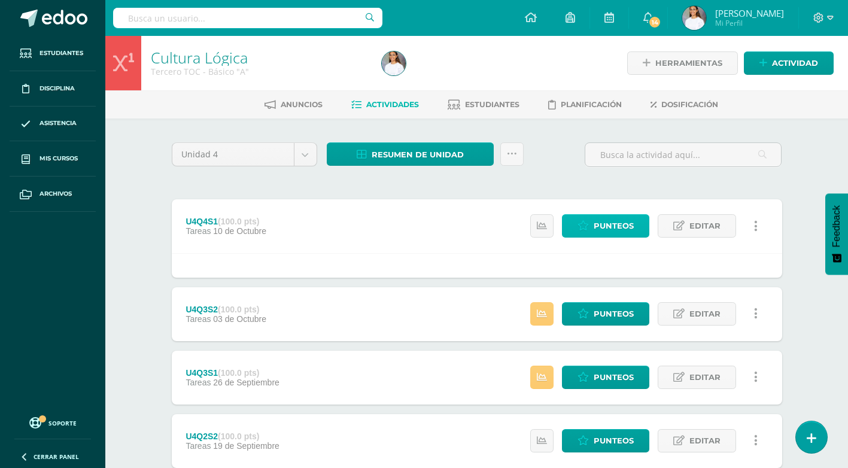
click at [620, 230] on span "Punteos" at bounding box center [614, 226] width 40 height 22
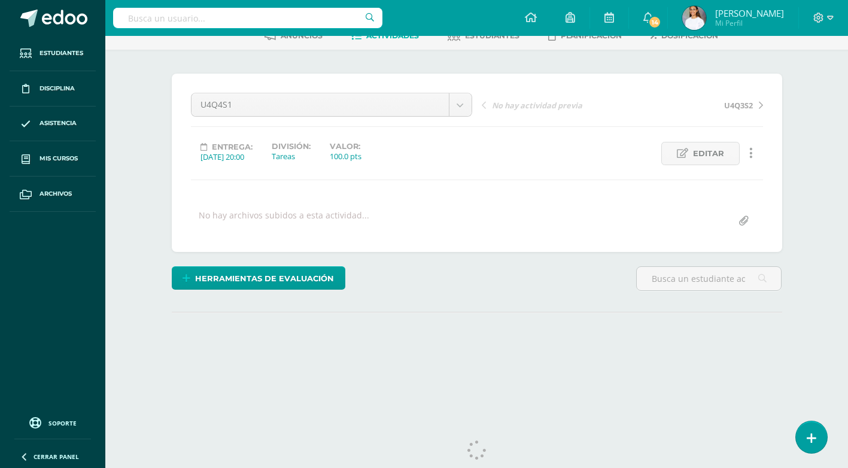
scroll to position [95, 0]
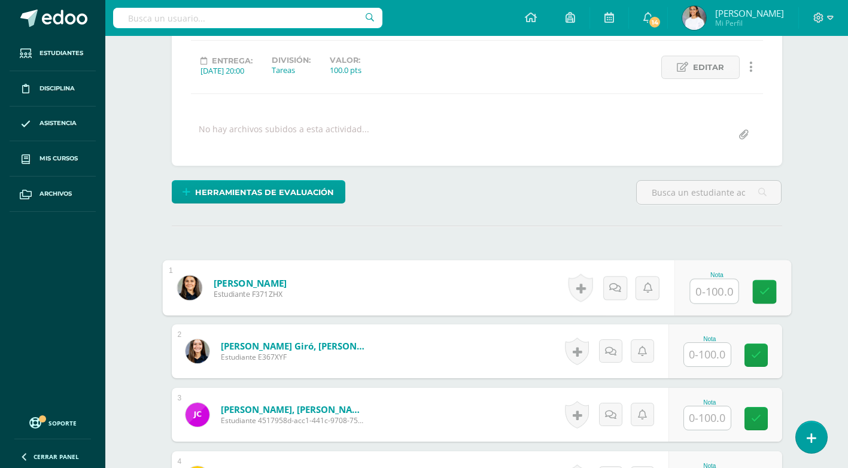
click at [708, 290] on input "text" at bounding box center [714, 292] width 48 height 24
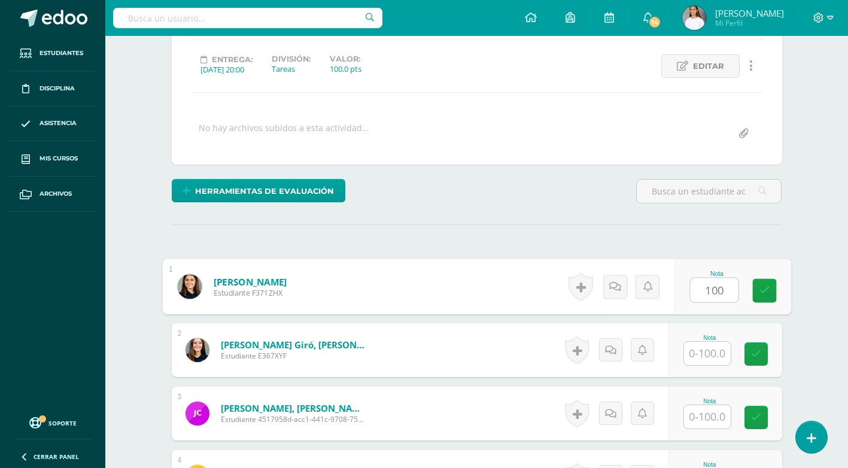
type input "100"
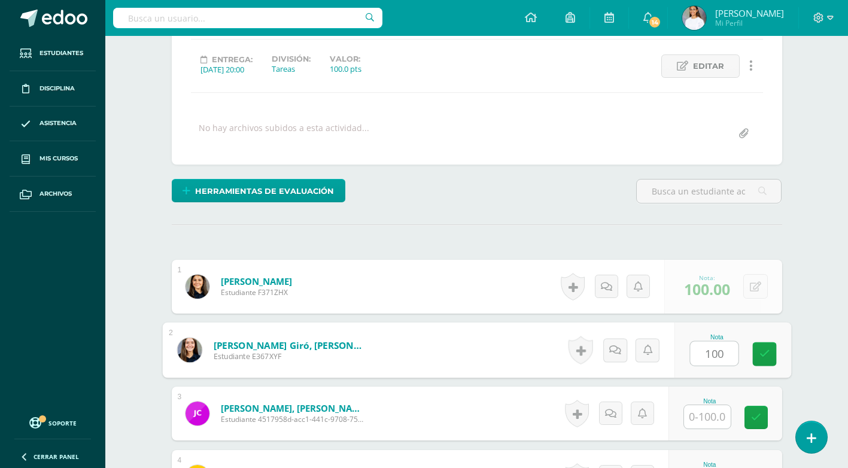
type input "100"
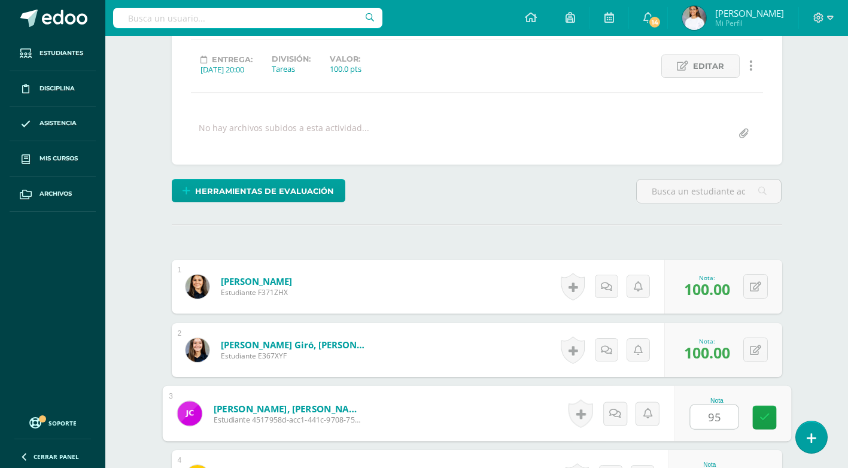
type input "95"
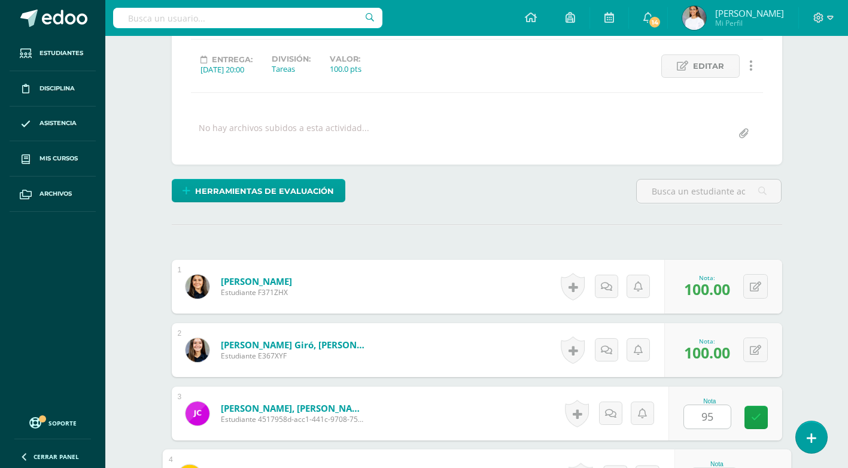
scroll to position [402, 0]
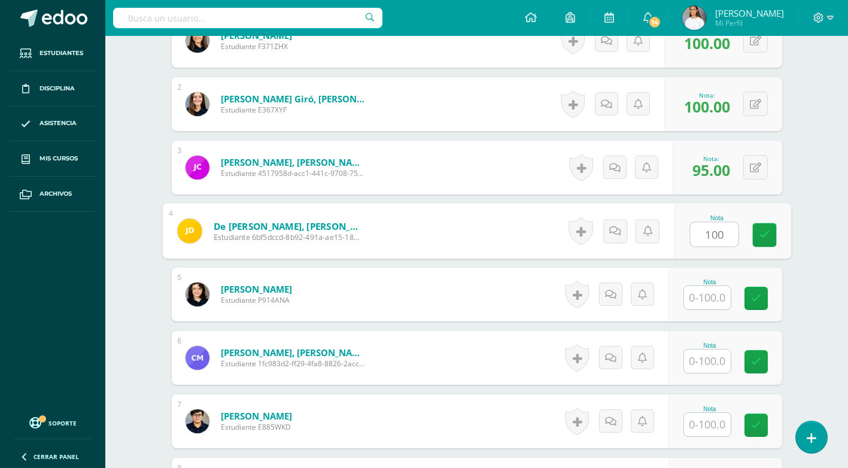
type input "100"
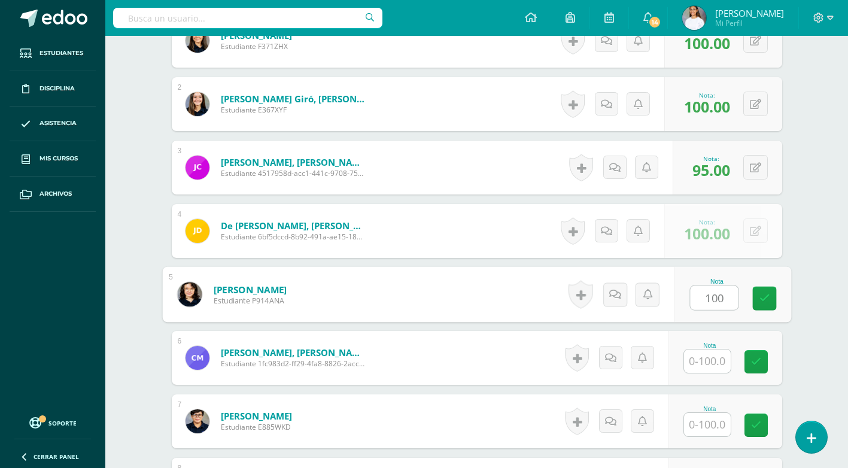
type input "100"
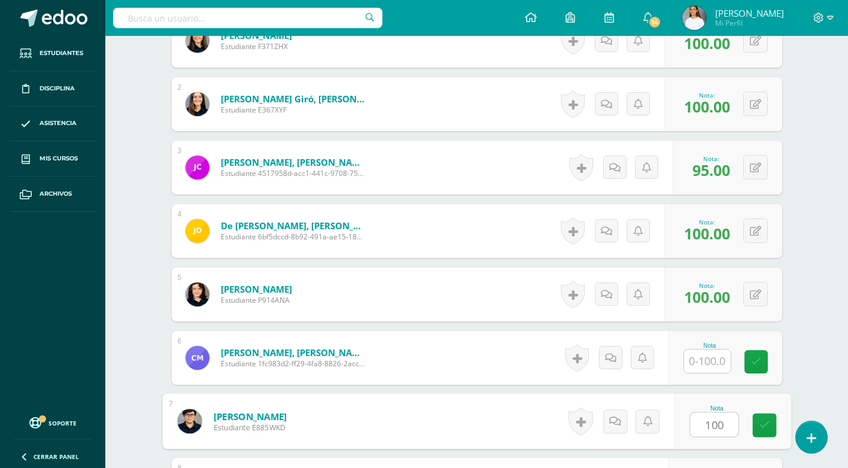
type input "100"
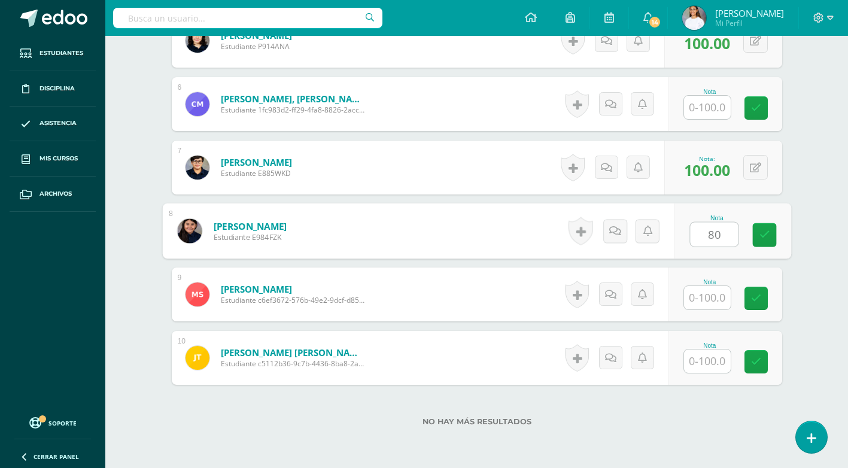
type input "80"
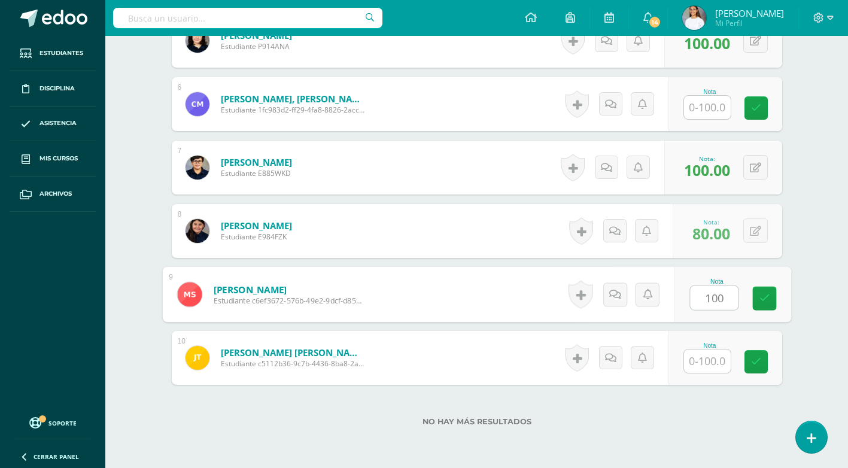
type input "100"
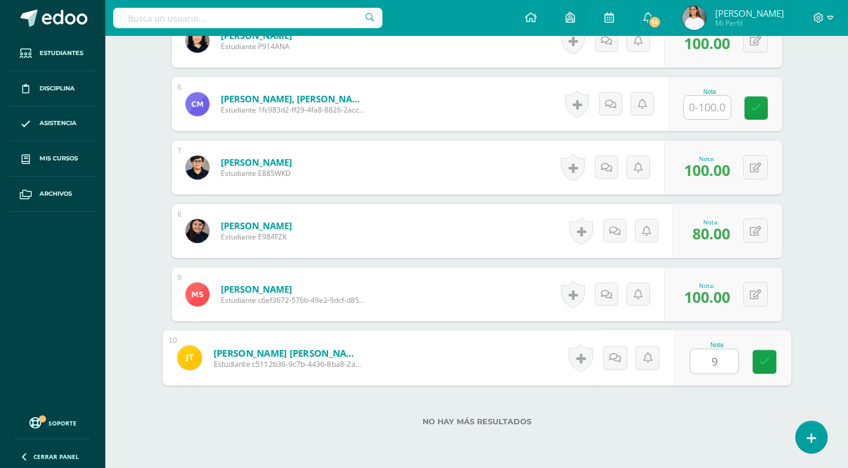
type input "99"
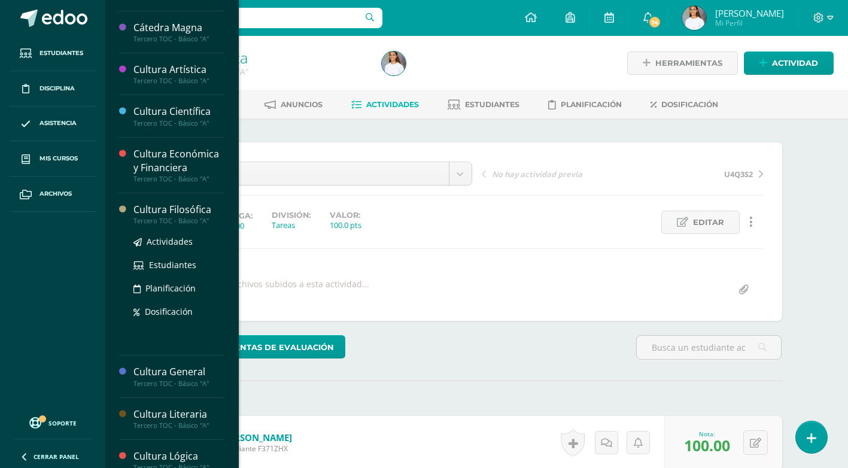
scroll to position [180, 0]
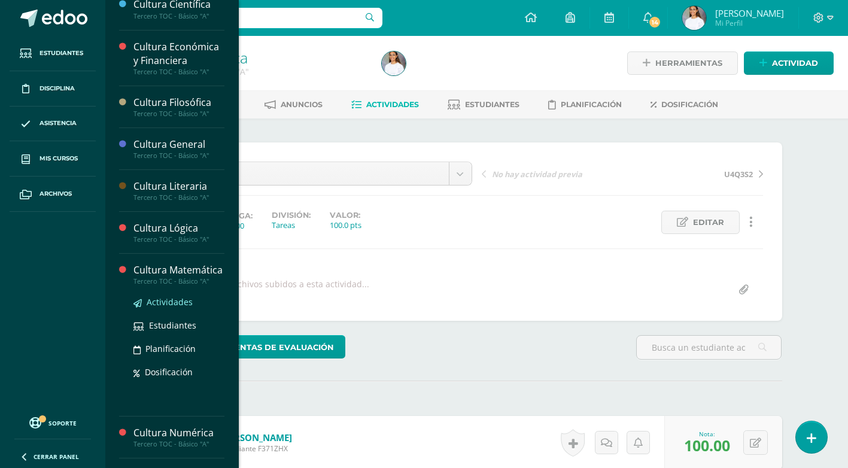
click at [175, 308] on span "Actividades" at bounding box center [170, 301] width 46 height 11
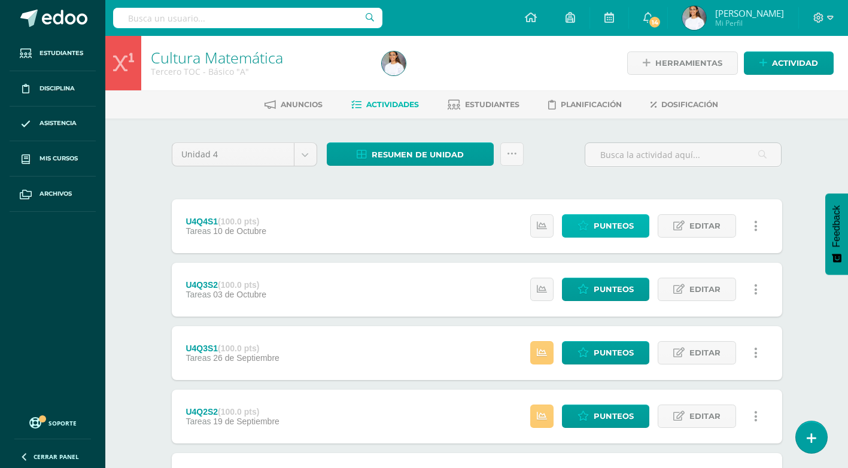
click at [606, 235] on span "Punteos" at bounding box center [614, 226] width 40 height 22
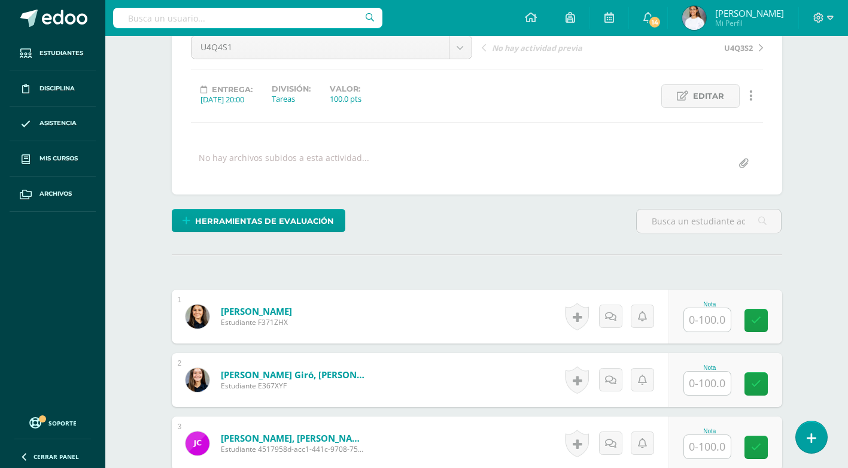
scroll to position [215, 0]
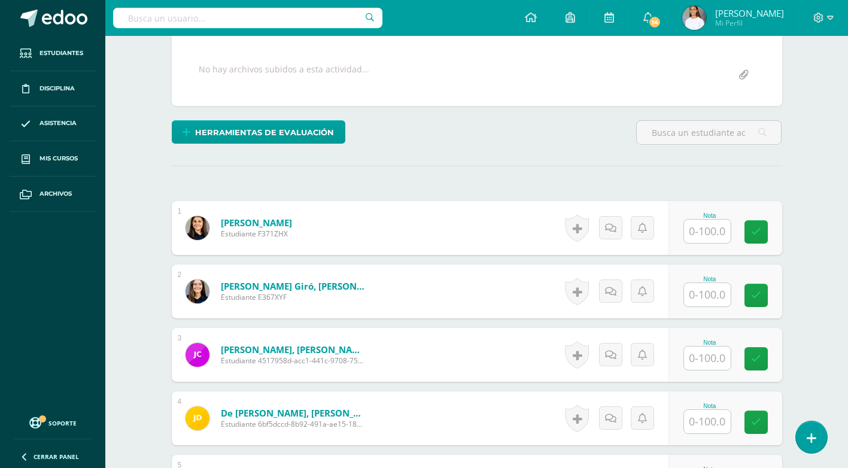
click at [715, 230] on input "text" at bounding box center [707, 231] width 47 height 23
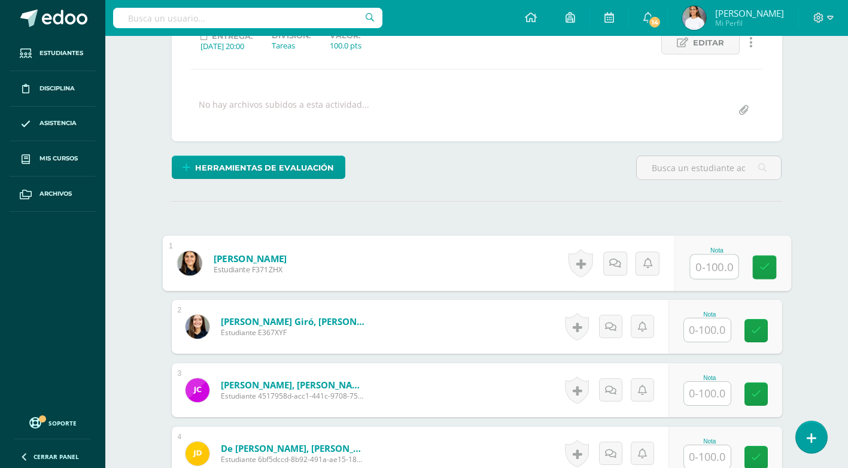
scroll to position [180, 0]
type input "96"
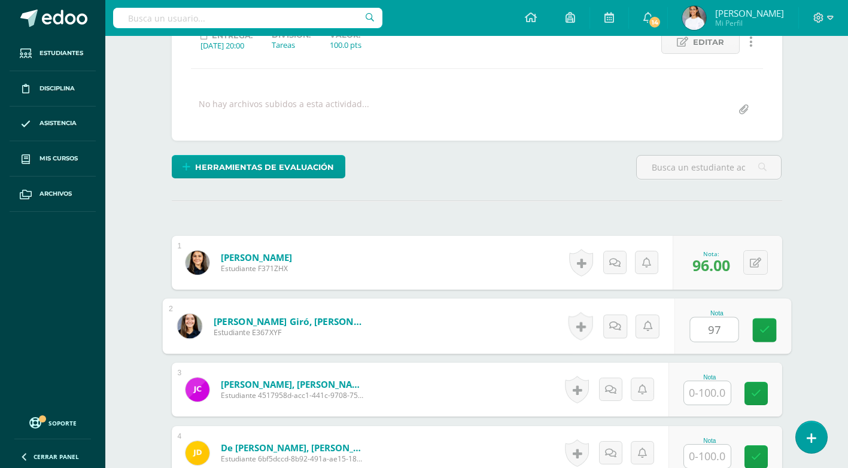
type input "97"
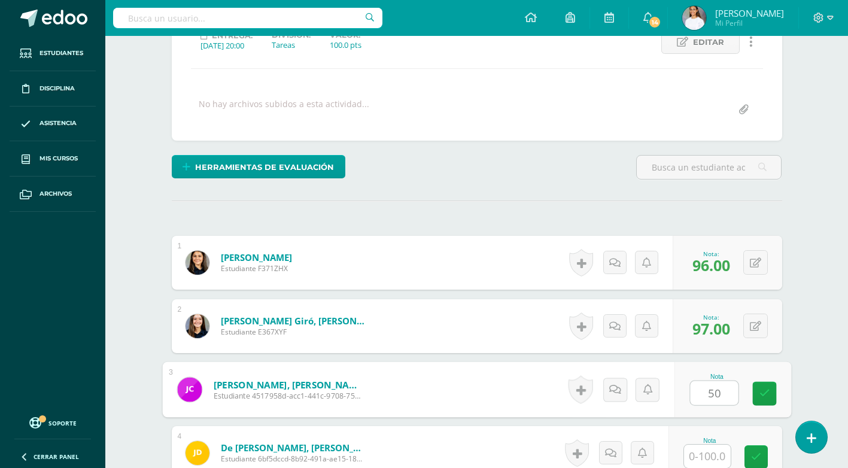
type input "50"
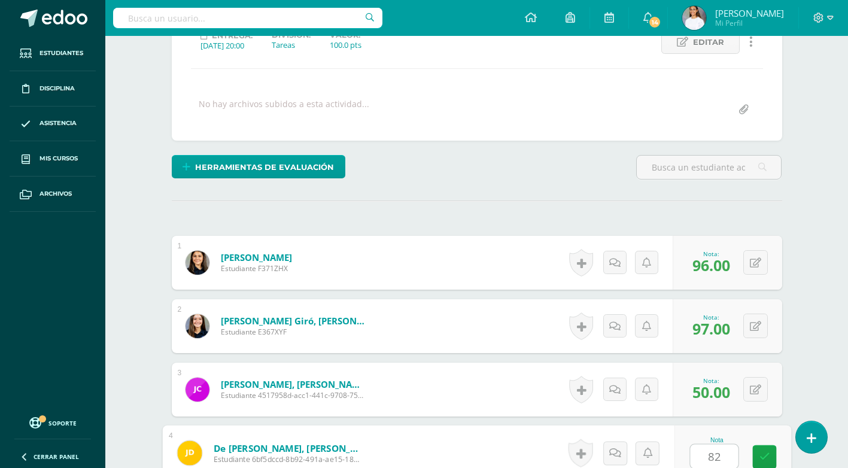
type input "82"
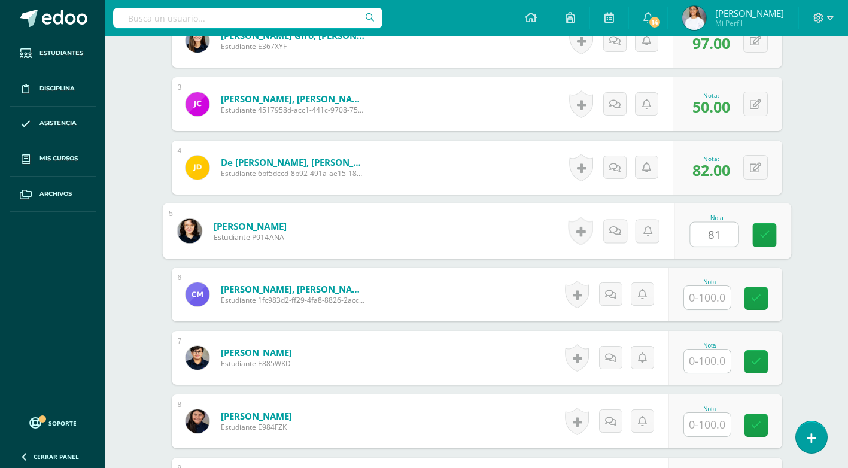
type input "81"
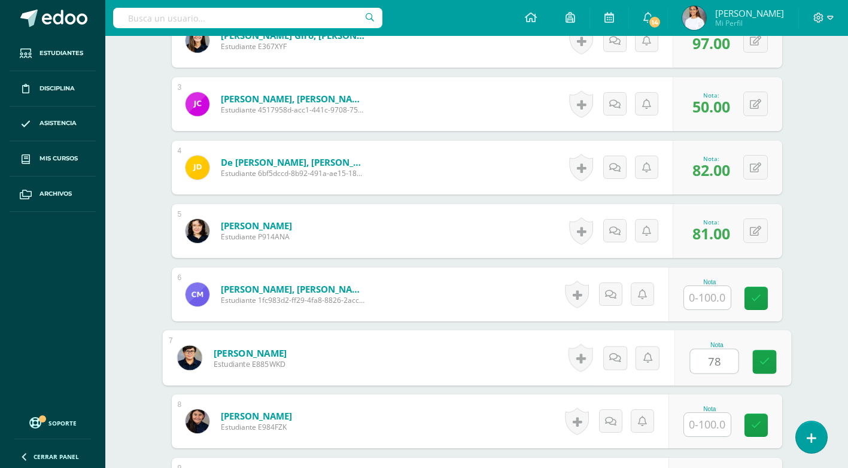
type input "78"
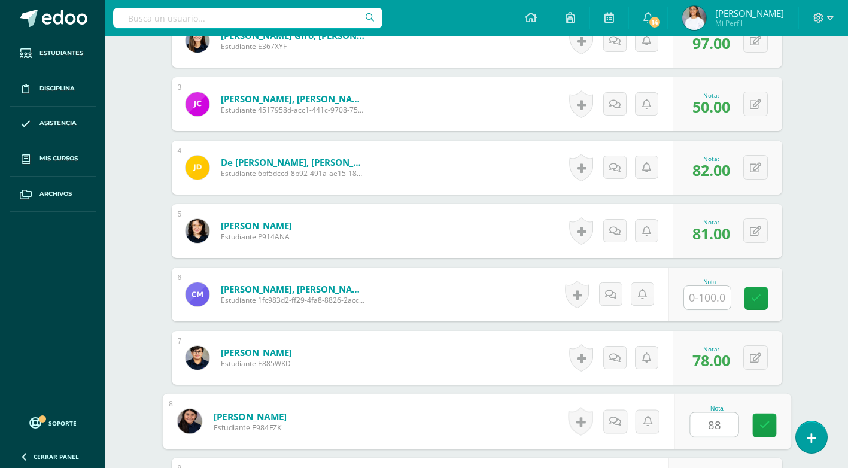
type input "88"
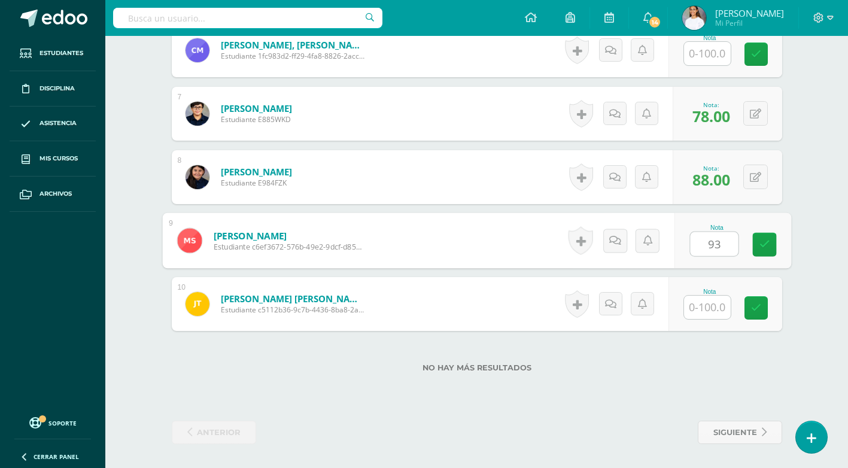
type input "93"
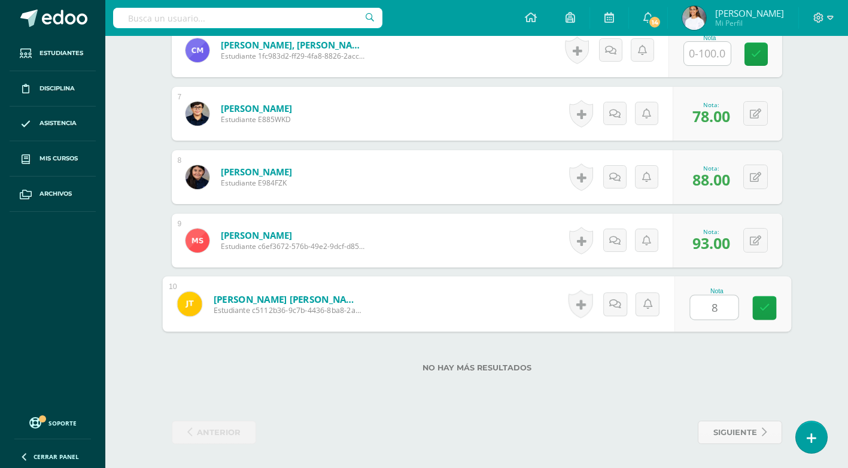
type input "80"
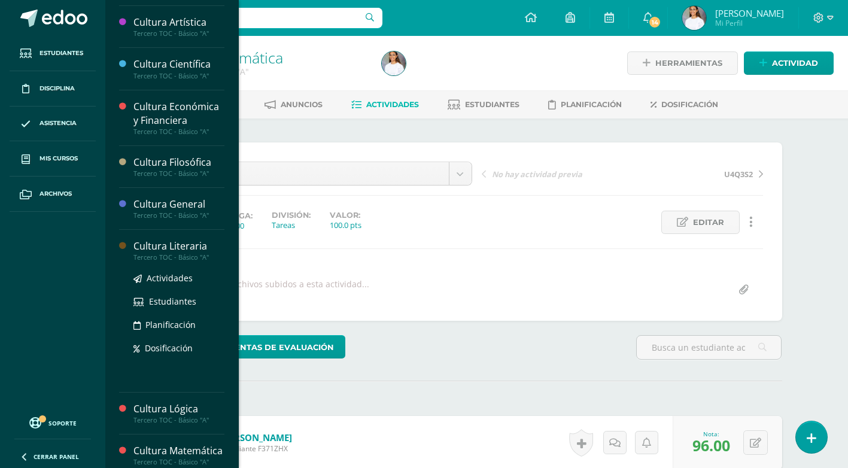
scroll to position [239, 0]
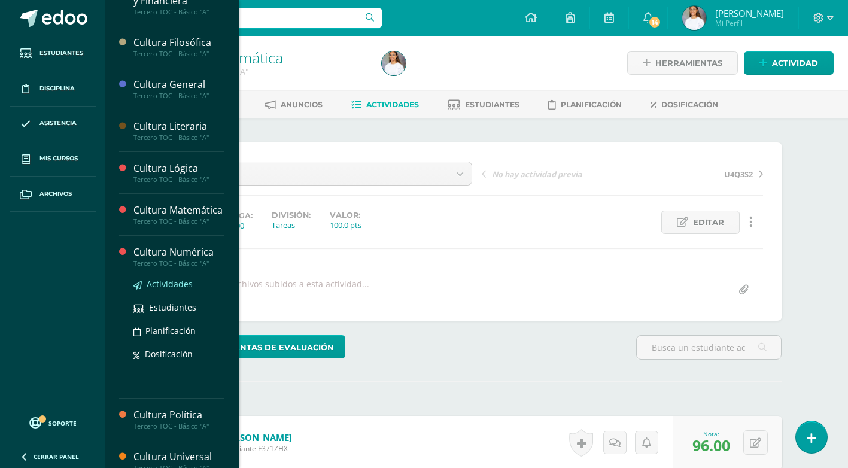
click at [161, 291] on link "Actividades" at bounding box center [178, 284] width 91 height 14
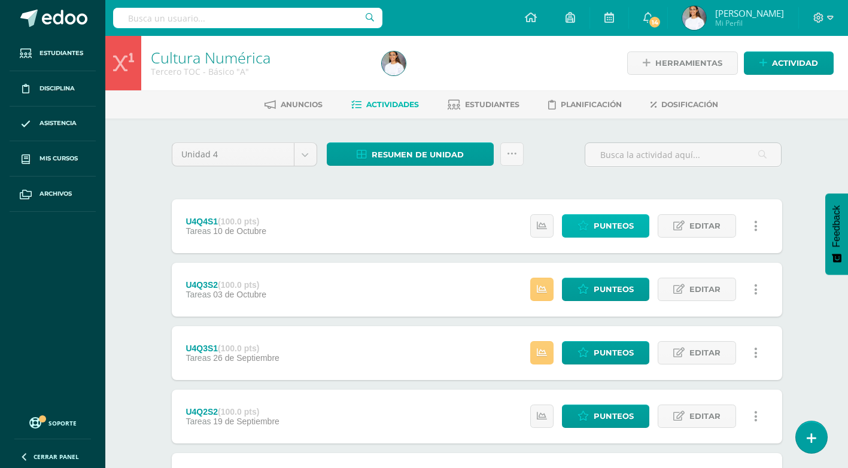
click at [619, 226] on span "Punteos" at bounding box center [614, 226] width 40 height 22
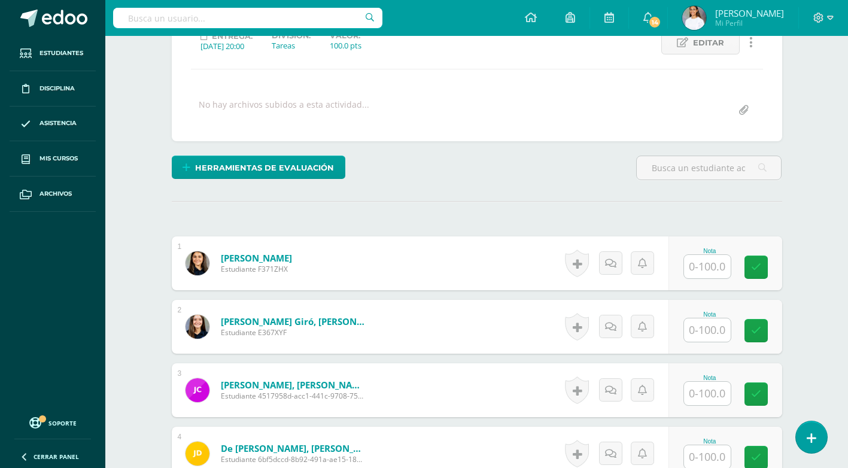
click at [720, 266] on input "text" at bounding box center [707, 266] width 47 height 23
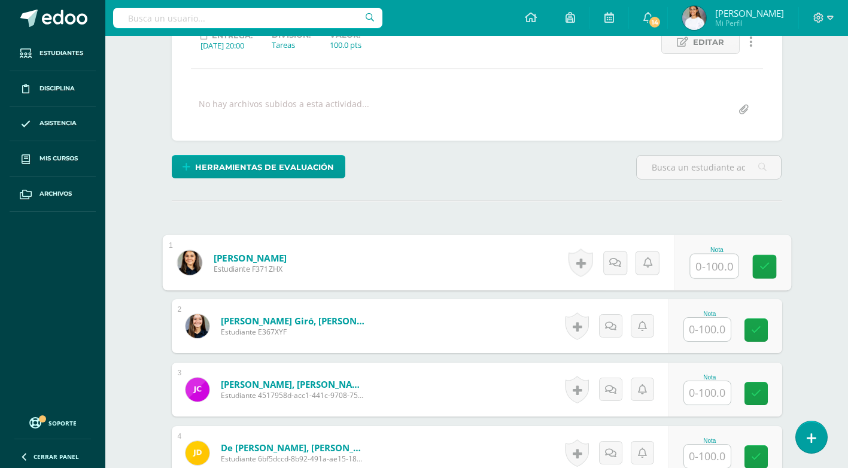
scroll to position [181, 0]
type input "70"
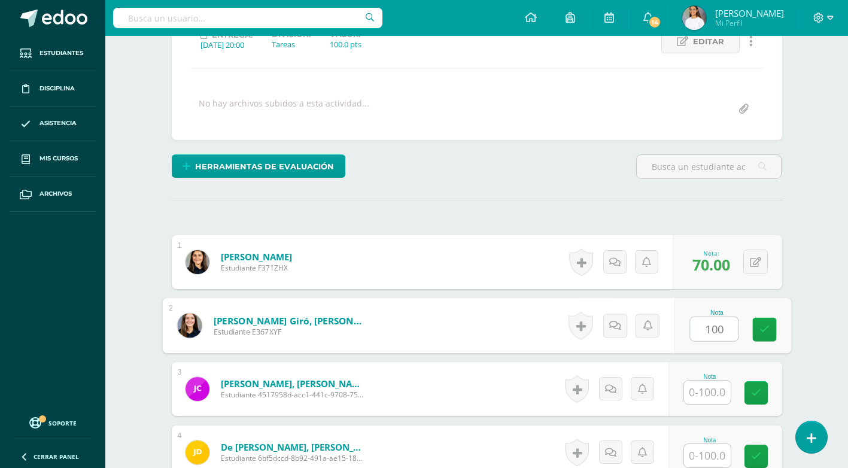
type input "100"
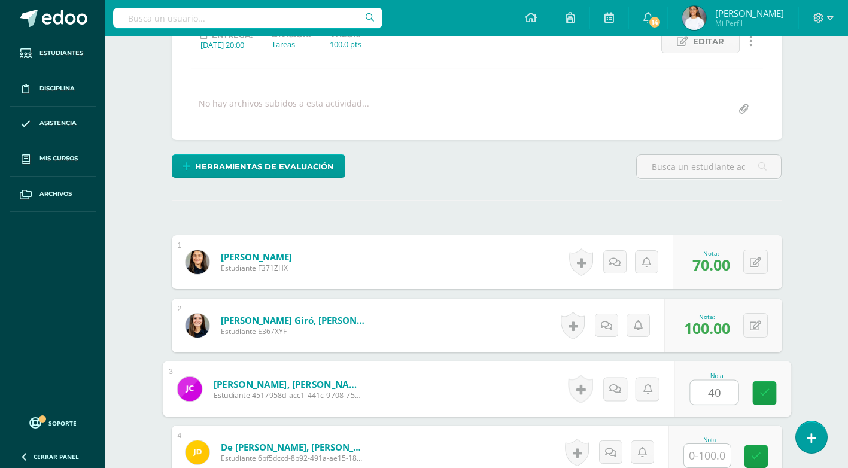
type input "40"
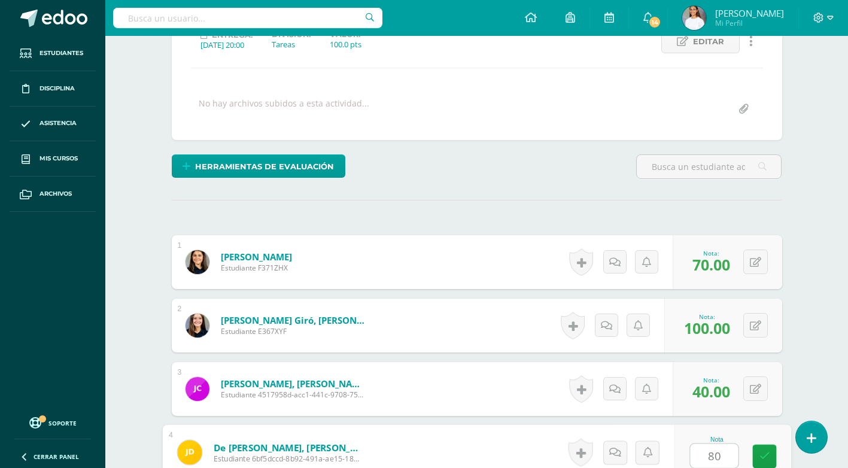
type input "80"
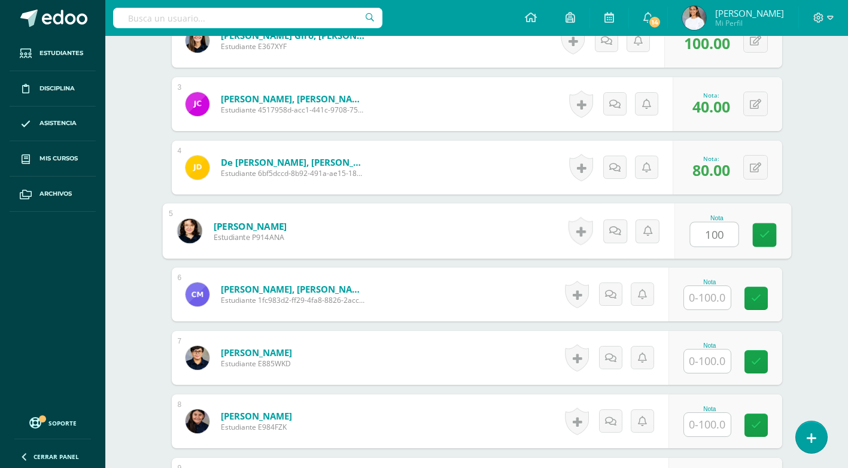
type input "100"
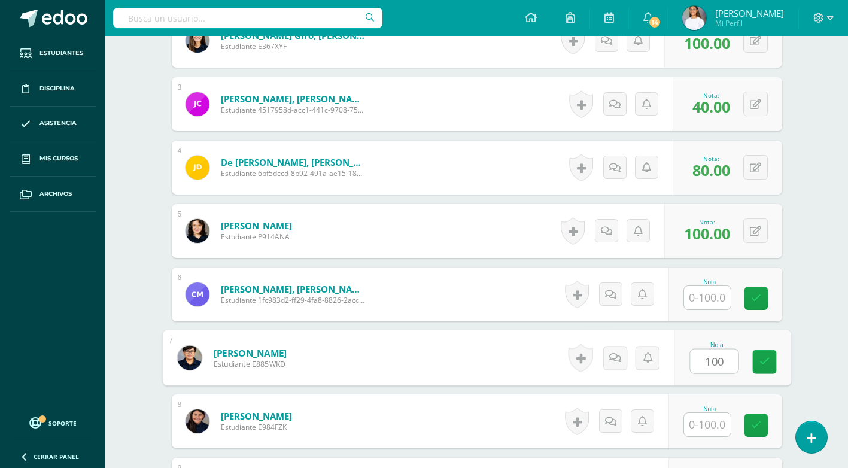
type input "100"
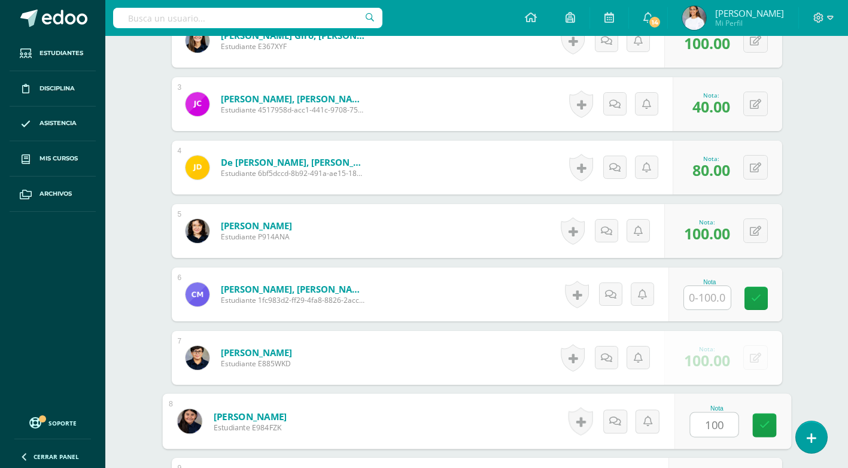
type input "100"
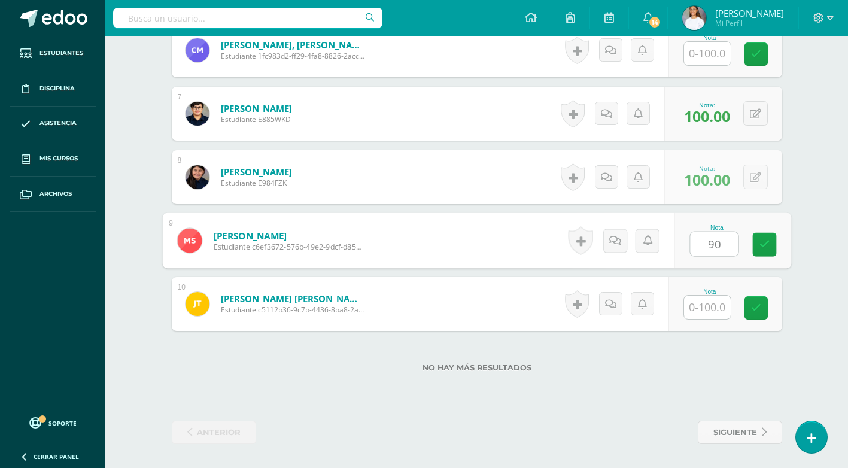
type input "90"
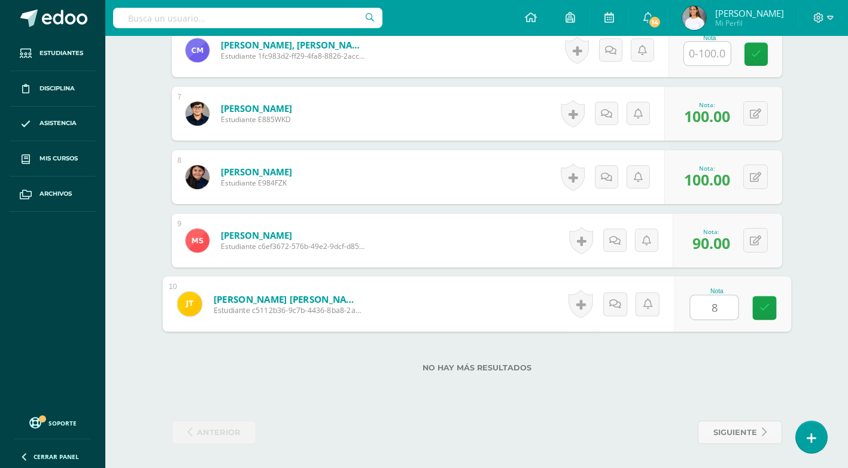
type input "85"
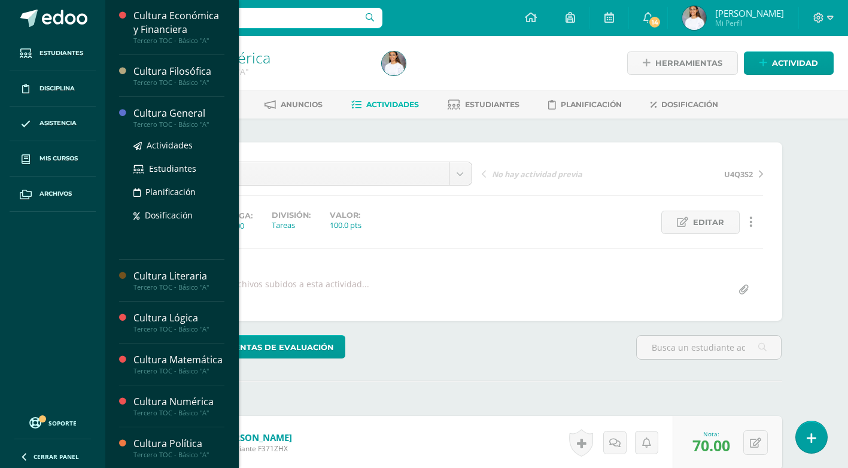
scroll to position [239, 0]
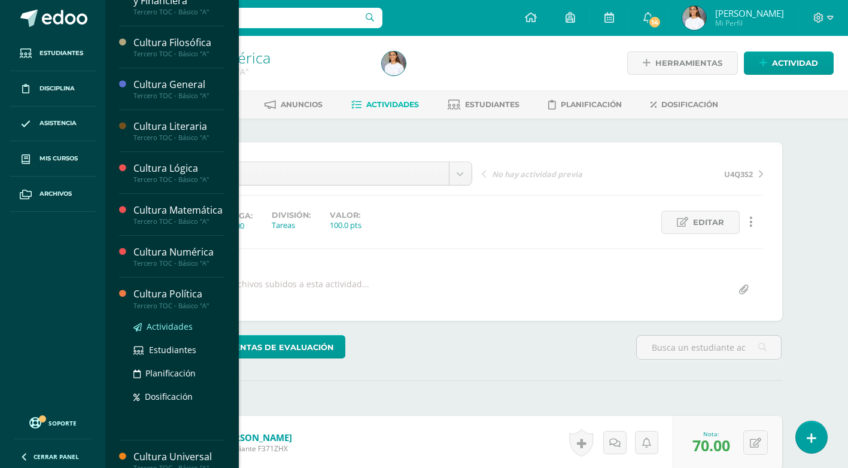
click at [181, 332] on span "Actividades" at bounding box center [170, 326] width 46 height 11
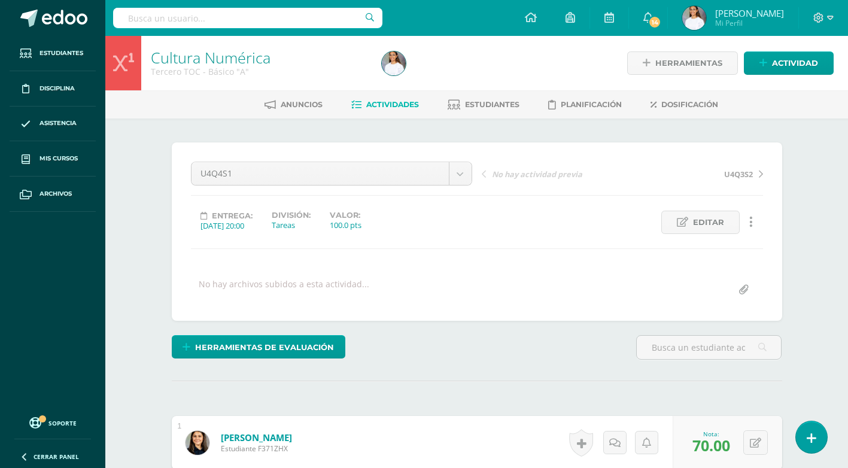
scroll to position [259, 0]
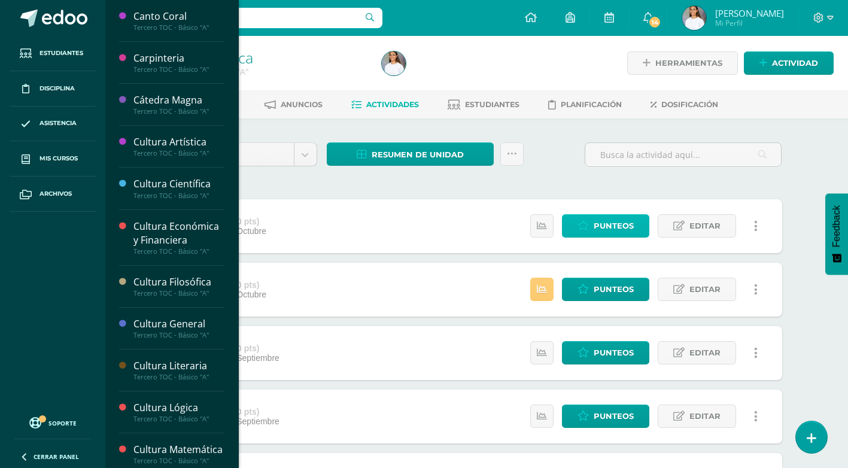
click at [618, 233] on span "Punteos" at bounding box center [614, 226] width 40 height 22
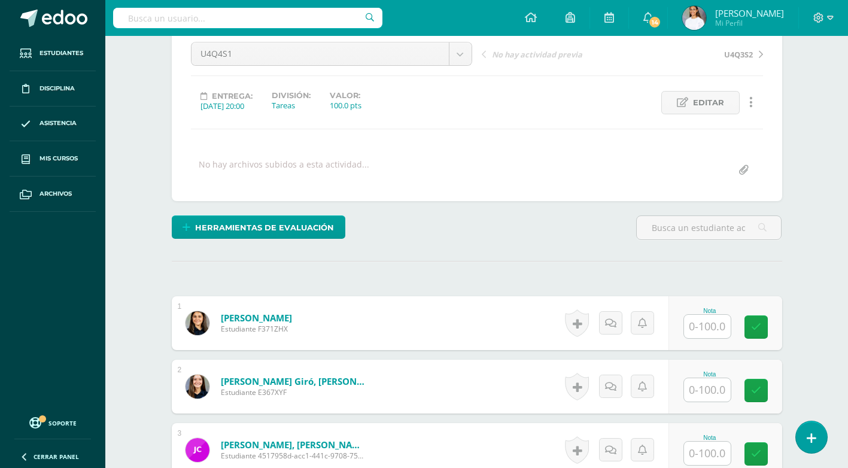
click at [717, 332] on input "text" at bounding box center [707, 326] width 47 height 23
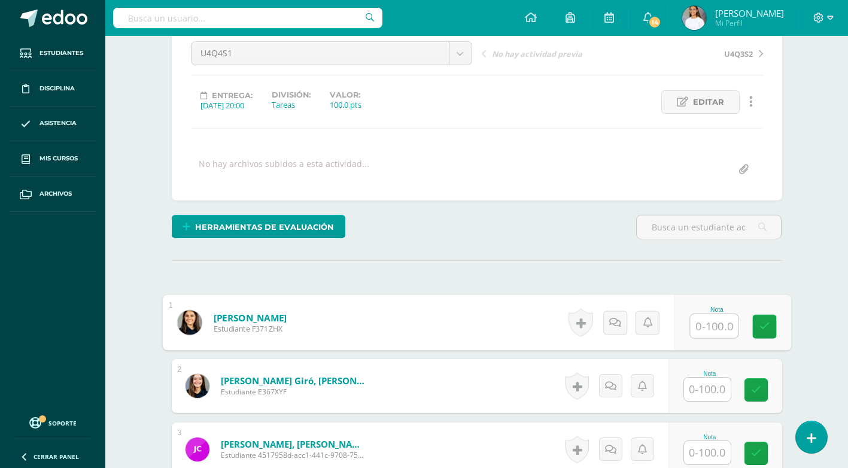
scroll to position [121, 0]
type input "100"
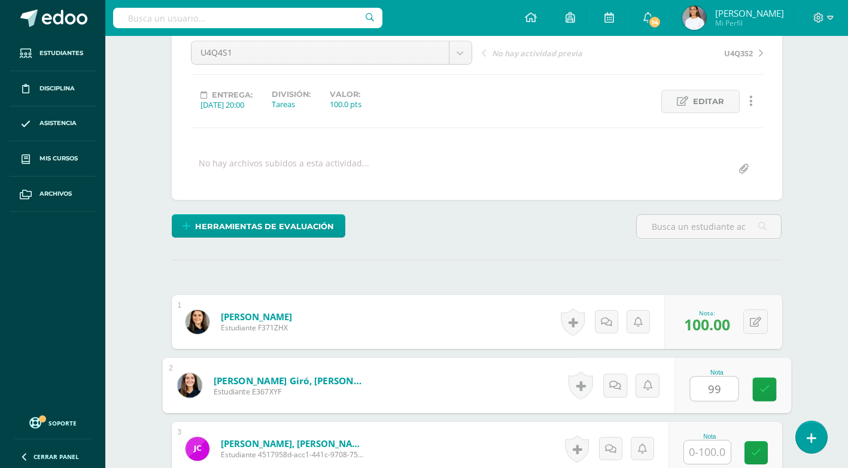
type input "99"
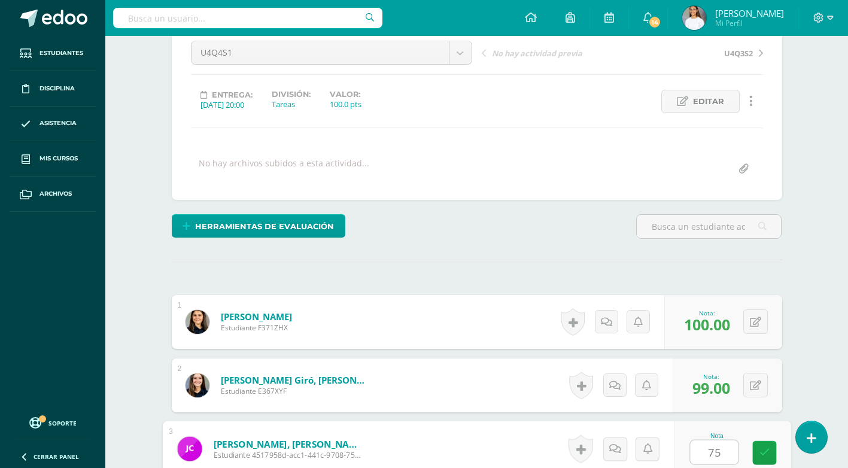
type input "75"
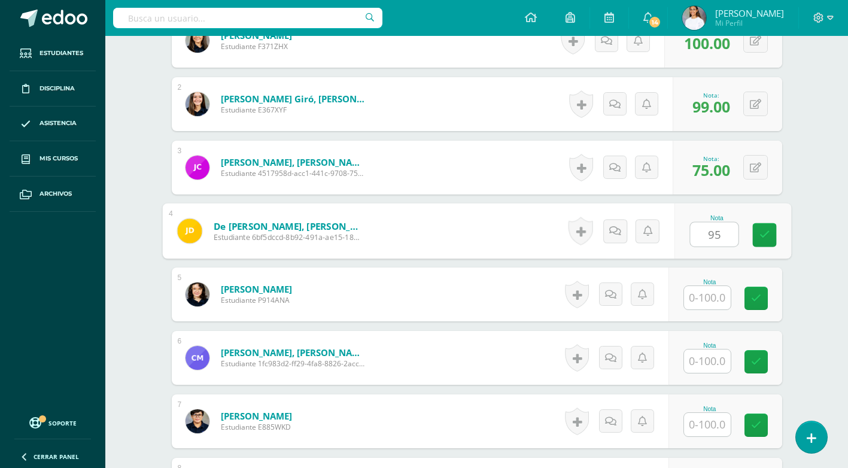
type input "95"
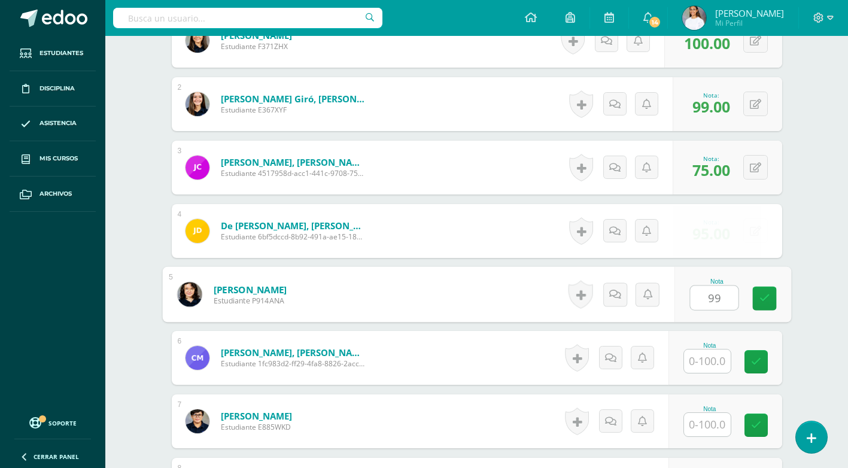
type input "99"
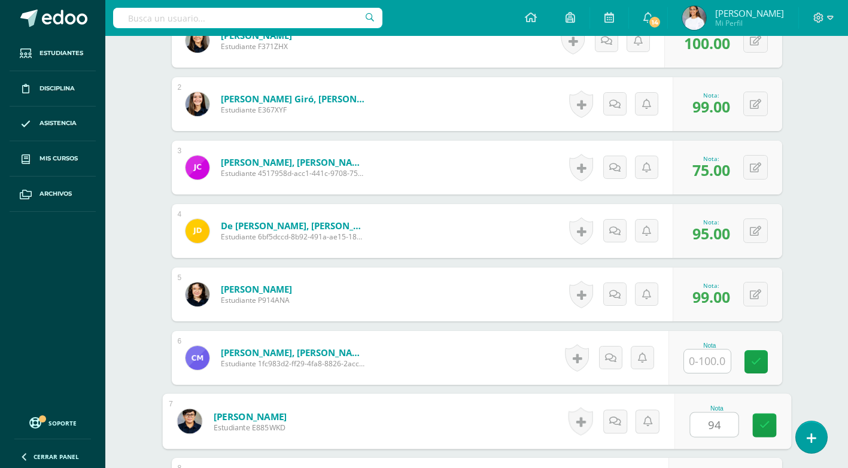
type input "94"
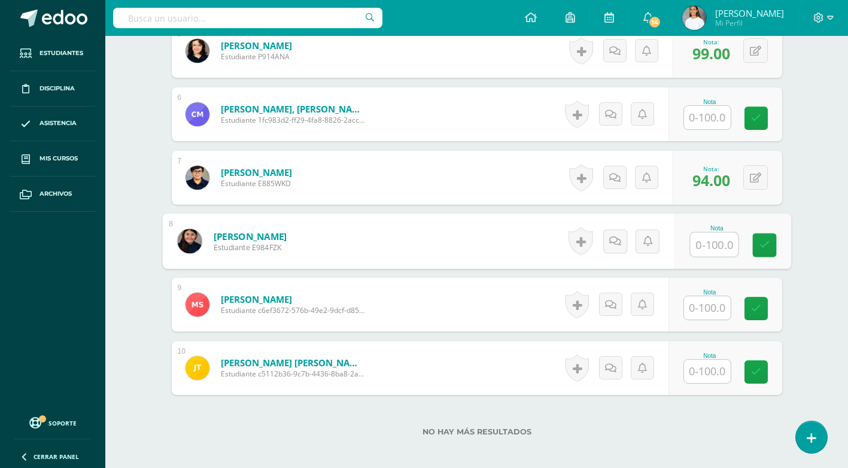
scroll to position [658, 0]
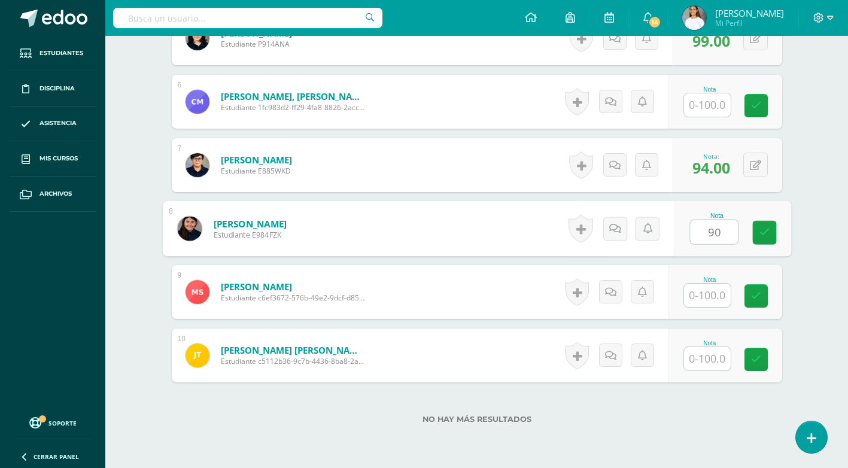
type input "90"
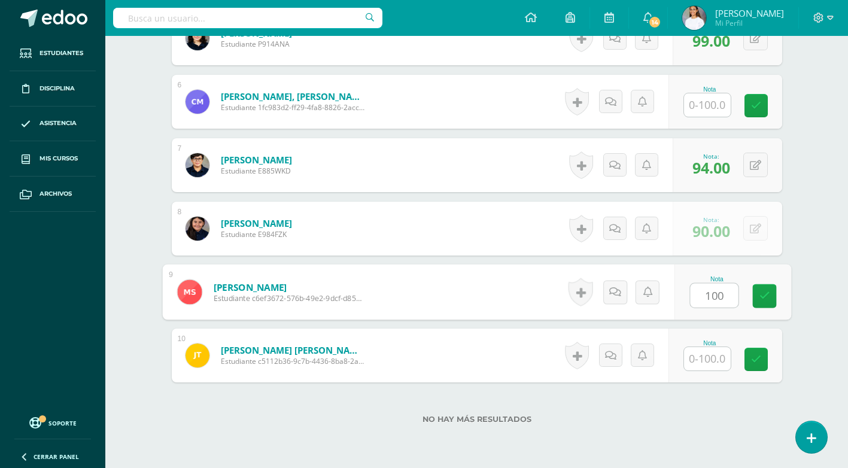
type input "100"
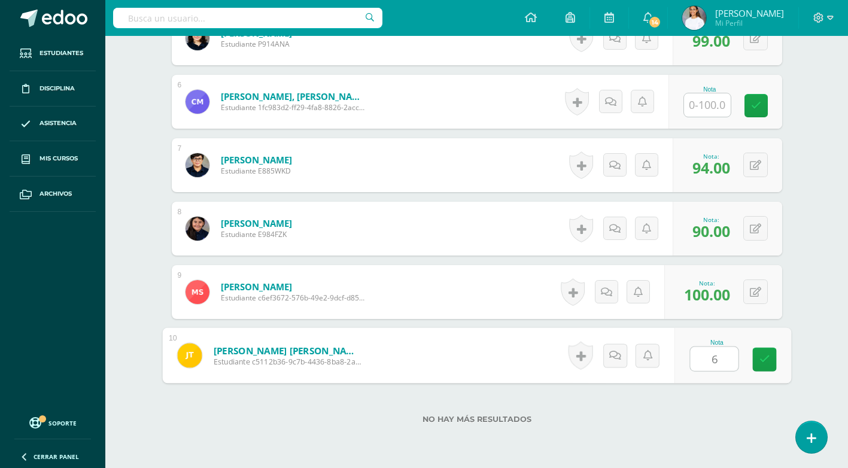
type input "68"
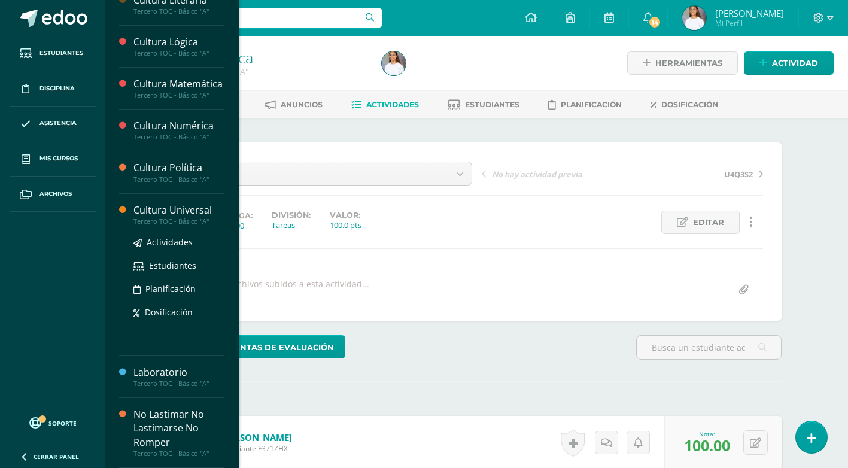
scroll to position [380, 0]
click at [167, 245] on span "Actividades" at bounding box center [170, 241] width 46 height 11
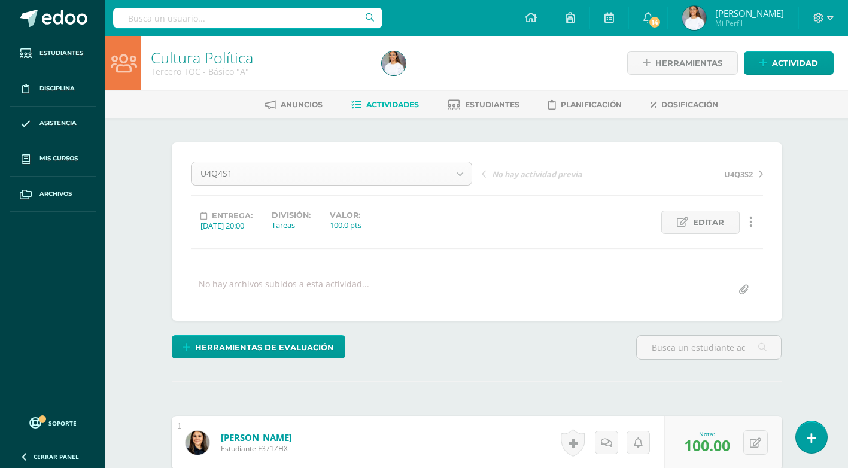
scroll to position [259, 0]
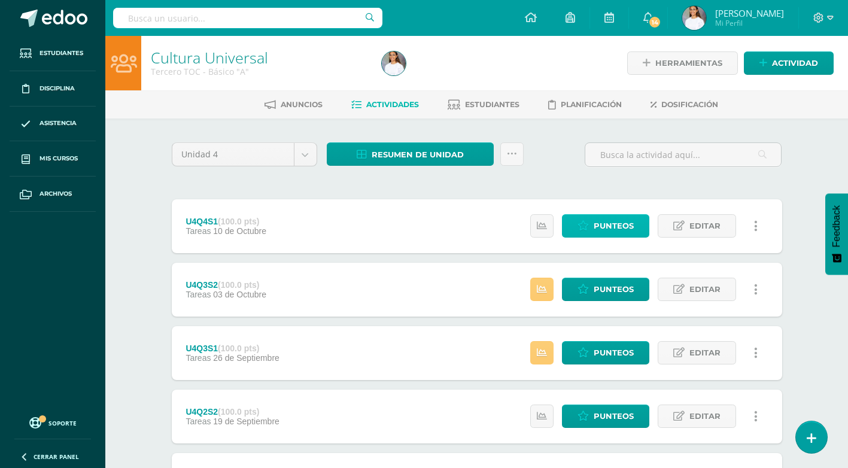
click at [628, 220] on span "Punteos" at bounding box center [614, 226] width 40 height 22
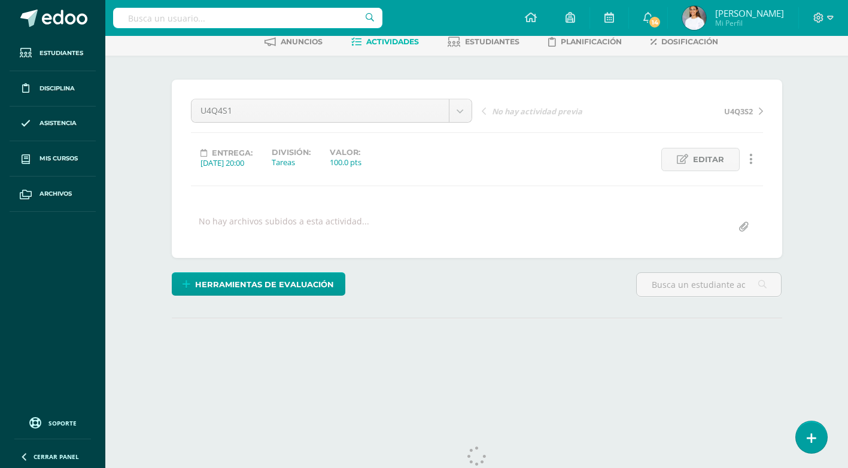
scroll to position [95, 0]
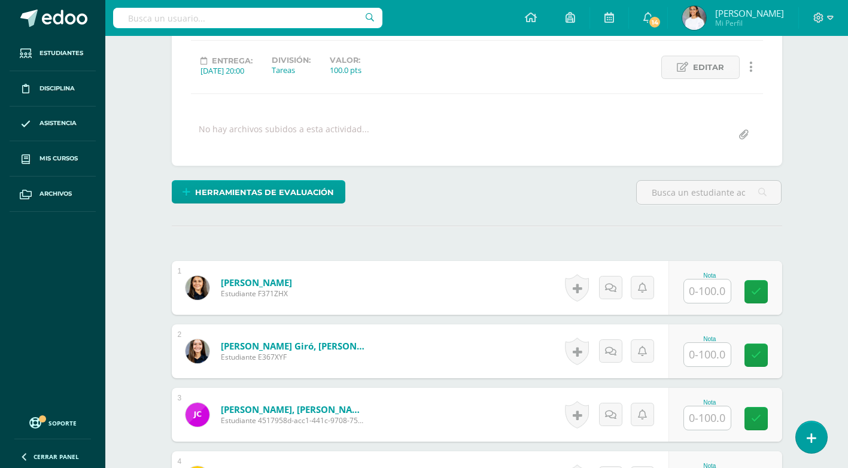
click at [714, 288] on input "text" at bounding box center [707, 291] width 47 height 23
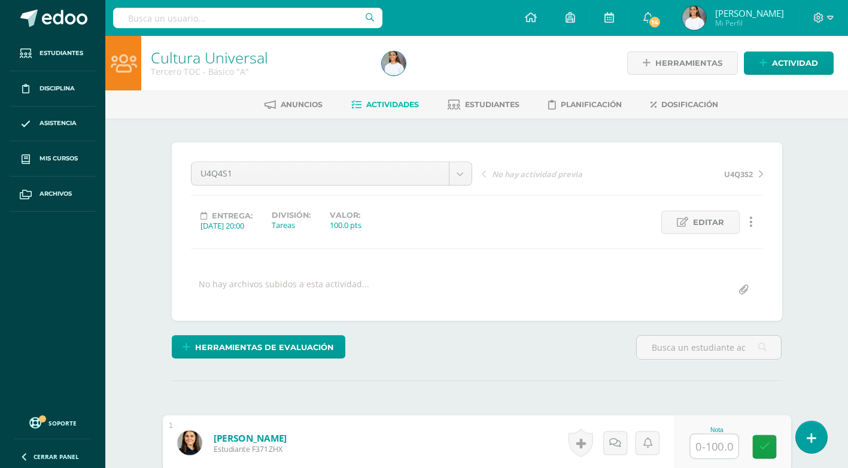
scroll to position [180, 0]
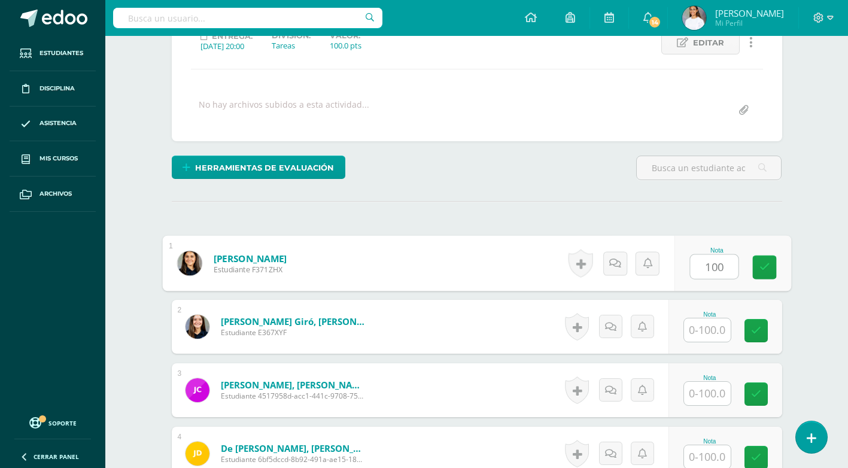
type input "100"
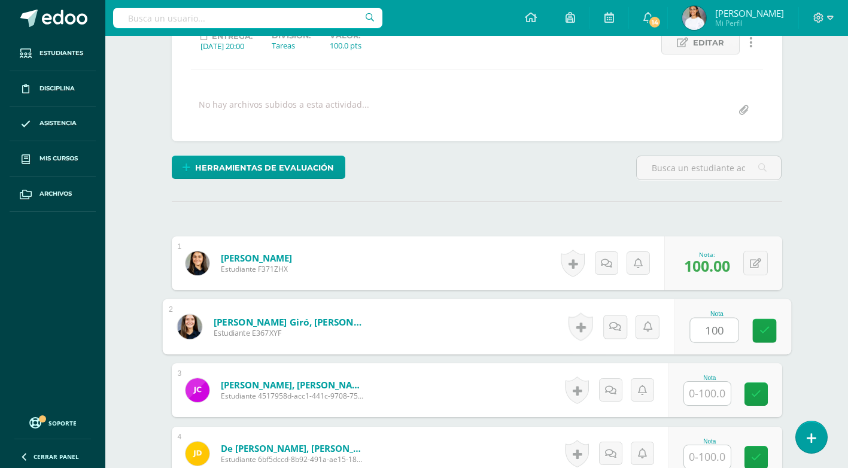
type input "100"
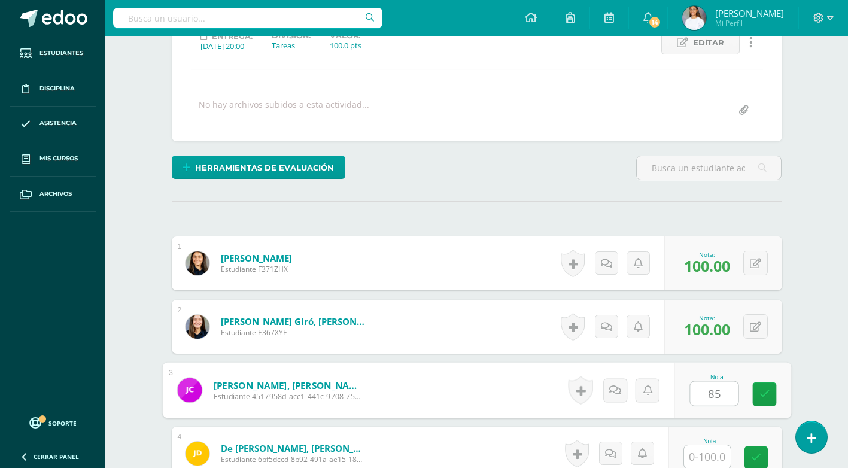
type input "85"
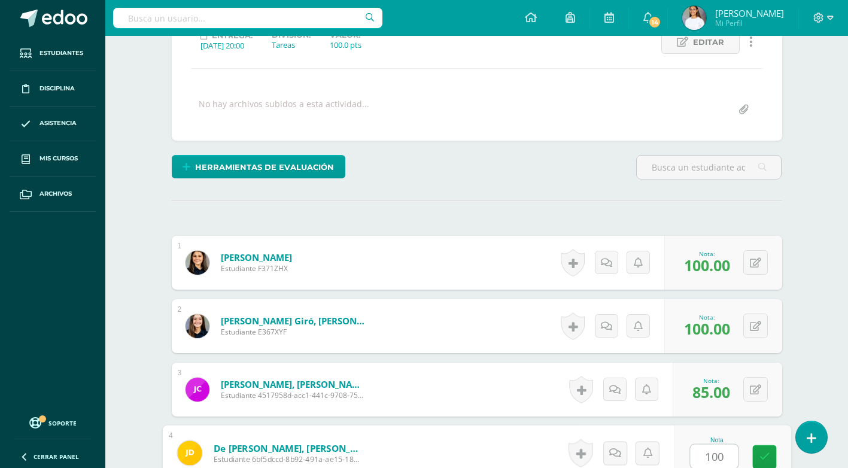
type input "100"
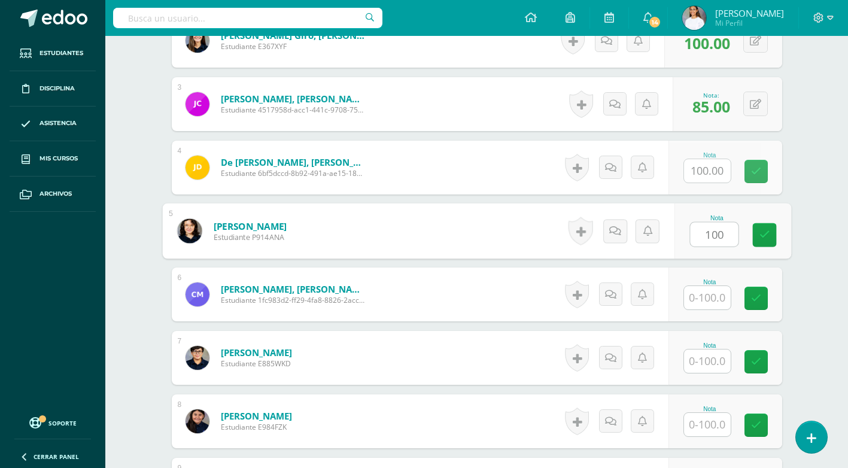
type input "100"
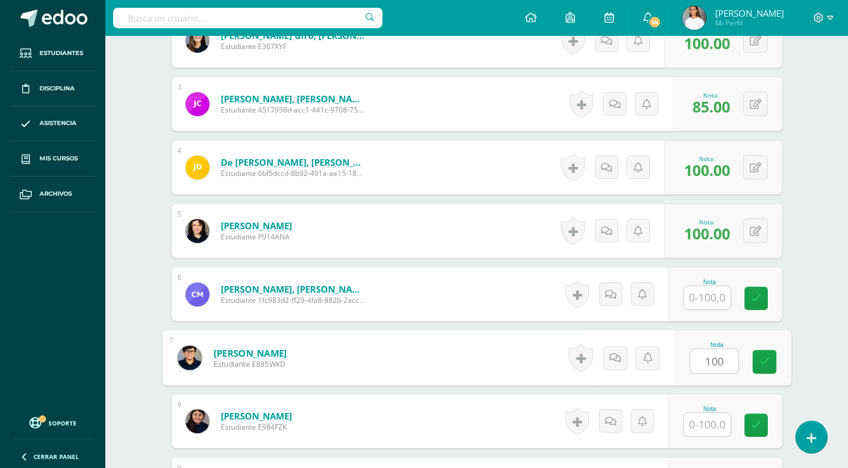
type input "100"
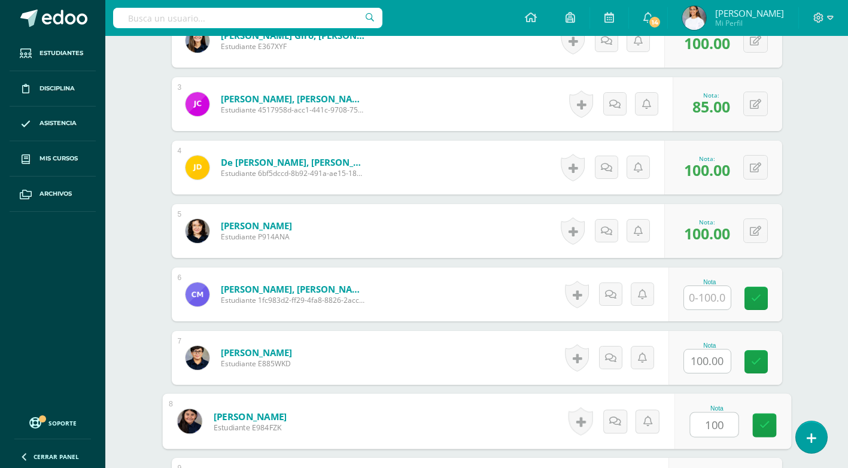
type input "100"
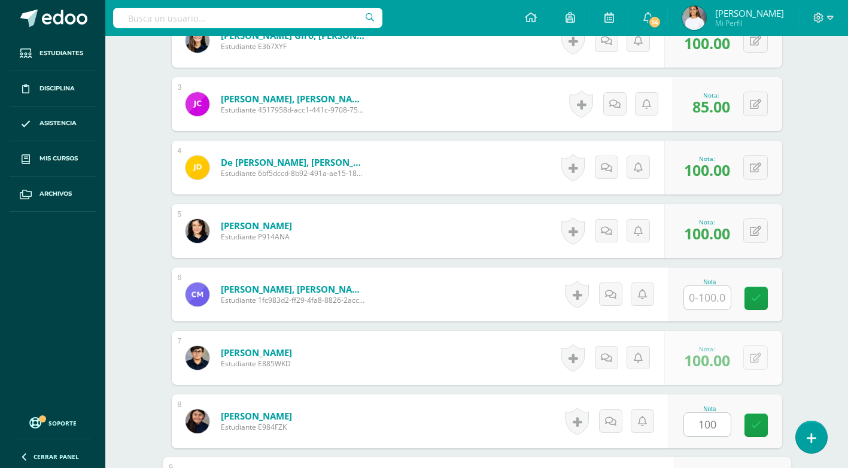
scroll to position [710, 0]
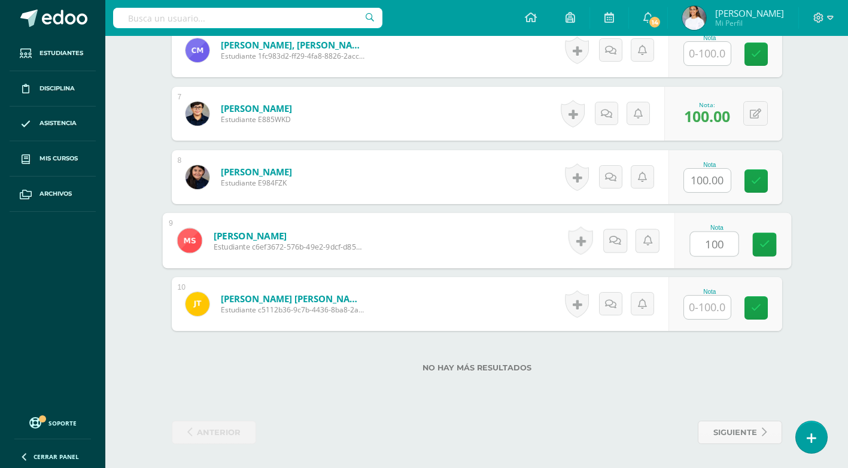
type input "100"
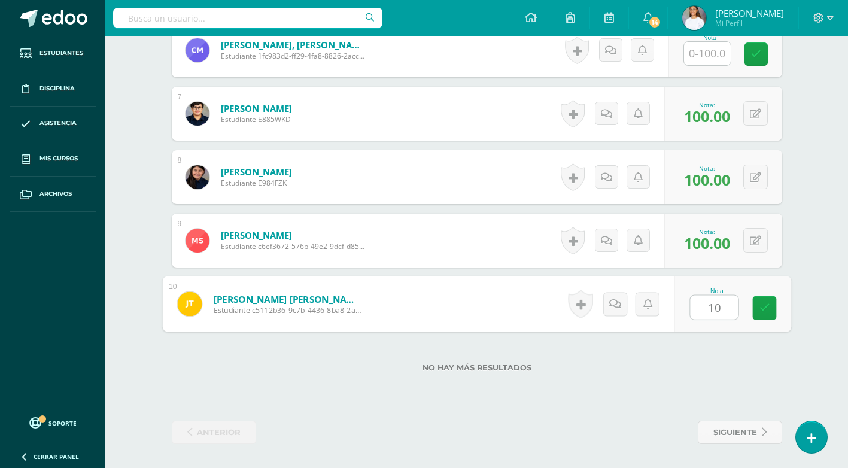
type input "100"
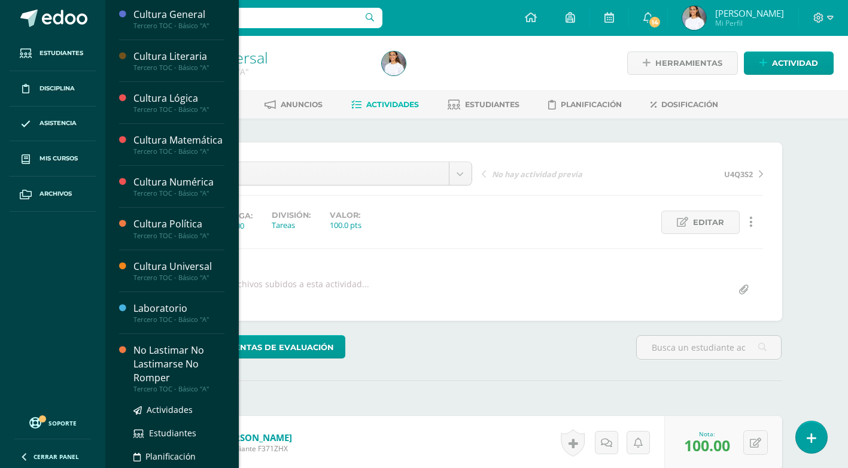
scroll to position [374, 0]
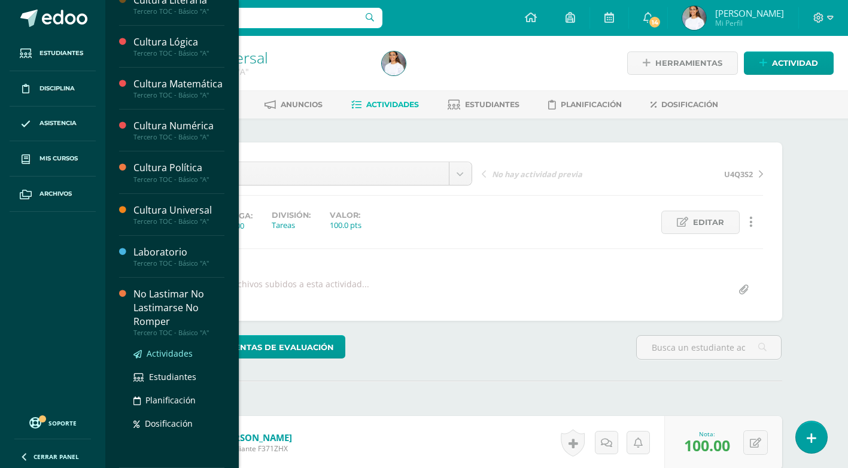
click at [175, 359] on span "Actividades" at bounding box center [170, 353] width 46 height 11
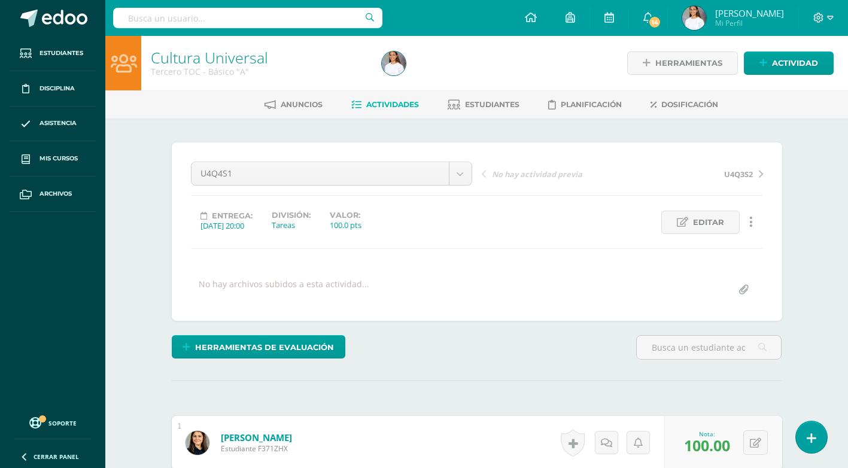
scroll to position [259, 0]
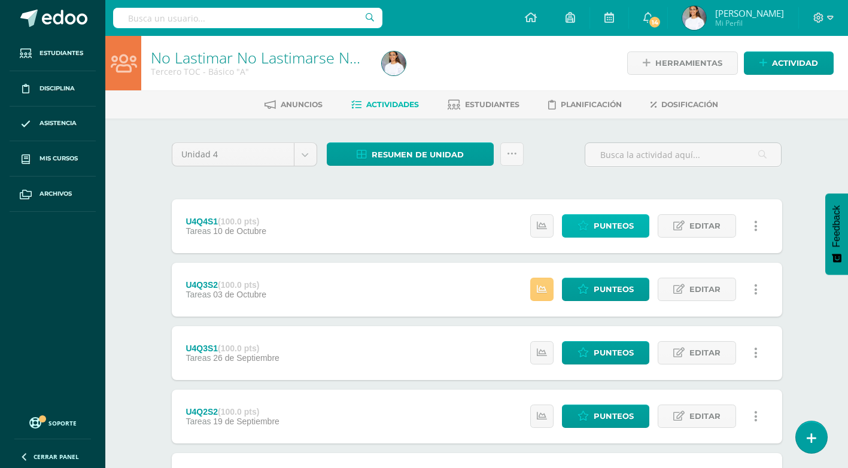
click at [599, 226] on span "Punteos" at bounding box center [614, 226] width 40 height 22
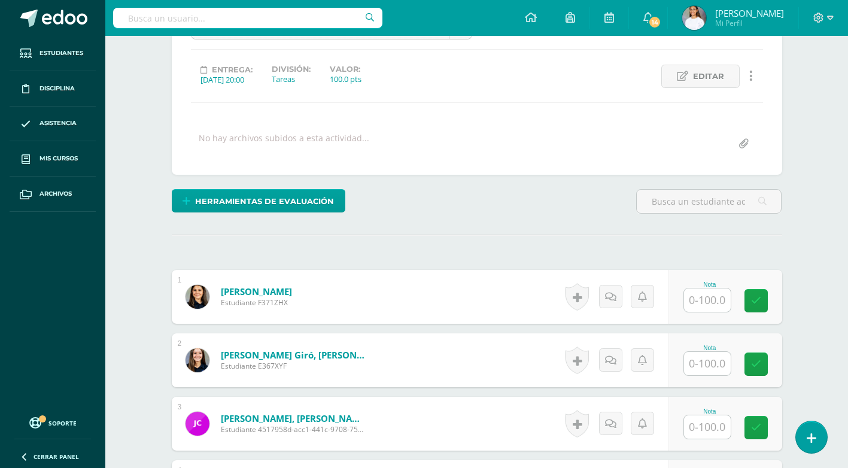
scroll to position [215, 0]
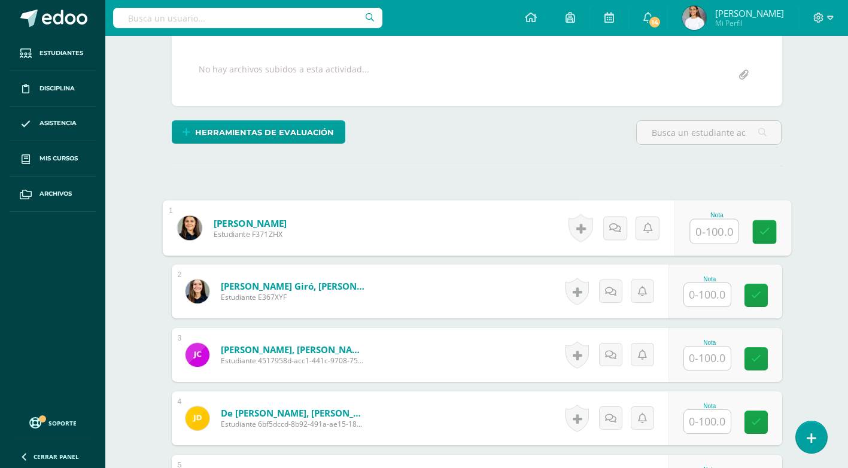
click at [692, 235] on input "text" at bounding box center [714, 232] width 48 height 24
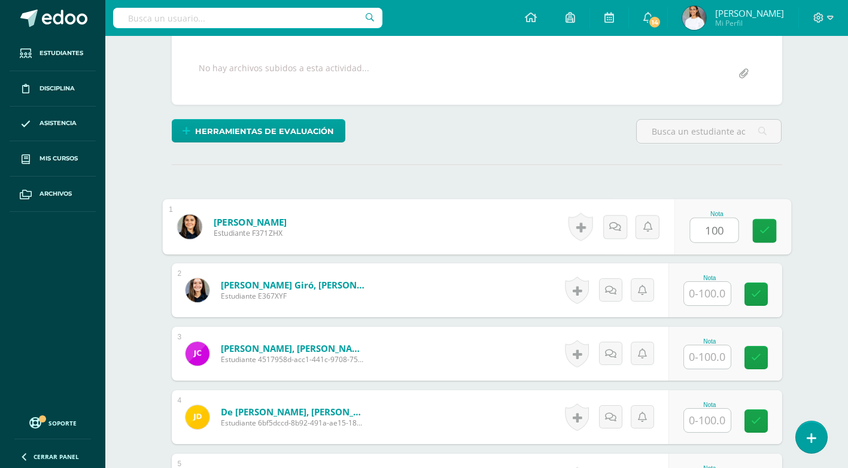
type input "100"
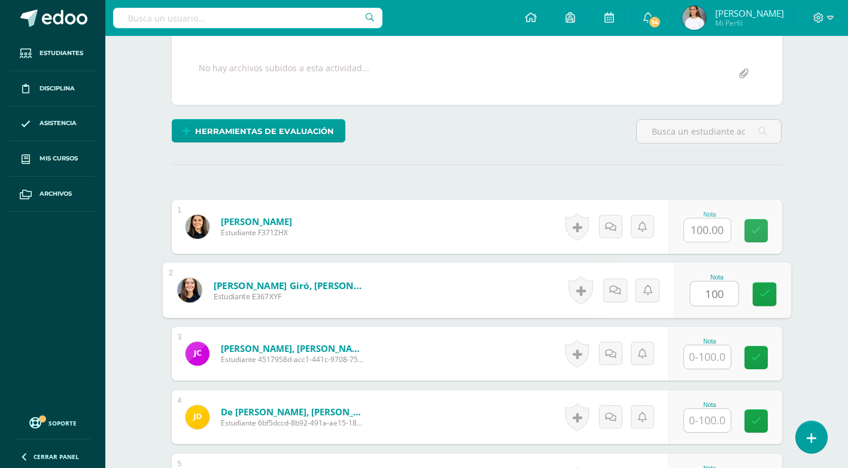
type input "100"
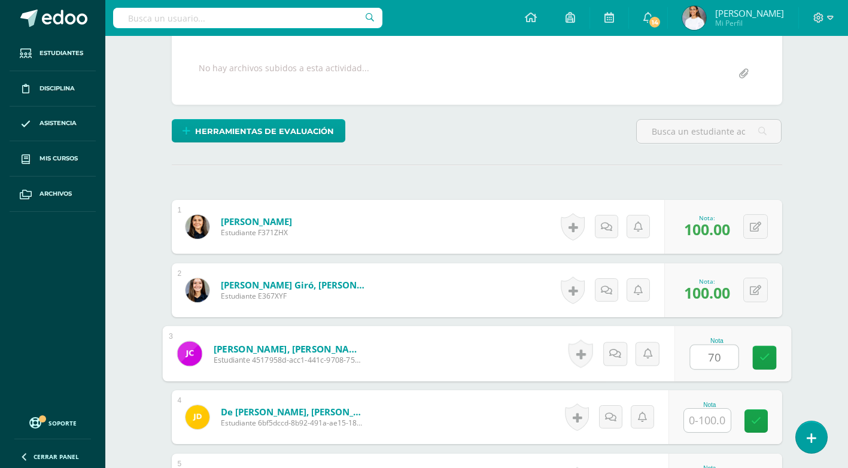
type input "70"
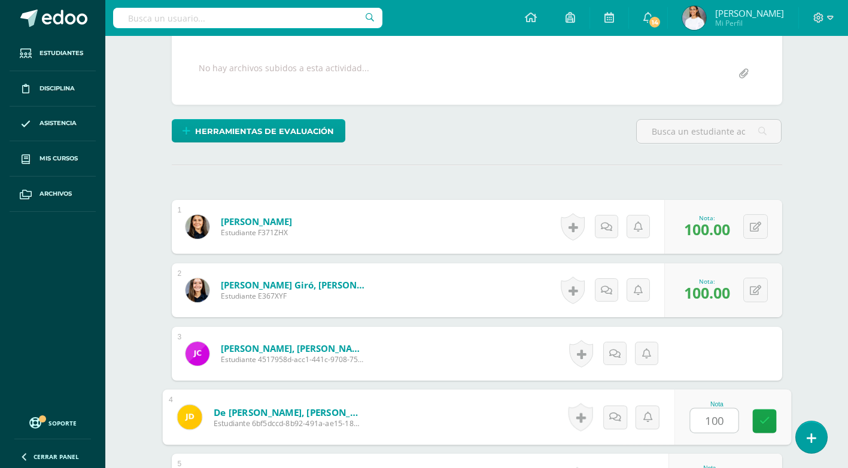
type input "100"
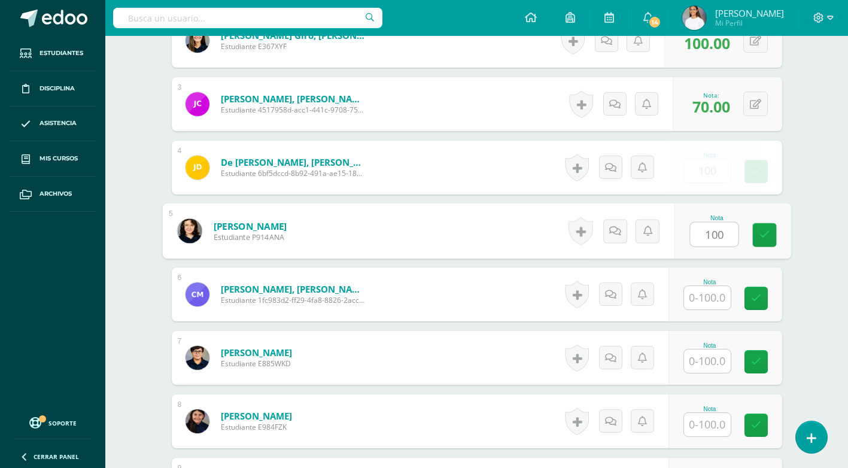
type input "100"
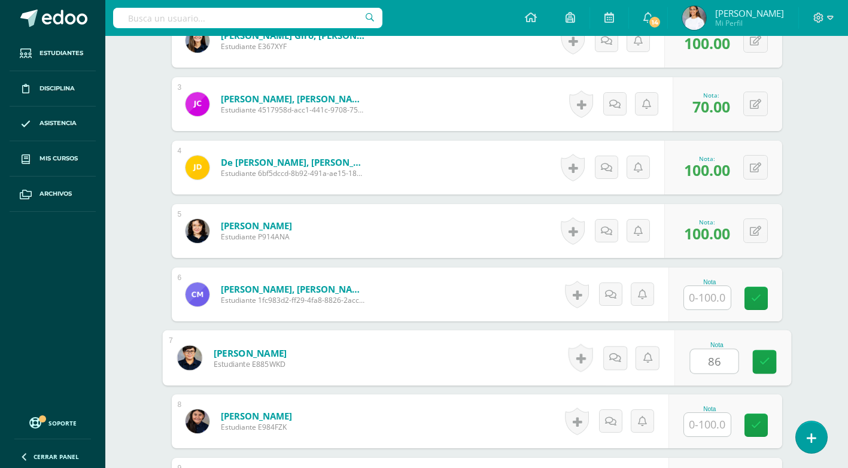
type input "86"
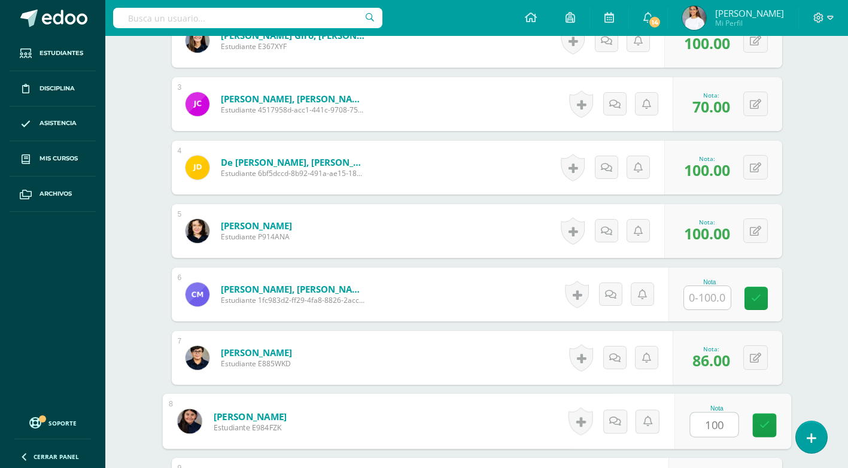
type input "100"
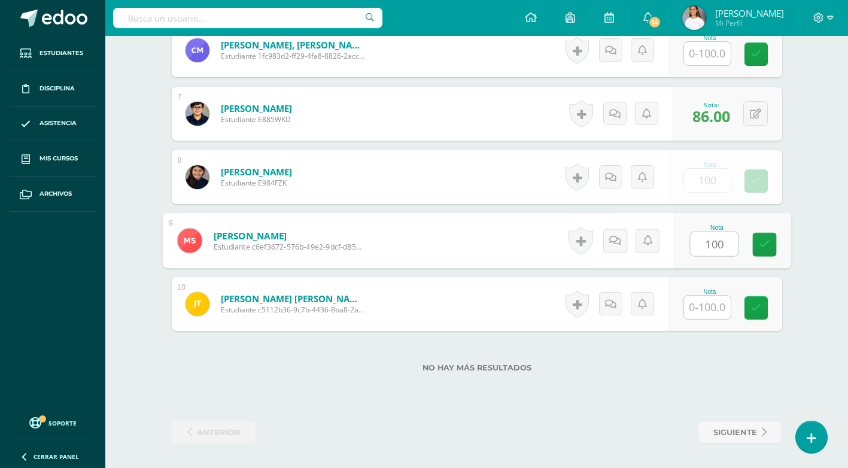
type input "100"
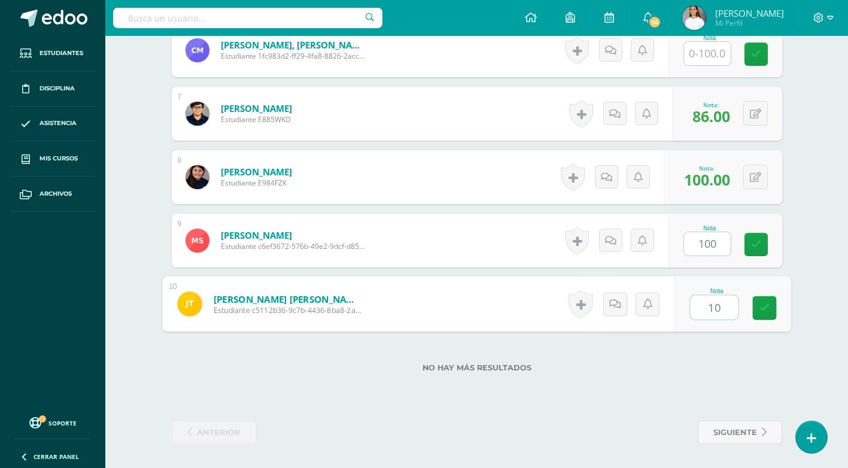
type input "100"
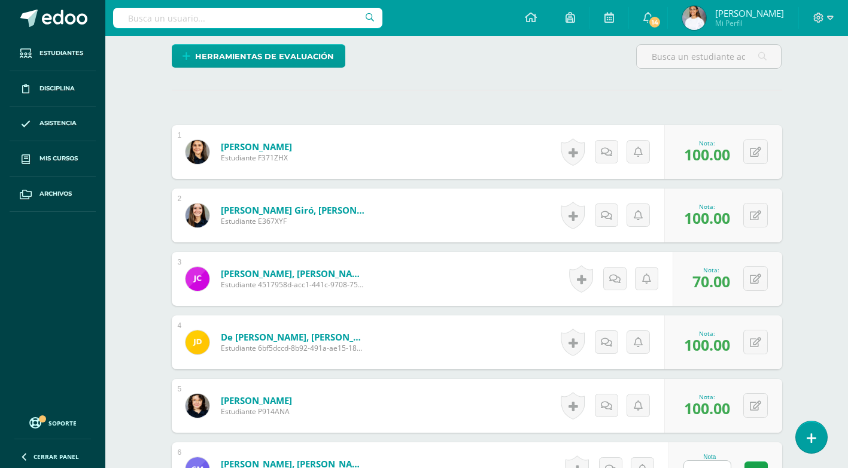
scroll to position [0, 0]
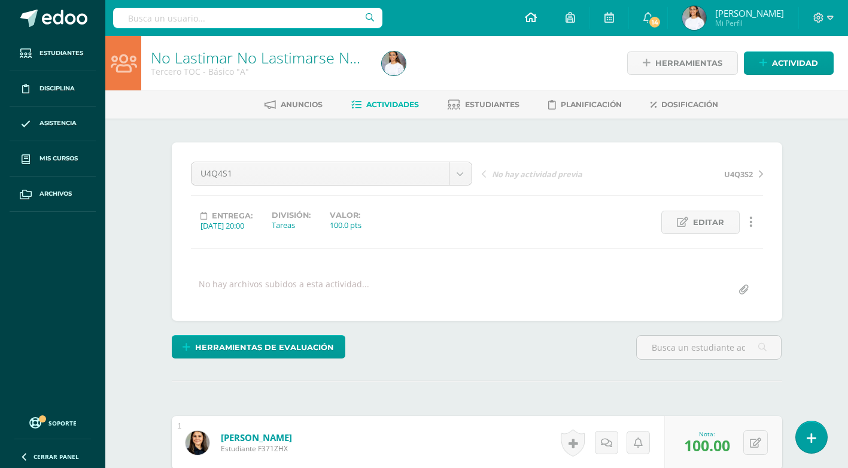
click at [522, 8] on link at bounding box center [531, 18] width 41 height 36
